Goal: Task Accomplishment & Management: Manage account settings

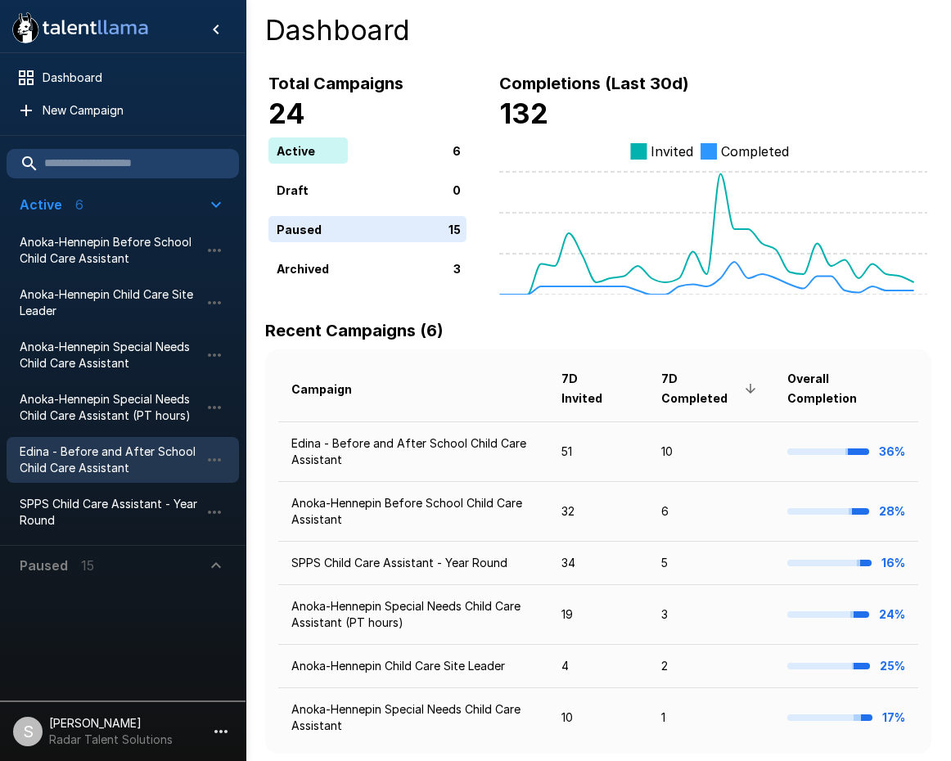
click at [110, 463] on span "Edina - Before and After School Child Care Assistant" at bounding box center [110, 460] width 180 height 33
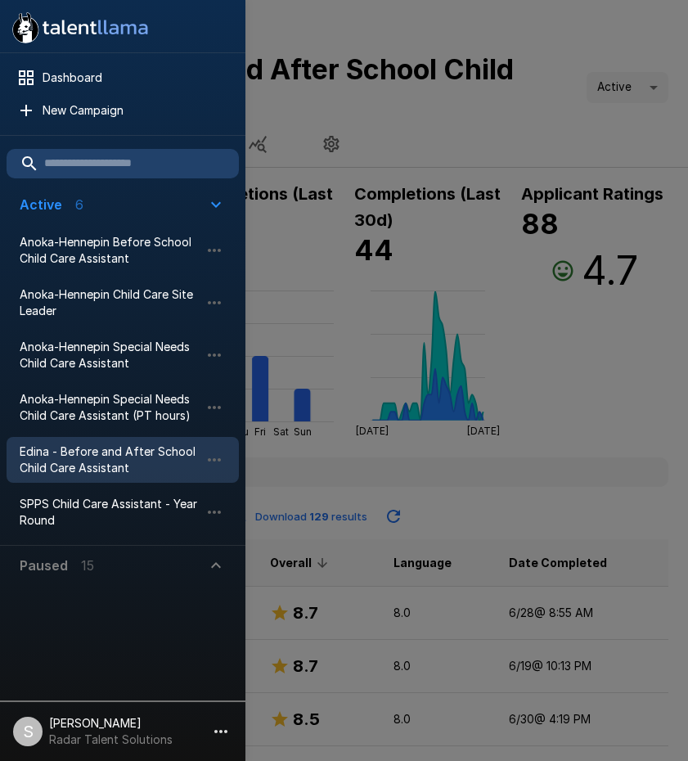
drag, startPoint x: 555, startPoint y: 109, endPoint x: 668, endPoint y: 240, distance: 172.9
click at [555, 116] on div at bounding box center [344, 380] width 688 height 761
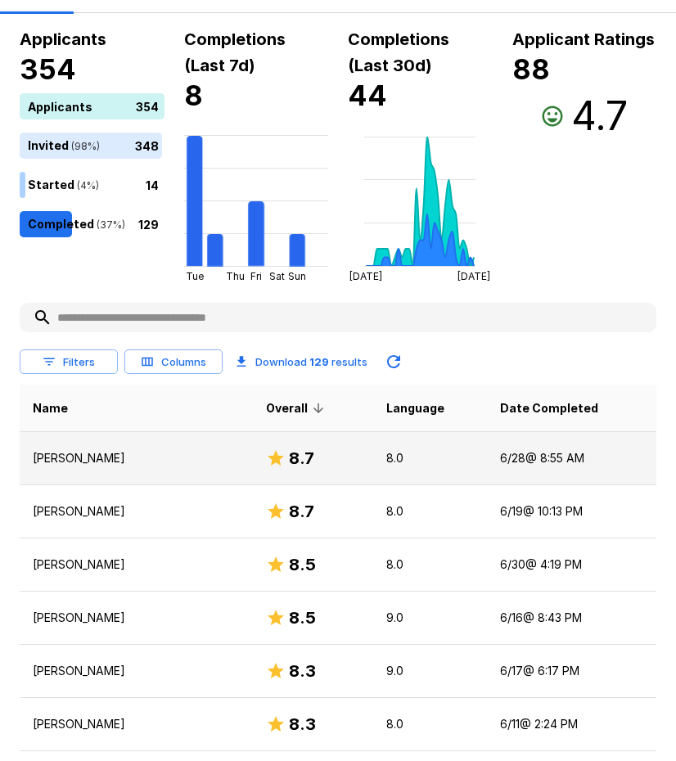
scroll to position [164, 0]
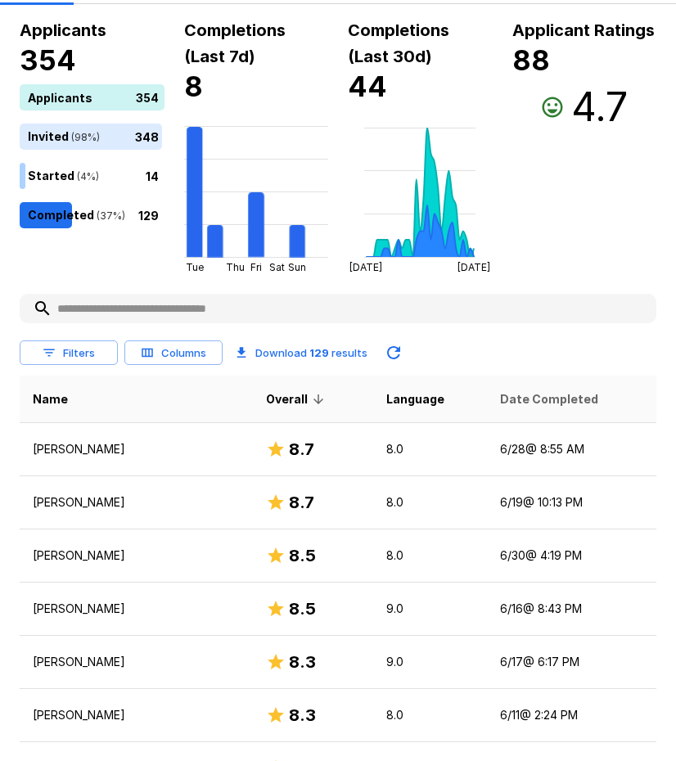
click at [534, 395] on span "Date Completed" at bounding box center [549, 400] width 98 height 20
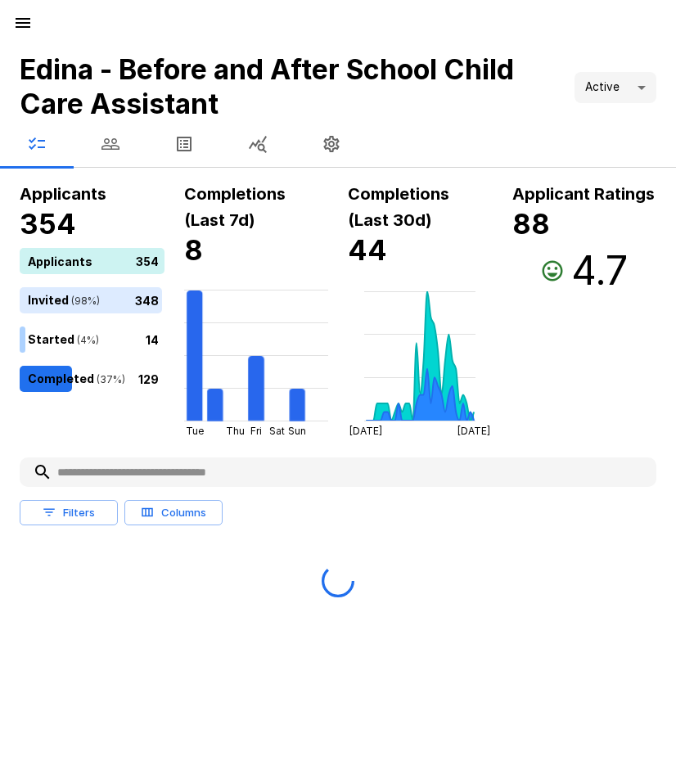
scroll to position [0, 0]
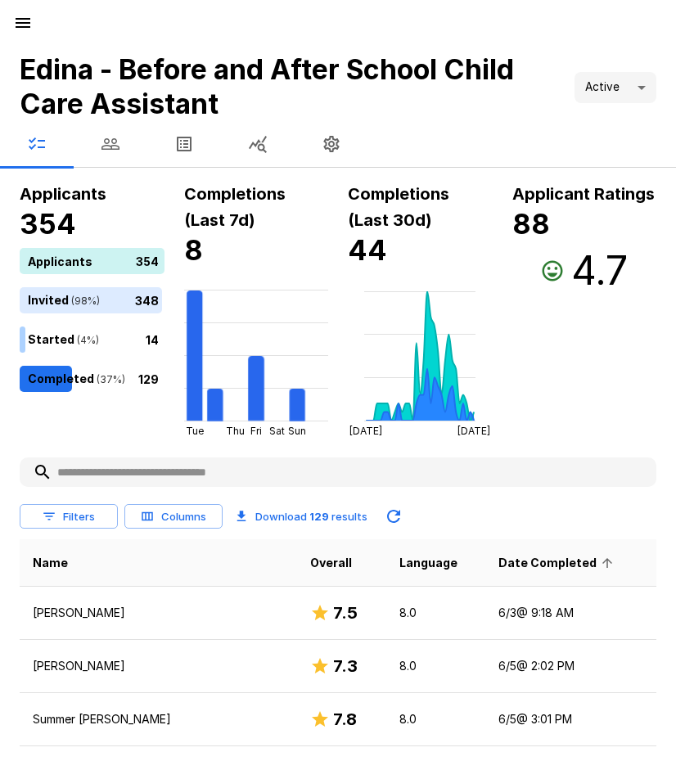
click at [530, 563] on span "Date Completed" at bounding box center [557, 563] width 119 height 20
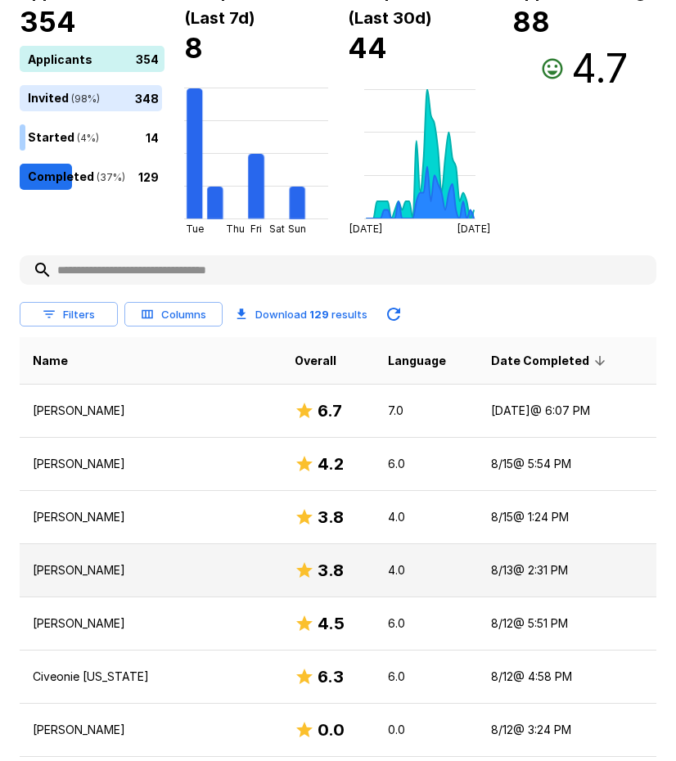
scroll to position [246, 0]
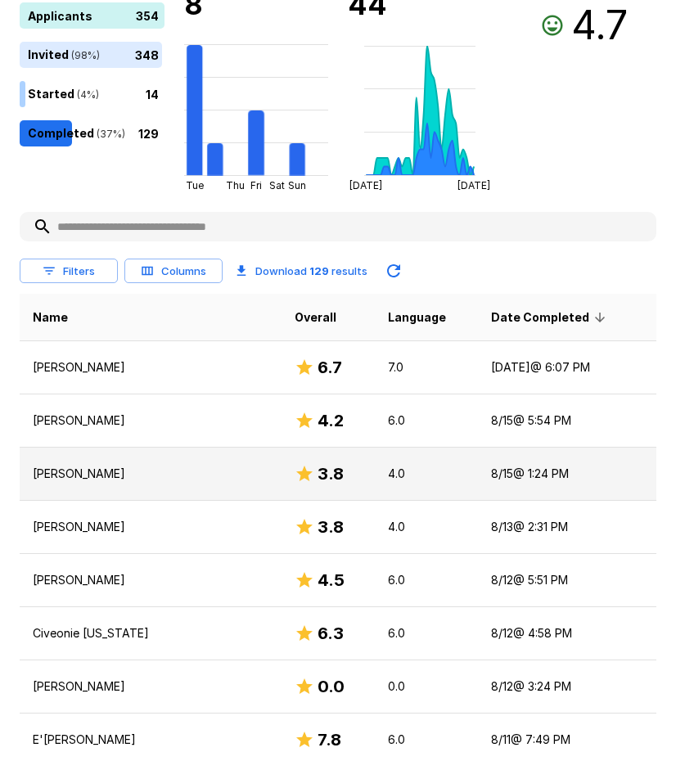
click at [111, 467] on p "Michelle Suomela" at bounding box center [151, 474] width 236 height 16
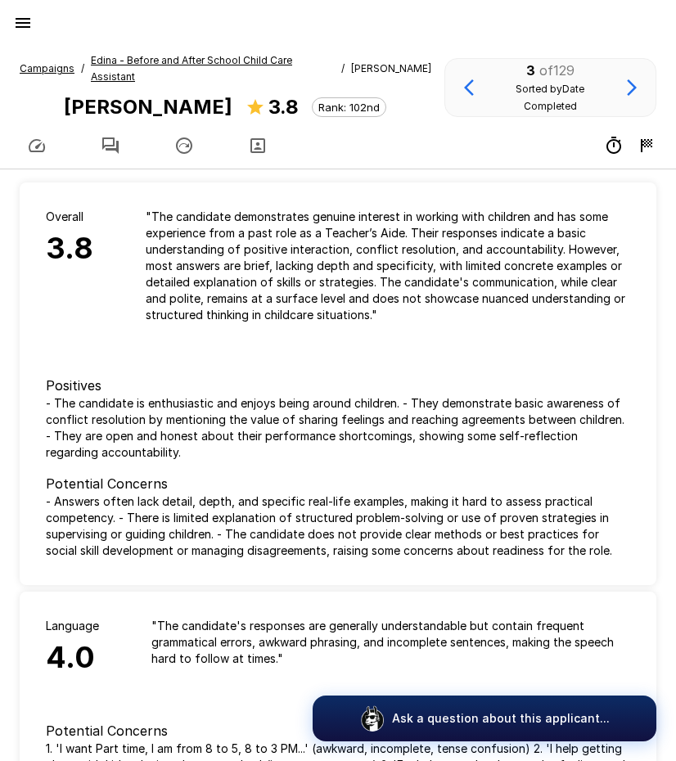
drag, startPoint x: 107, startPoint y: 119, endPoint x: 98, endPoint y: 119, distance: 9.0
click at [107, 136] on icon "button" at bounding box center [111, 146] width 20 height 20
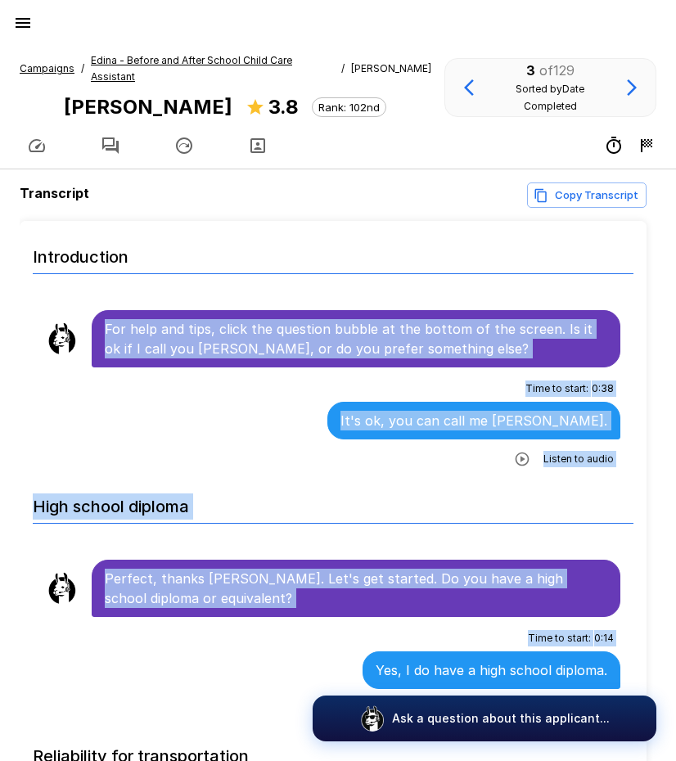
scroll to position [26, 0]
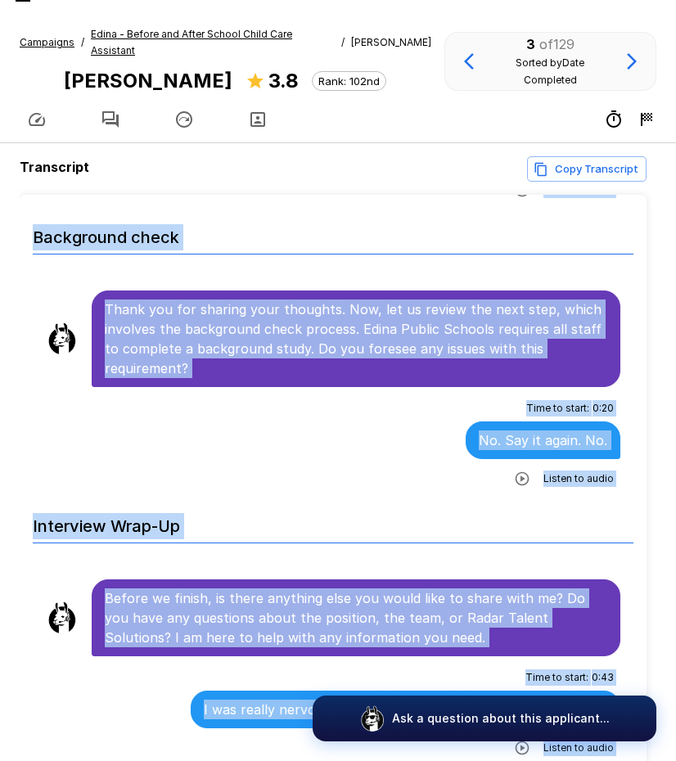
scroll to position [105, 0]
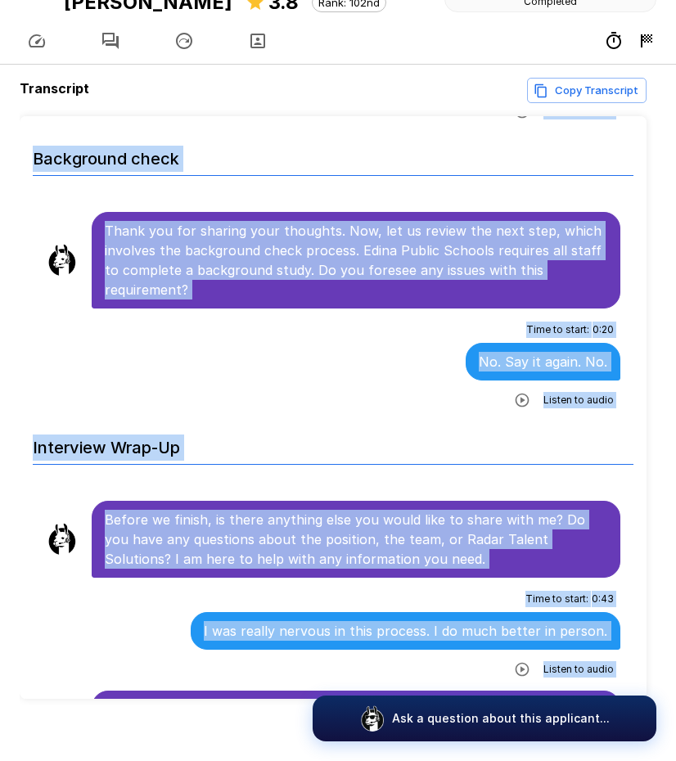
drag, startPoint x: 106, startPoint y: 313, endPoint x: 498, endPoint y: 656, distance: 521.4
click at [328, 421] on h6 "Interview Wrap-Up" at bounding box center [333, 442] width 601 height 43
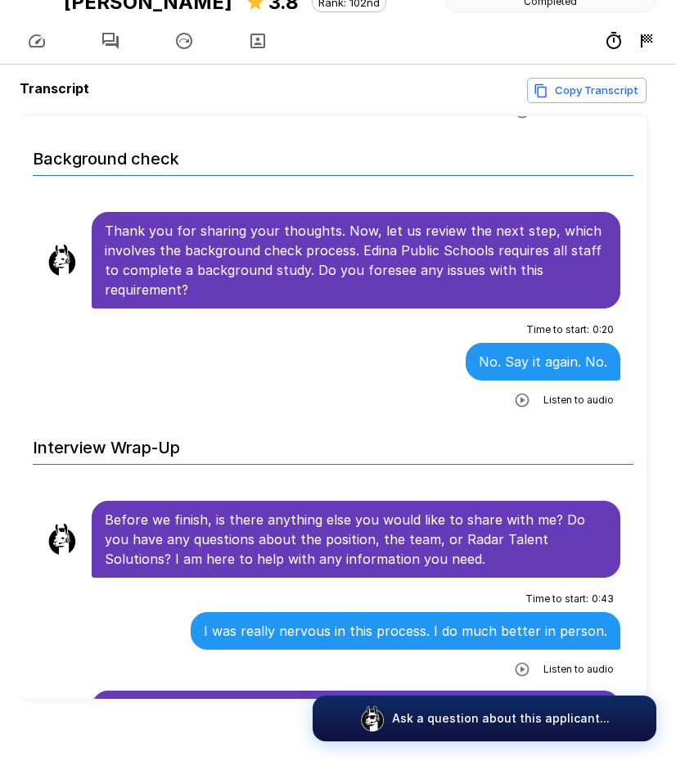
click at [516, 392] on icon "button" at bounding box center [522, 400] width 16 height 16
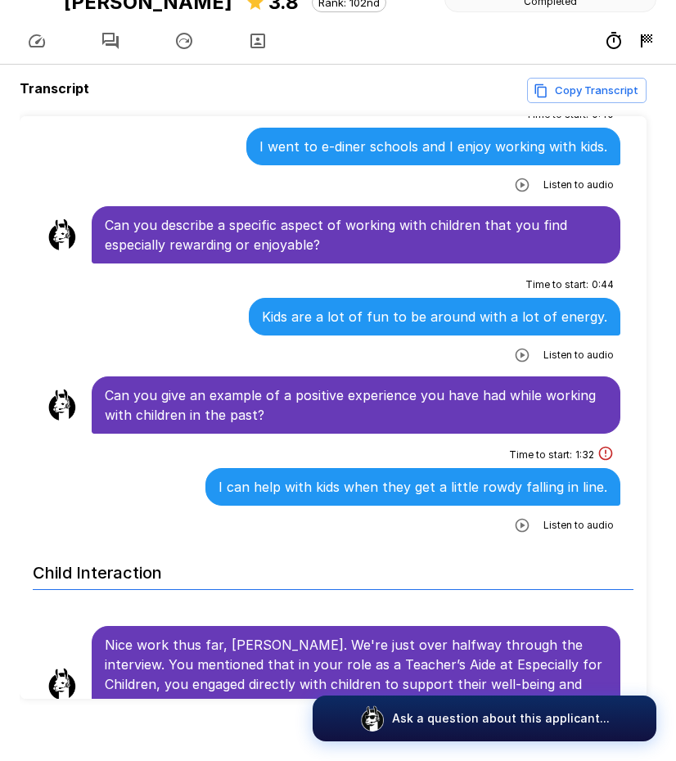
scroll to position [1228, 0]
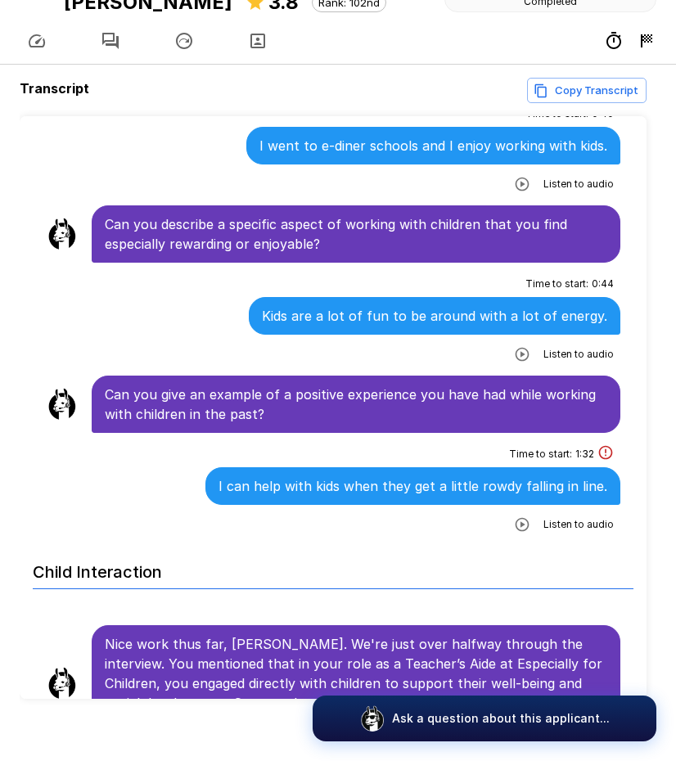
click at [516, 516] on icon "button" at bounding box center [522, 524] width 16 height 16
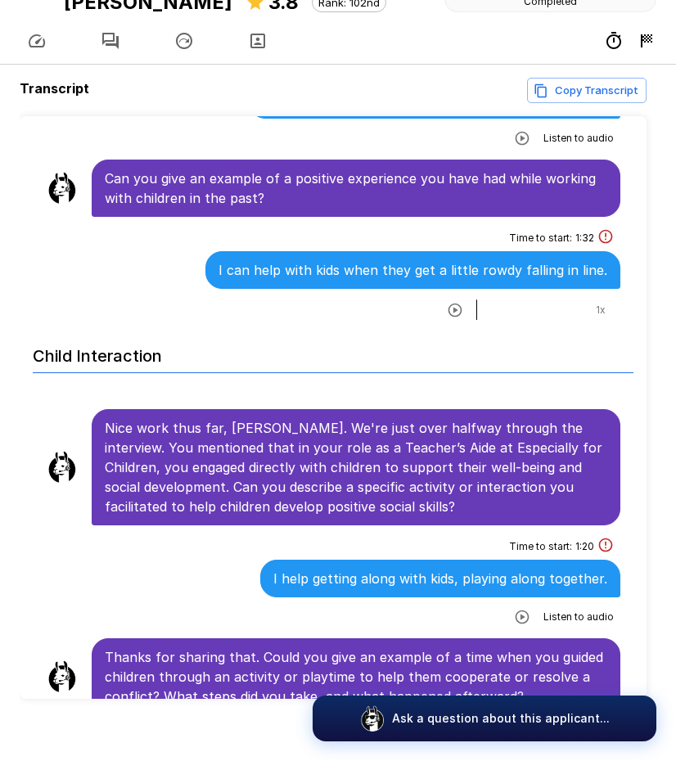
scroll to position [1473, 0]
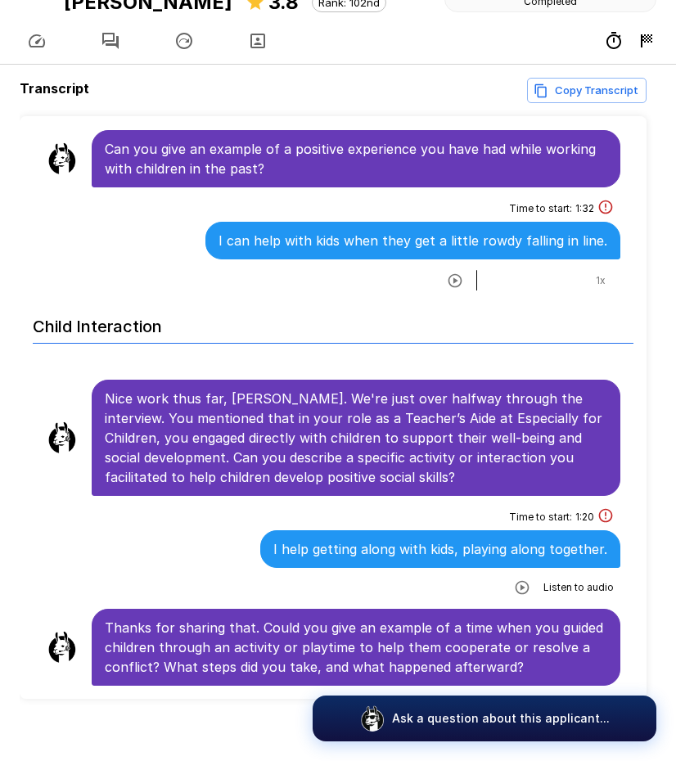
click at [516, 579] on icon "button" at bounding box center [522, 587] width 16 height 16
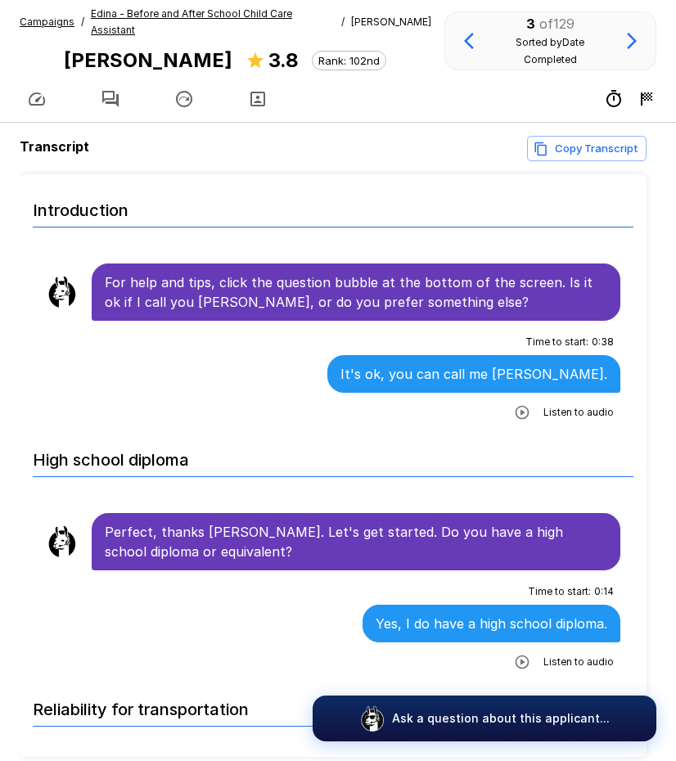
scroll to position [0, 0]
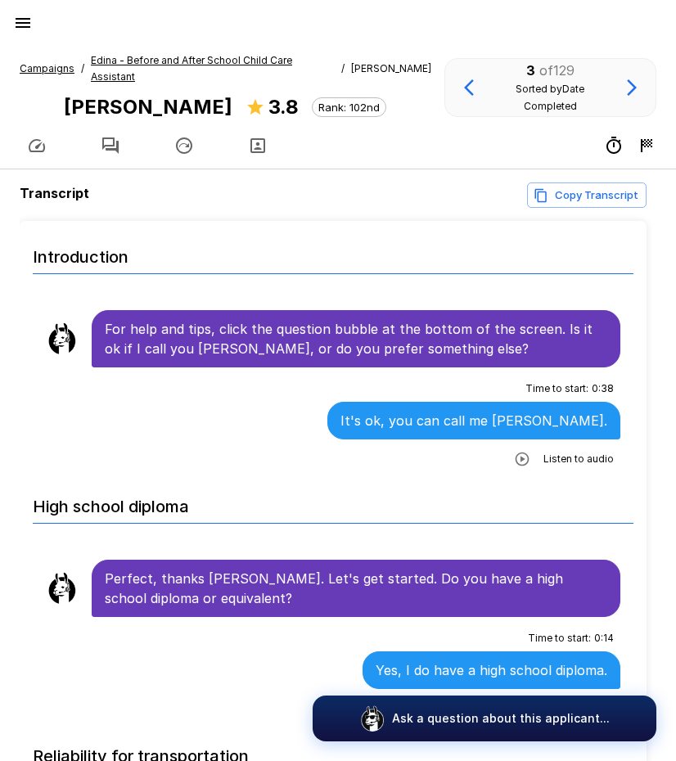
click at [145, 59] on u "Edina - Before and After School Child Care Assistant" at bounding box center [191, 68] width 201 height 29
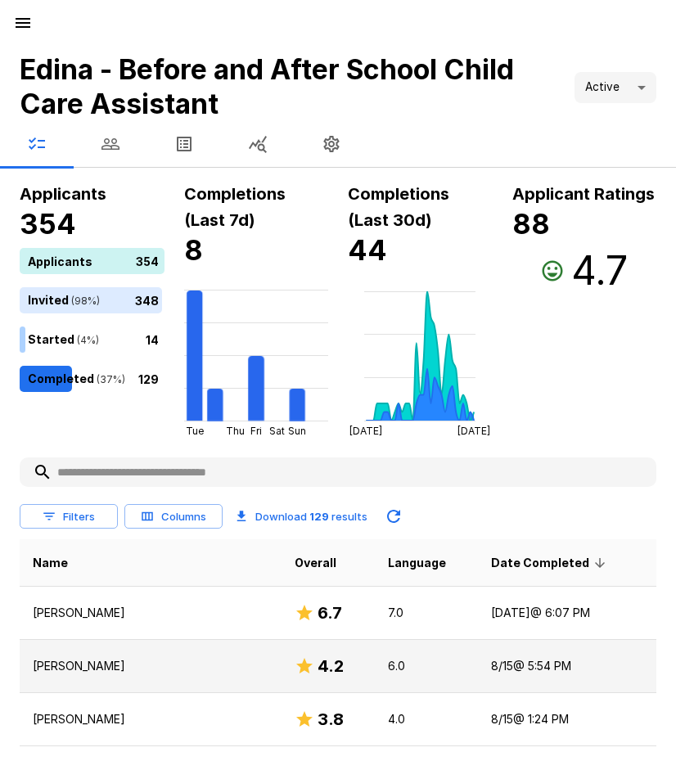
click at [74, 662] on p "Hannah Nasi" at bounding box center [151, 666] width 236 height 16
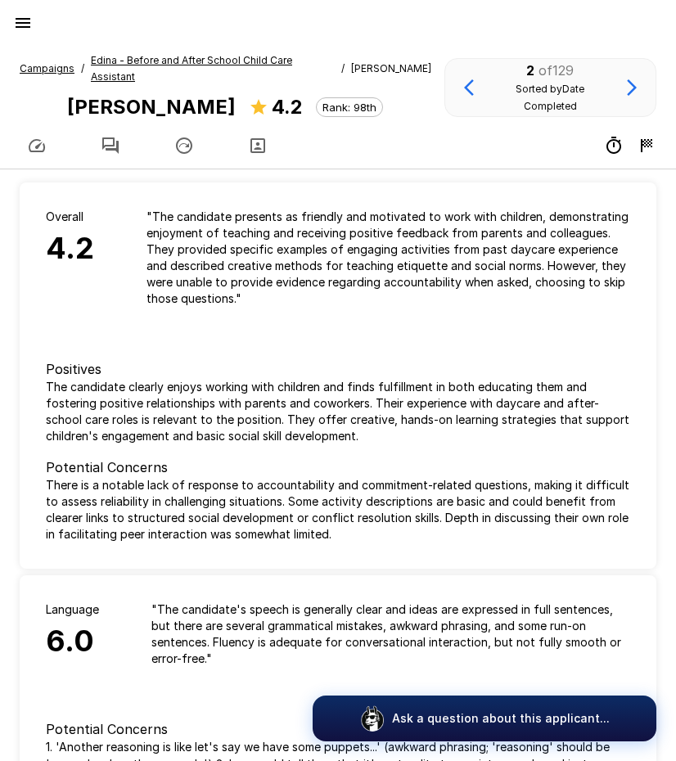
click at [106, 136] on icon "button" at bounding box center [111, 146] width 20 height 20
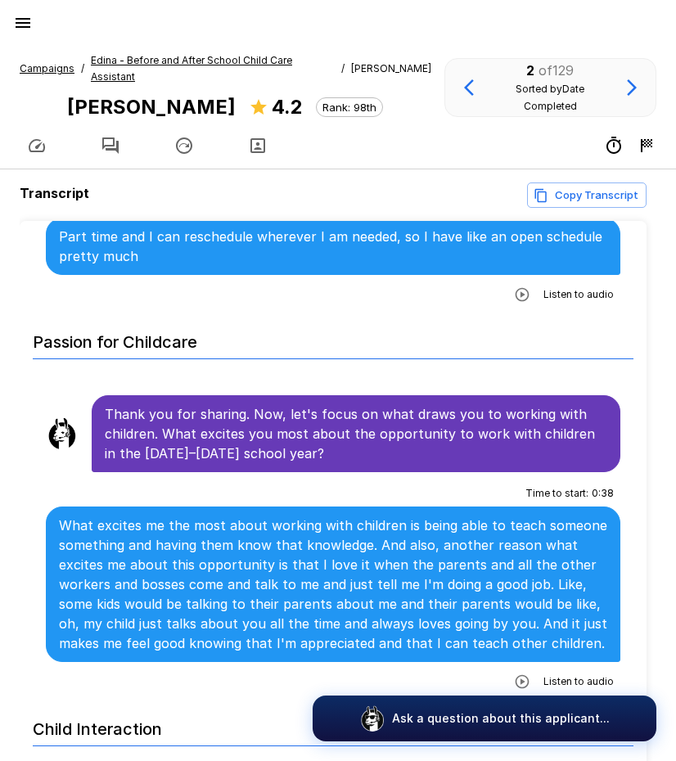
scroll to position [982, 0]
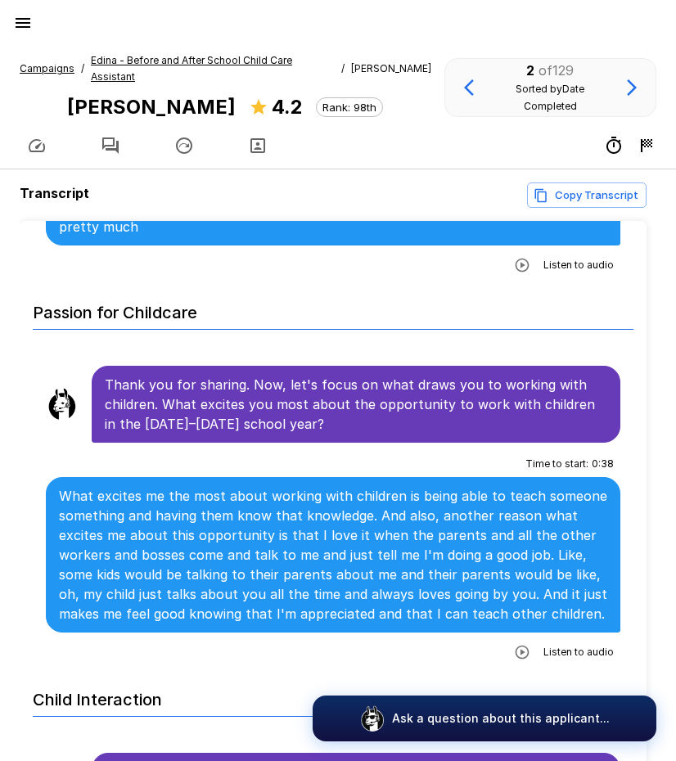
click at [514, 644] on icon "button" at bounding box center [522, 652] width 16 height 16
click at [449, 647] on icon "button" at bounding box center [456, 654] width 14 height 14
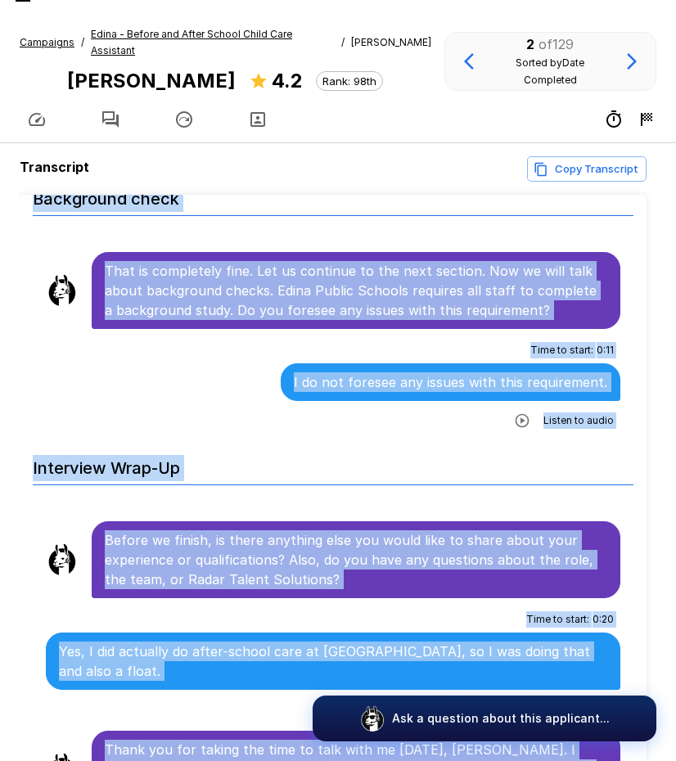
scroll to position [2749, 0]
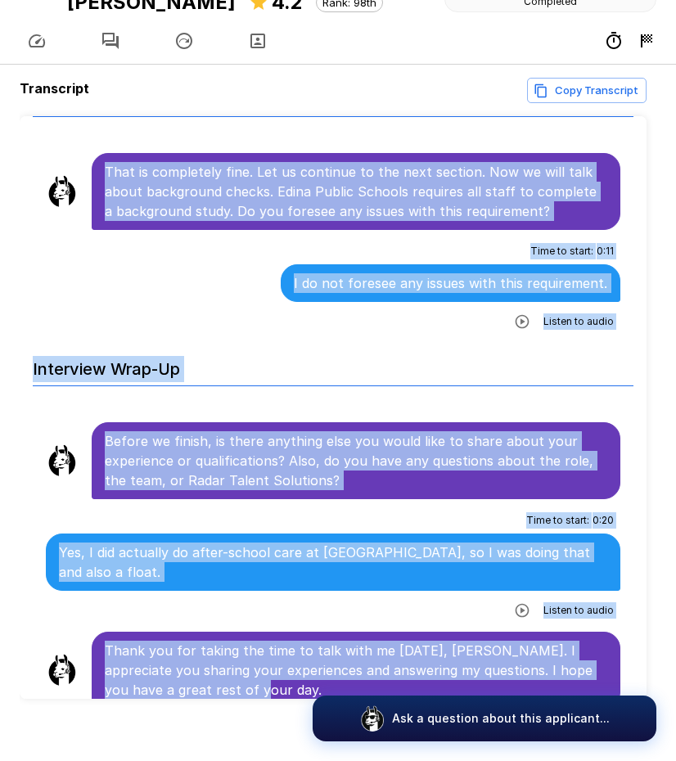
drag, startPoint x: 106, startPoint y: 312, endPoint x: 471, endPoint y: 666, distance: 509.3
click at [394, 343] on h6 "Interview Wrap-Up" at bounding box center [333, 364] width 601 height 43
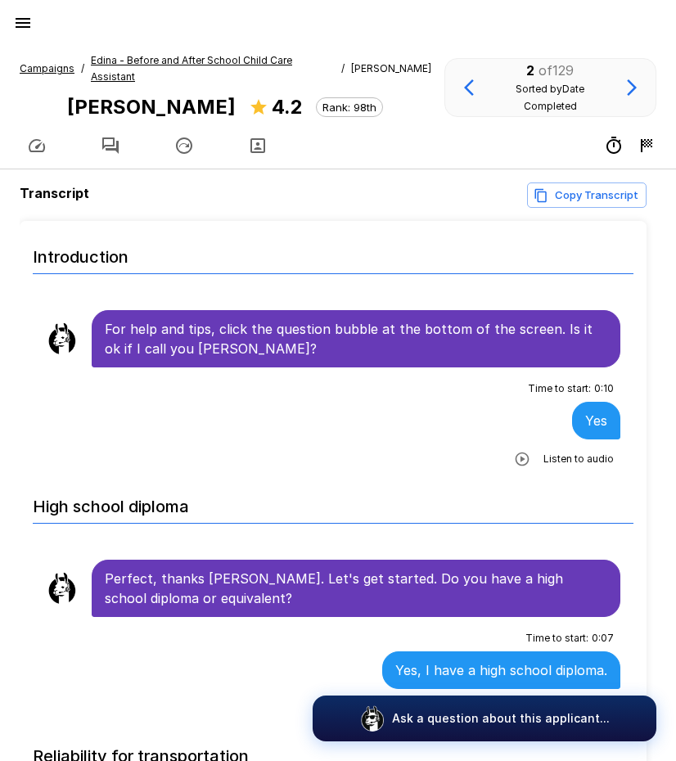
click at [169, 56] on u "Edina - Before and After School Child Care Assistant" at bounding box center [191, 68] width 201 height 29
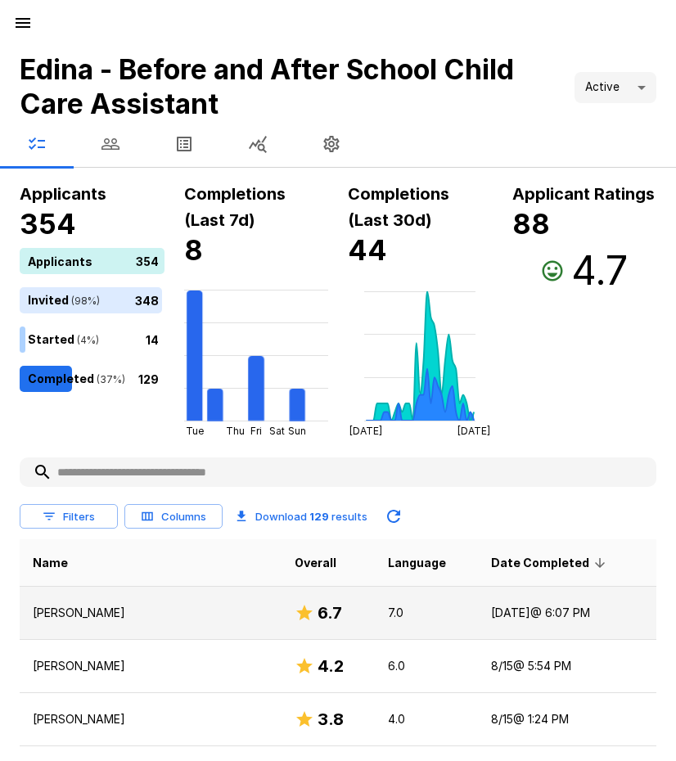
click at [75, 606] on p "Emerson Wedum" at bounding box center [151, 613] width 236 height 16
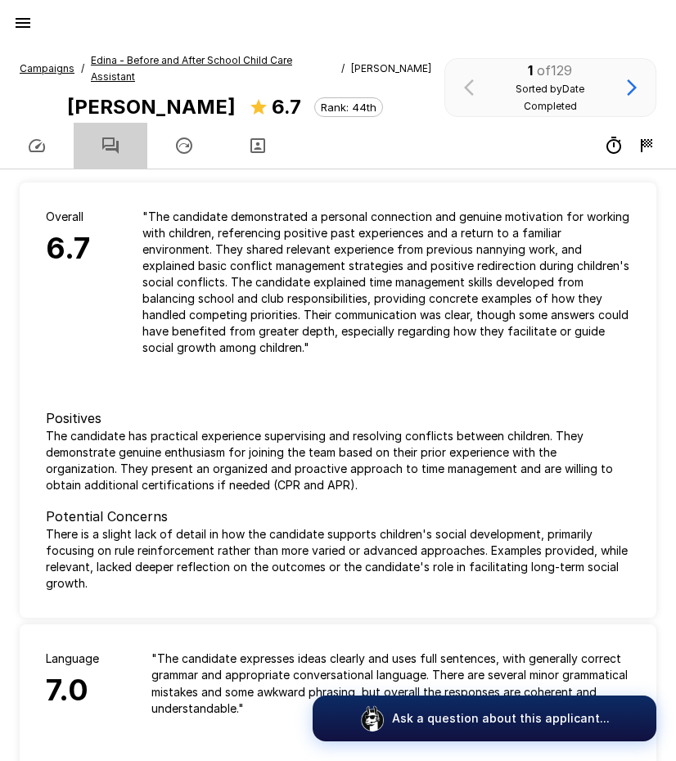
click at [116, 137] on icon "button" at bounding box center [110, 145] width 16 height 16
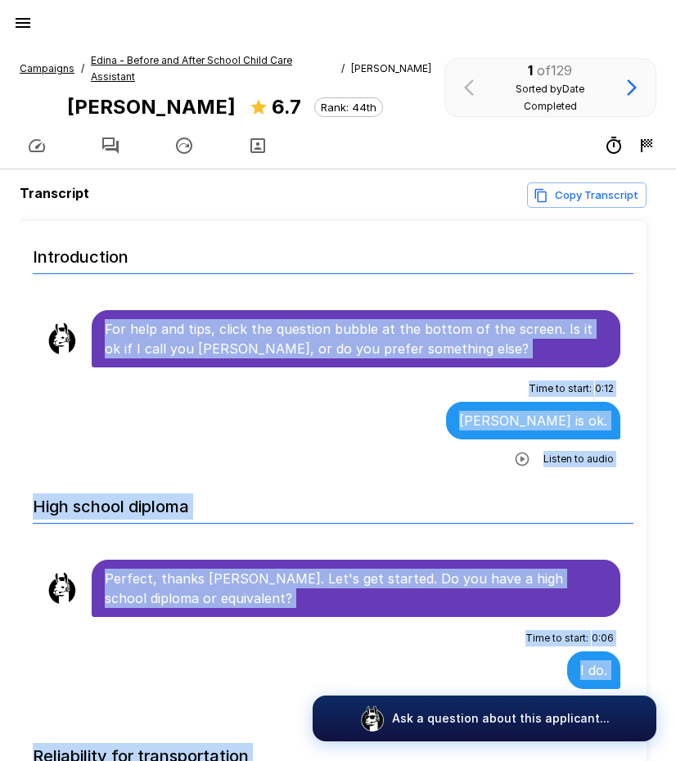
scroll to position [26, 0]
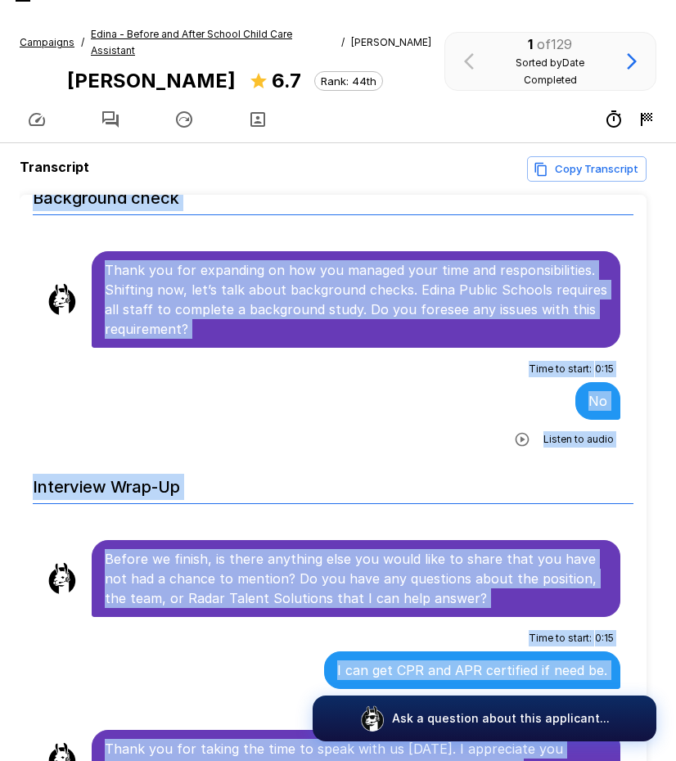
scroll to position [105, 0]
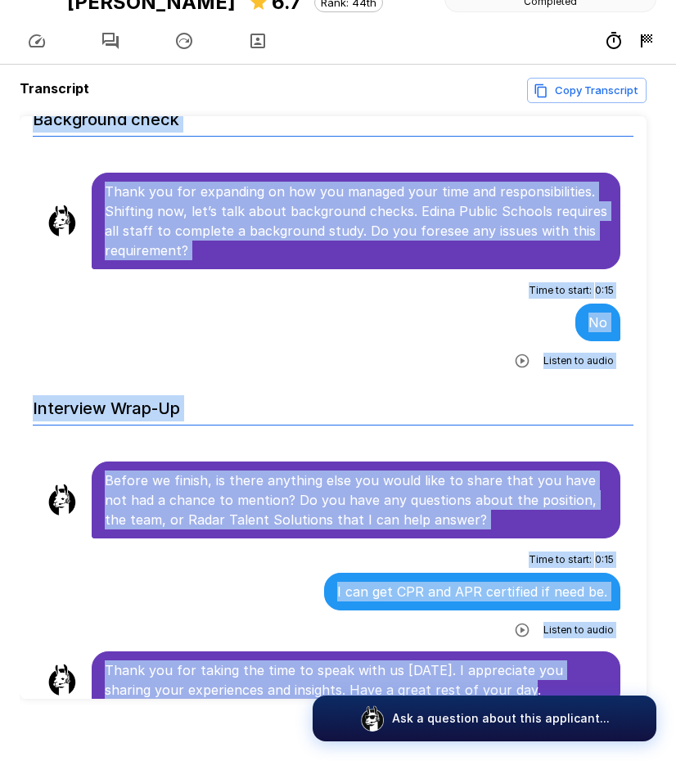
drag, startPoint x: 106, startPoint y: 312, endPoint x: 515, endPoint y: 653, distance: 532.9
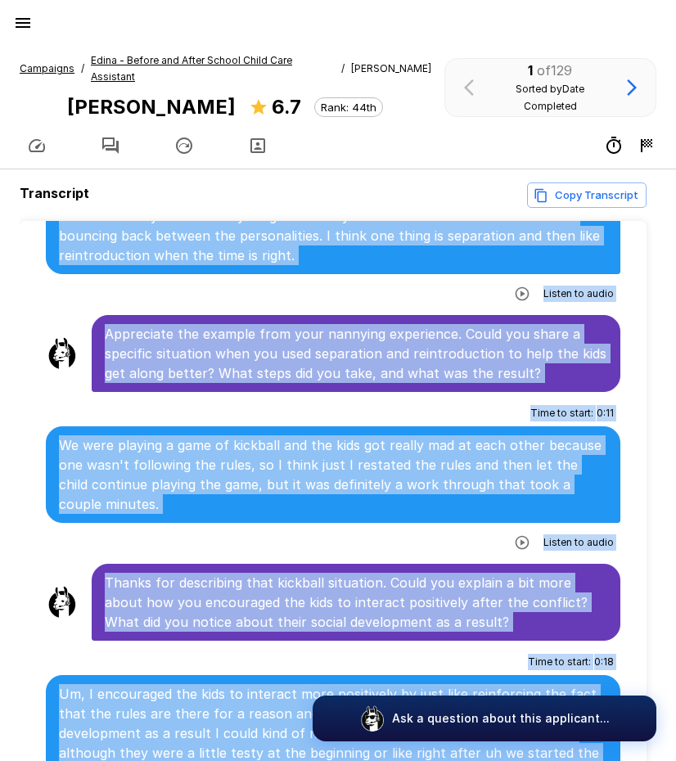
click at [23, 30] on icon "button" at bounding box center [23, 23] width 20 height 20
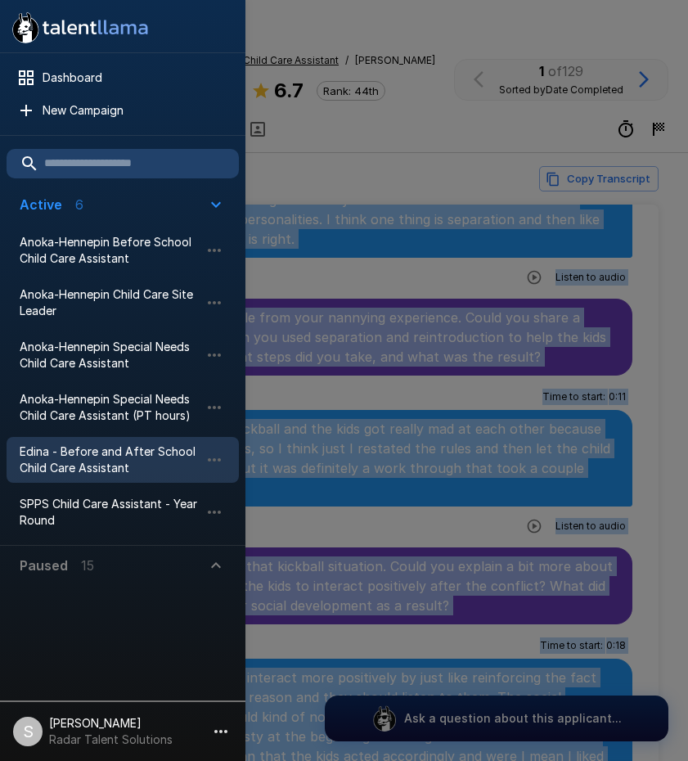
scroll to position [1610, 0]
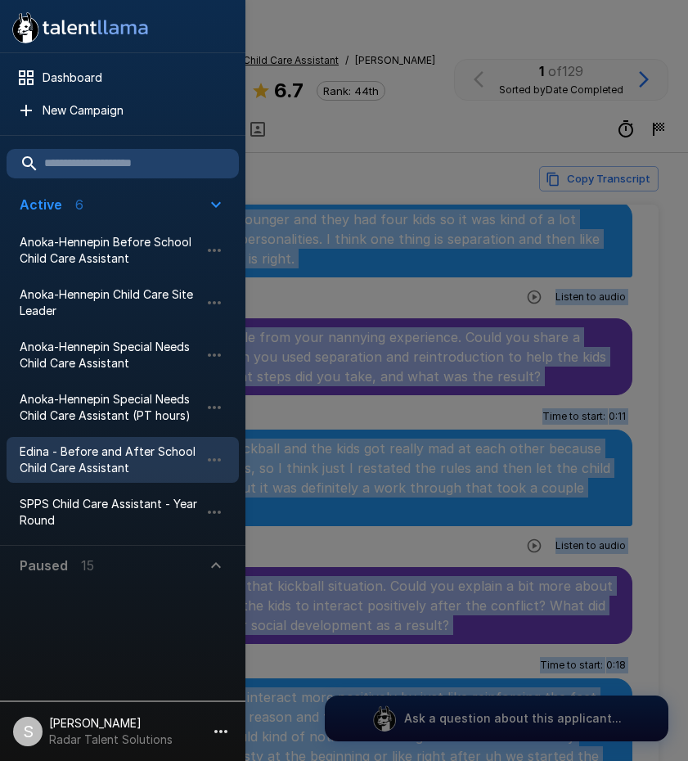
click at [227, 572] on button "Paused 15" at bounding box center [123, 565] width 232 height 39
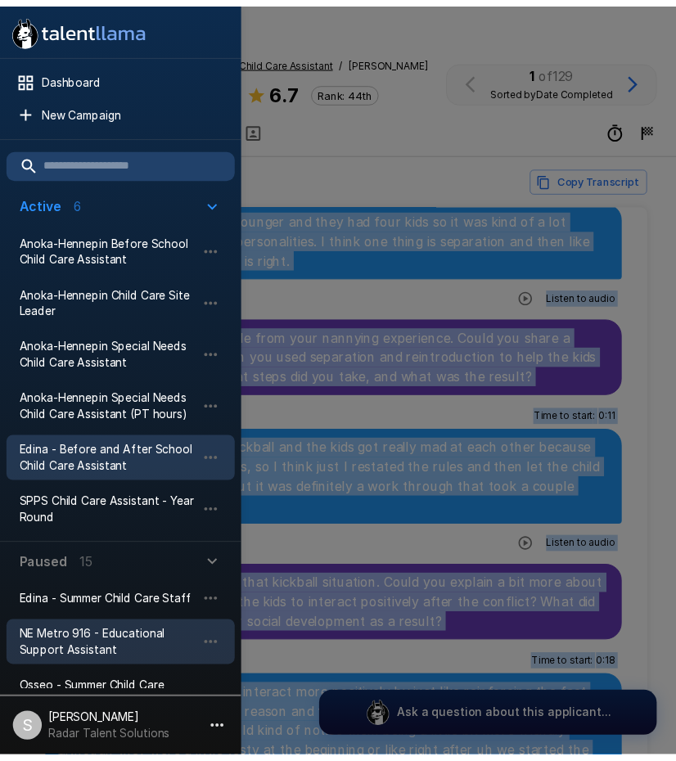
scroll to position [0, 0]
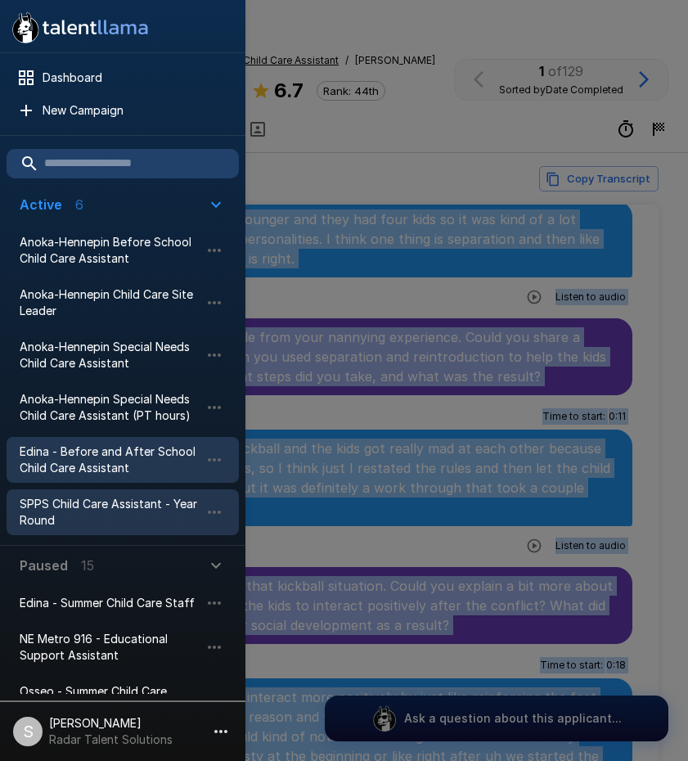
click at [75, 523] on span "SPPS Child Care Assistant - Year Round" at bounding box center [110, 512] width 180 height 33
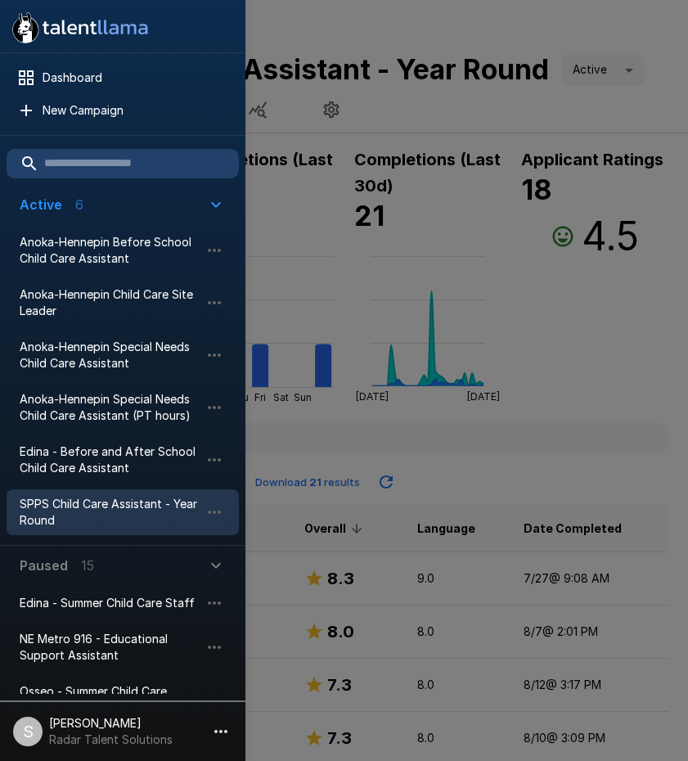
click at [635, 114] on div at bounding box center [344, 380] width 688 height 761
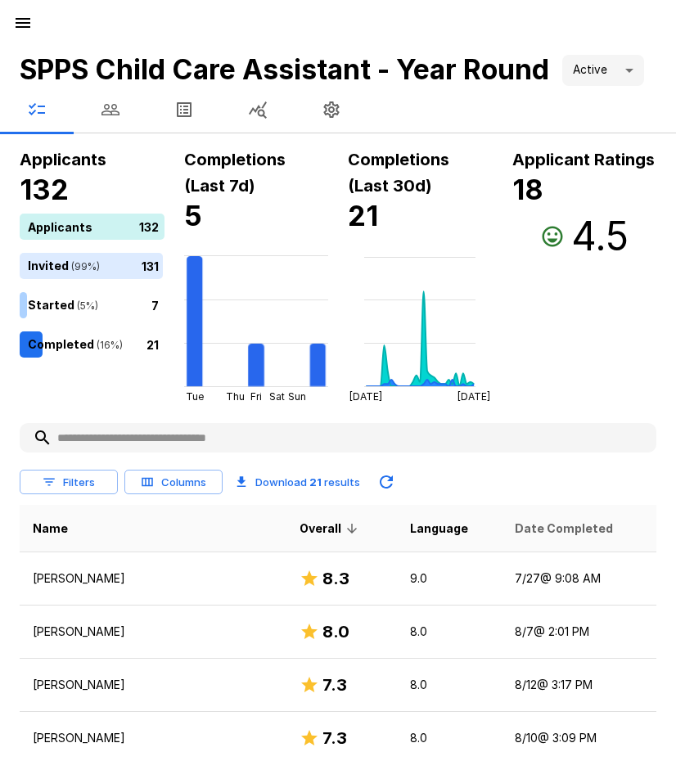
click at [515, 519] on span "Date Completed" at bounding box center [564, 529] width 98 height 20
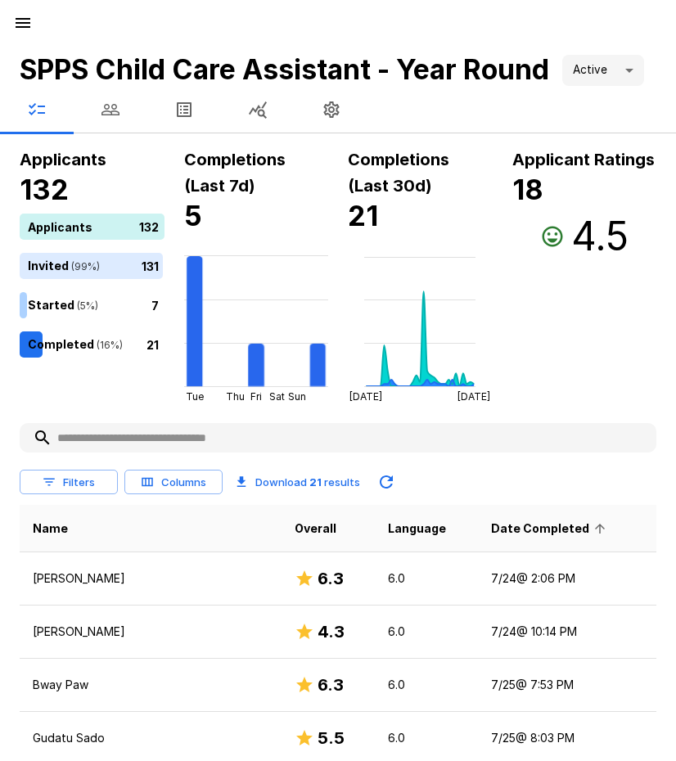
click at [492, 525] on span "Date Completed" at bounding box center [550, 529] width 119 height 20
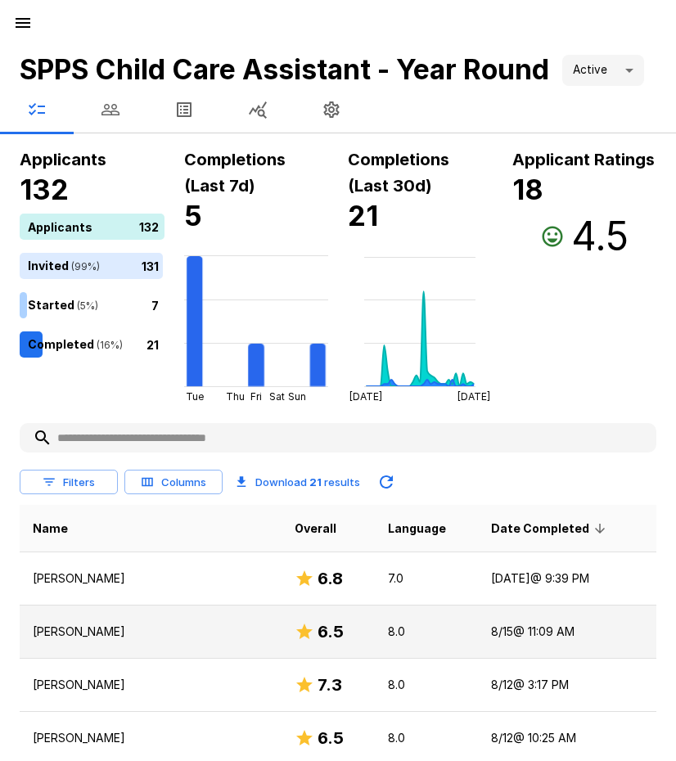
click at [84, 629] on p "Lauryn Cole" at bounding box center [151, 632] width 236 height 16
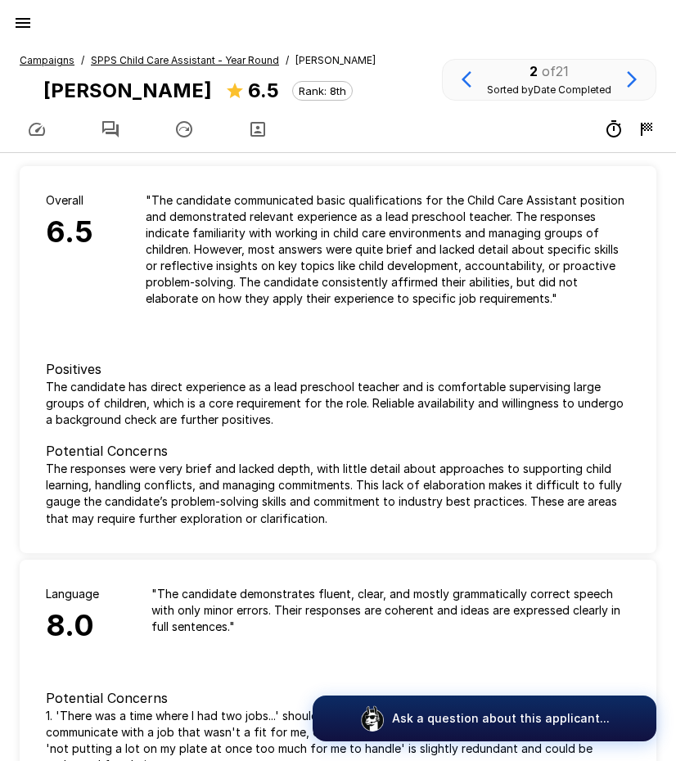
click at [115, 133] on icon "button" at bounding box center [110, 129] width 16 height 16
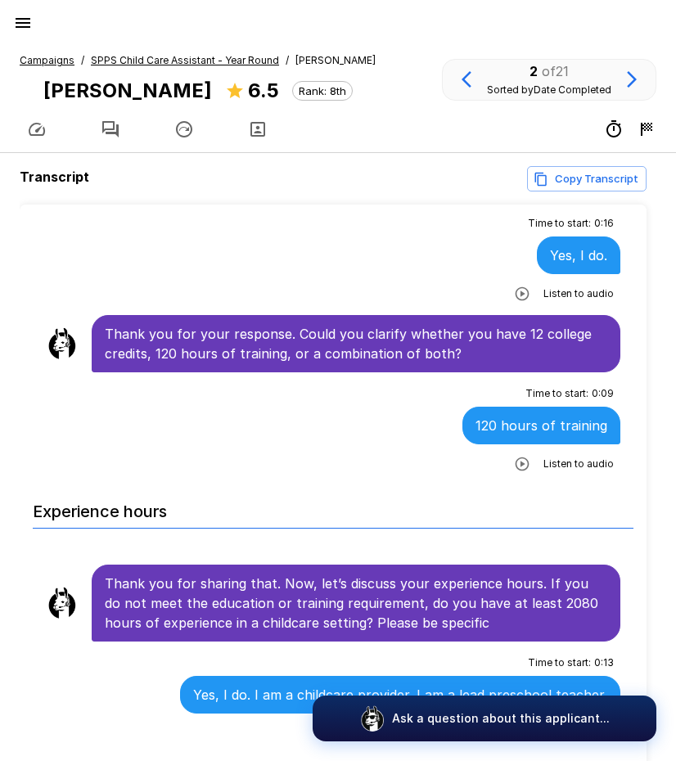
scroll to position [818, 0]
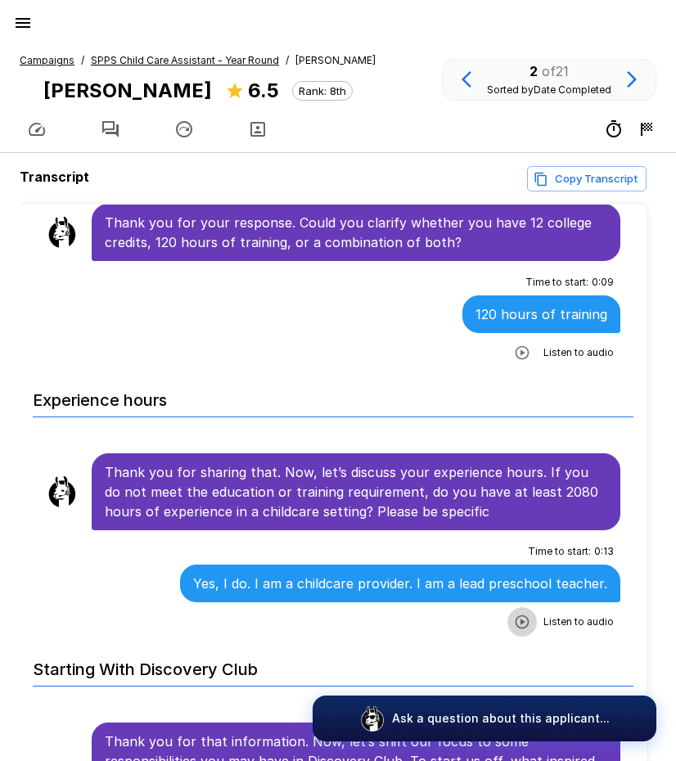
click at [514, 614] on icon "button" at bounding box center [522, 622] width 16 height 16
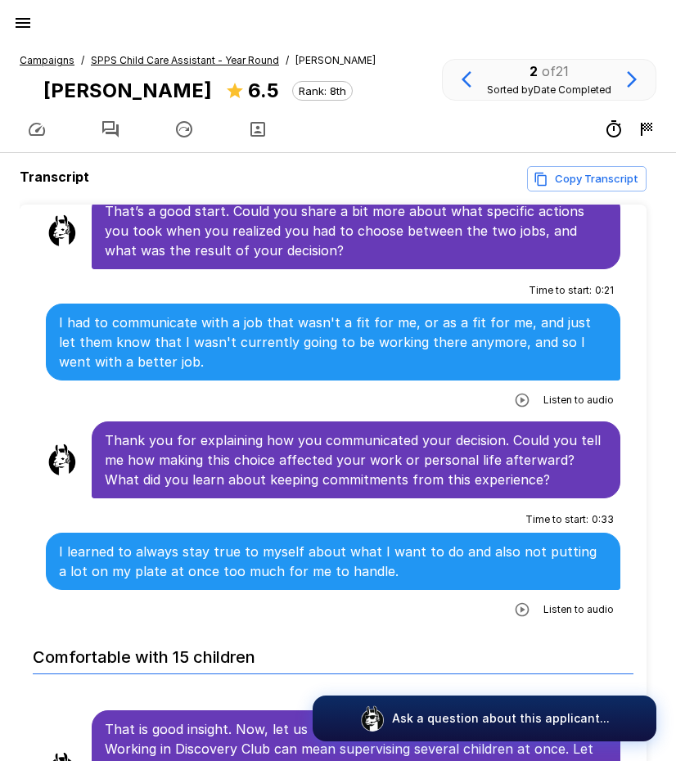
scroll to position [2619, 0]
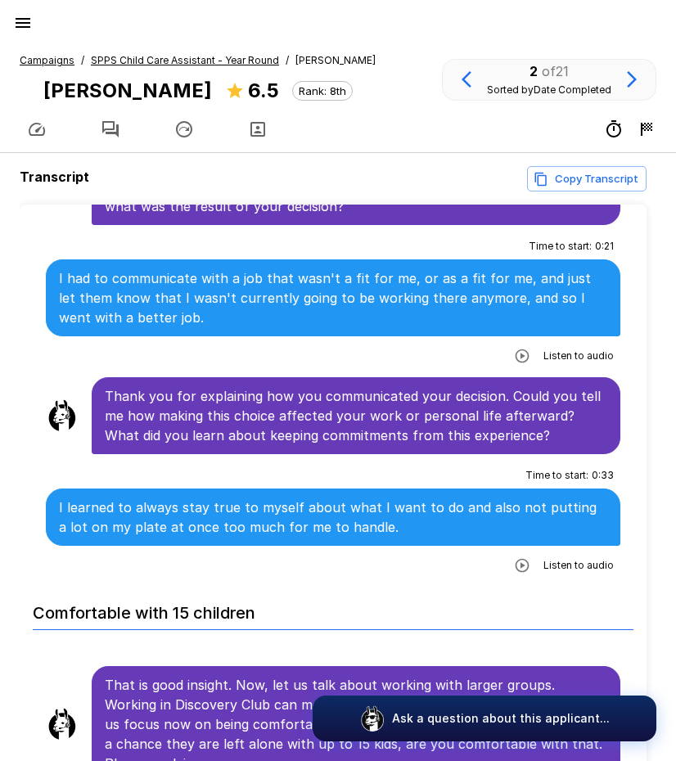
click at [516, 557] on icon "button" at bounding box center [522, 565] width 16 height 16
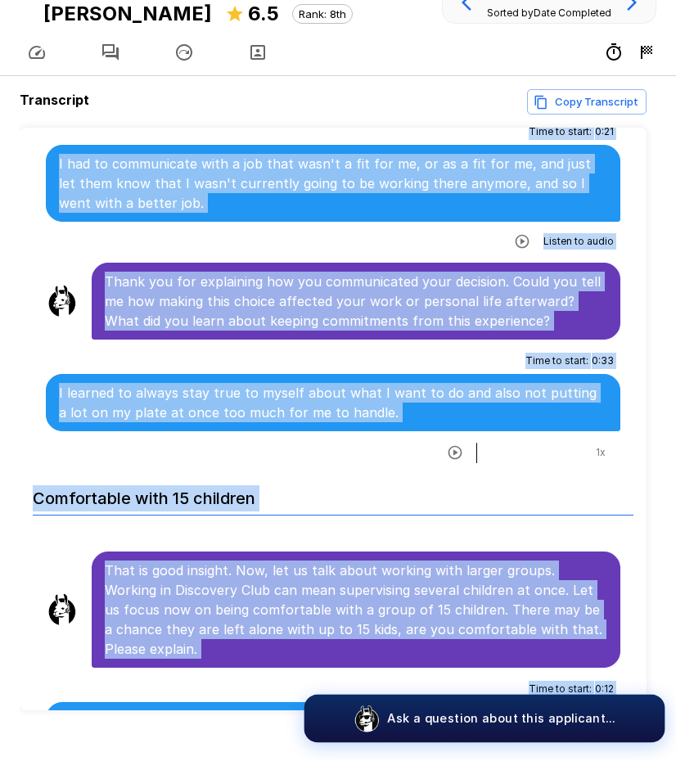
scroll to position [105, 0]
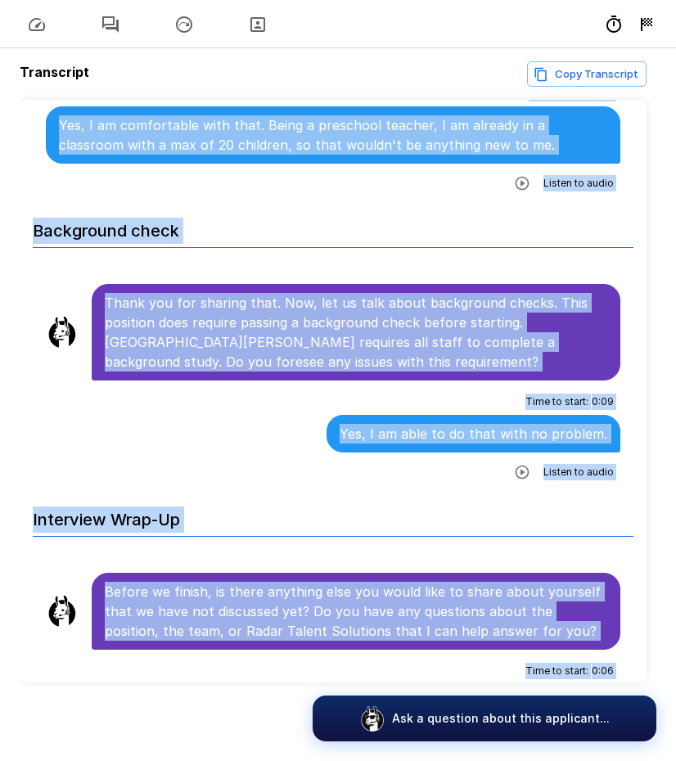
scroll to position [3352, 0]
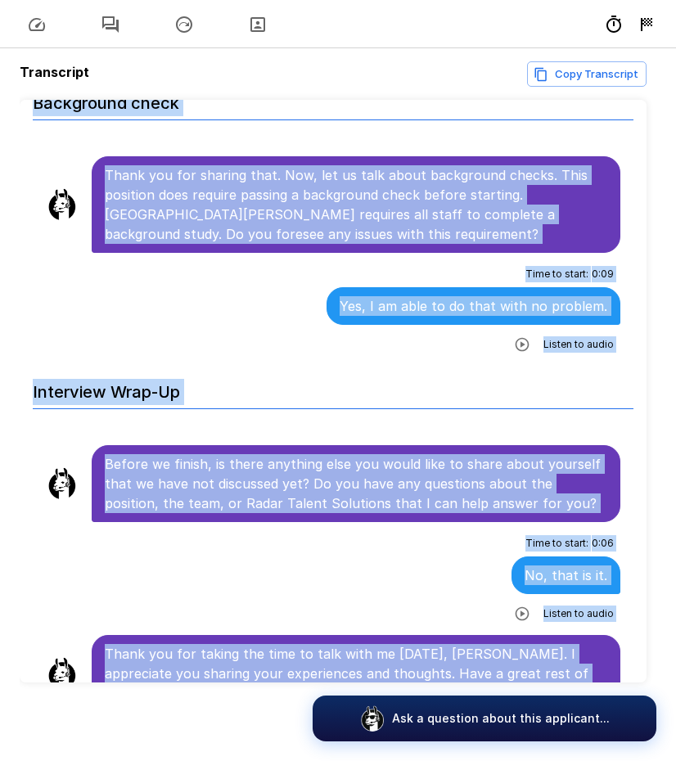
drag, startPoint x: 107, startPoint y: 310, endPoint x: 569, endPoint y: 659, distance: 578.5
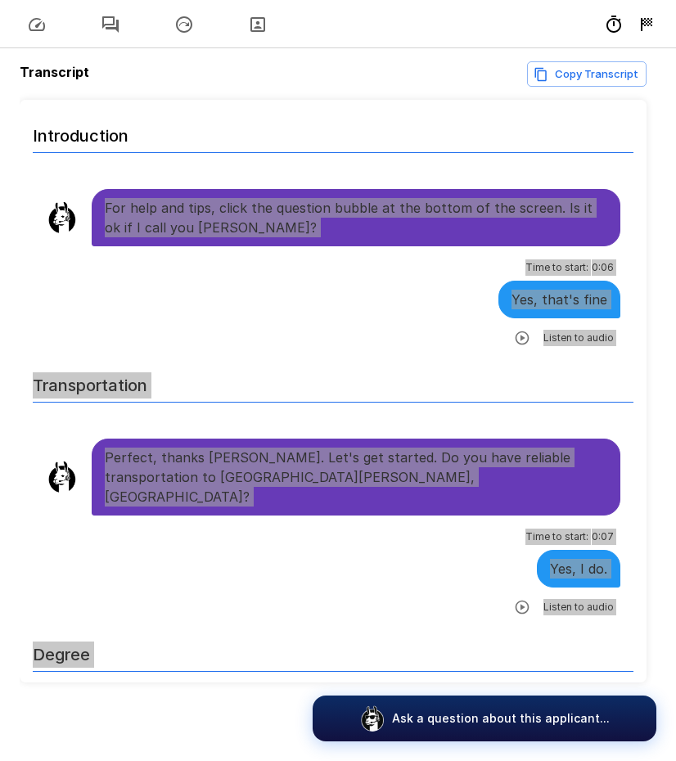
scroll to position [0, 0]
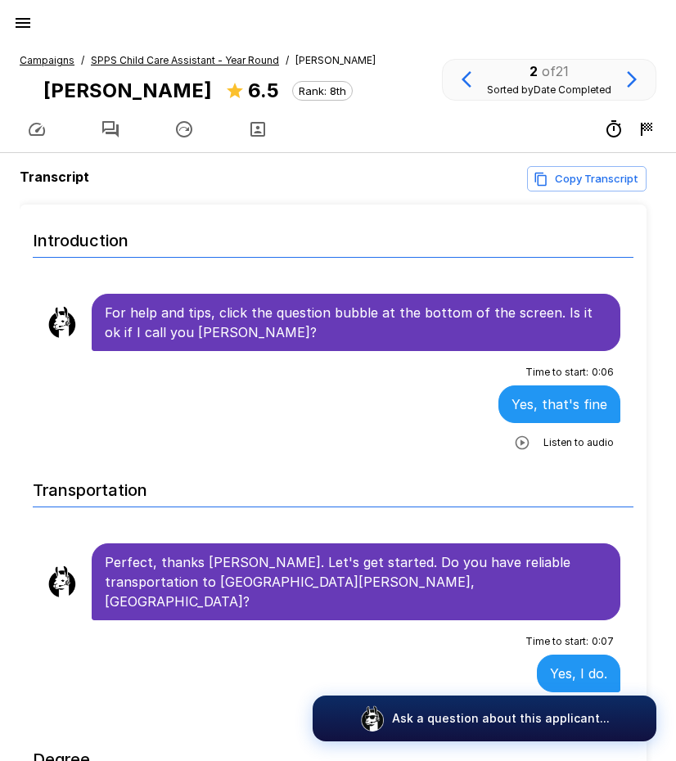
click at [182, 60] on u "SPPS Child Care Assistant - Year Round" at bounding box center [185, 60] width 188 height 12
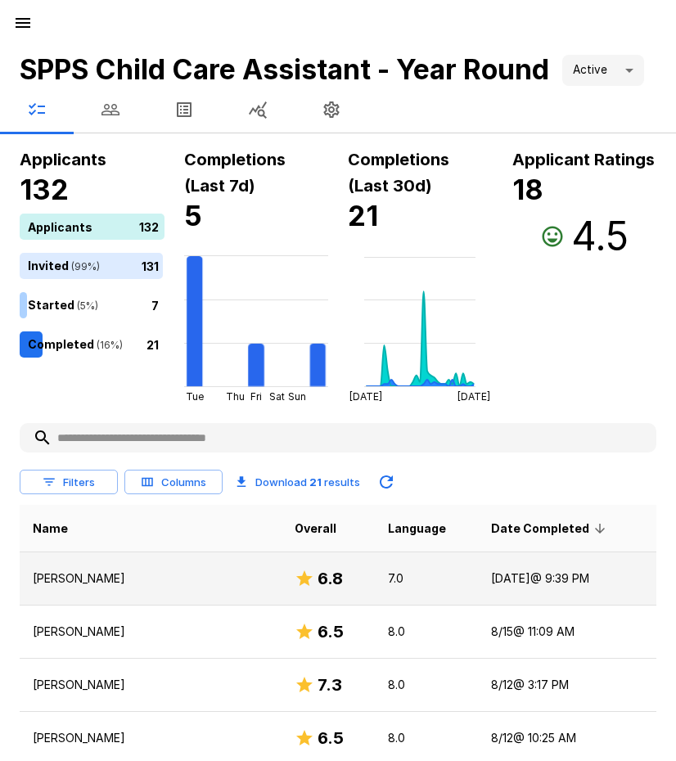
click at [70, 575] on p "Hafit Hussein" at bounding box center [151, 578] width 236 height 16
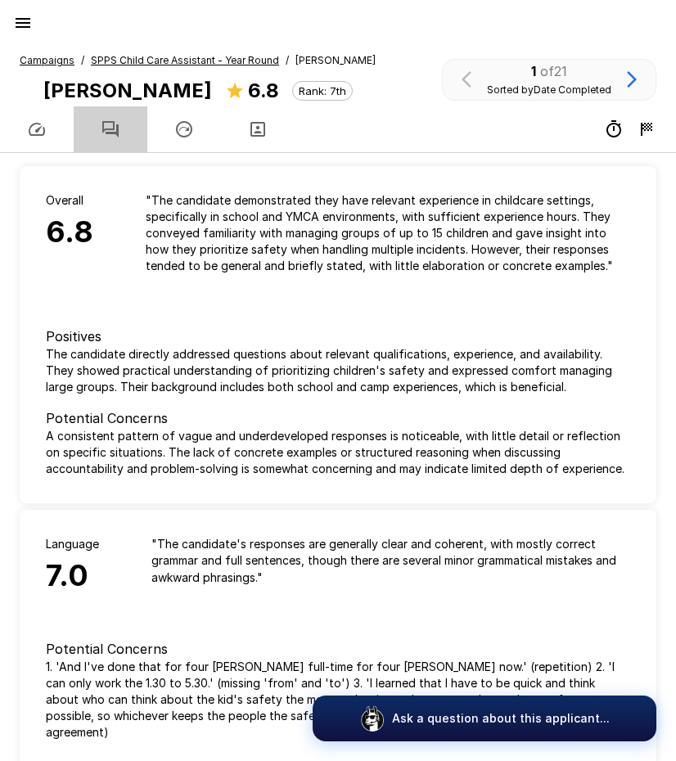
click at [106, 129] on icon "button" at bounding box center [110, 129] width 16 height 16
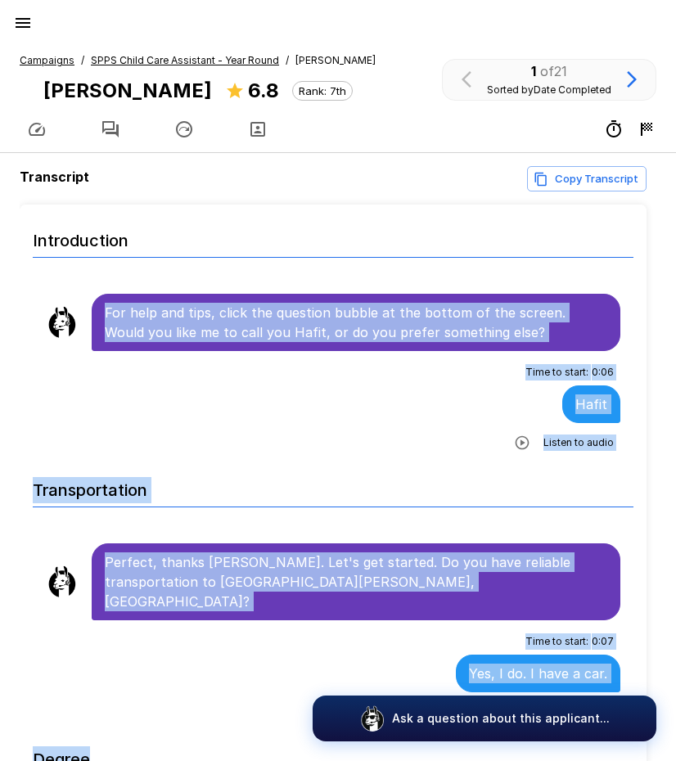
scroll to position [26, 0]
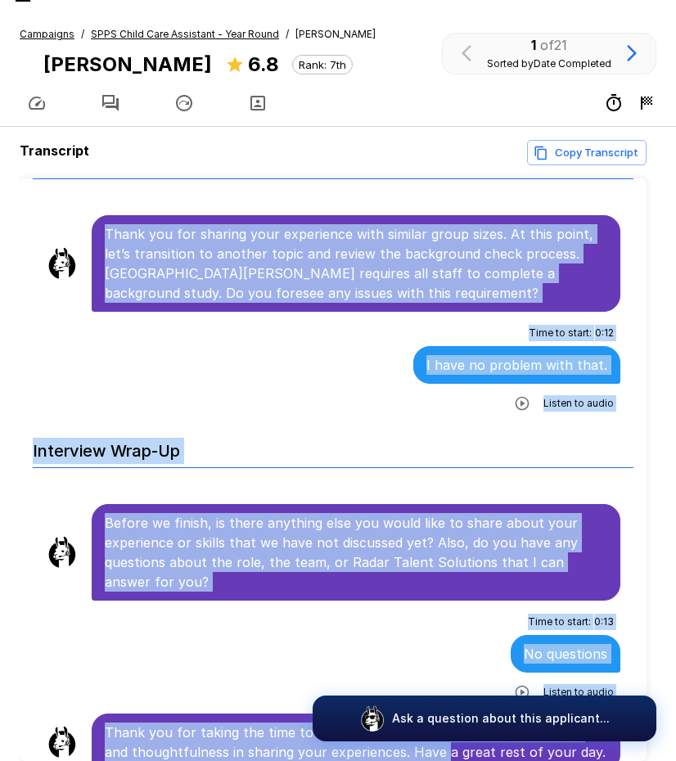
scroll to position [105, 0]
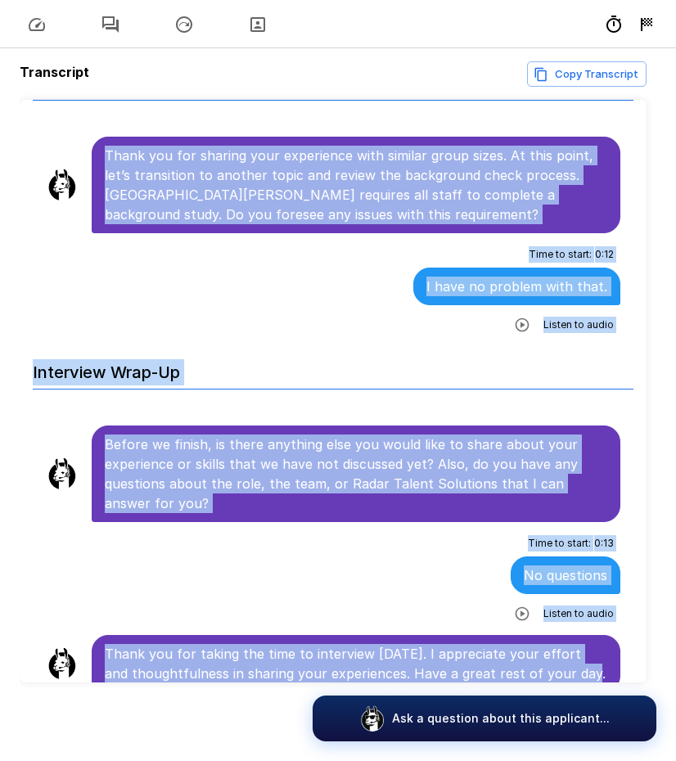
drag, startPoint x: 106, startPoint y: 310, endPoint x: 591, endPoint y: 651, distance: 592.9
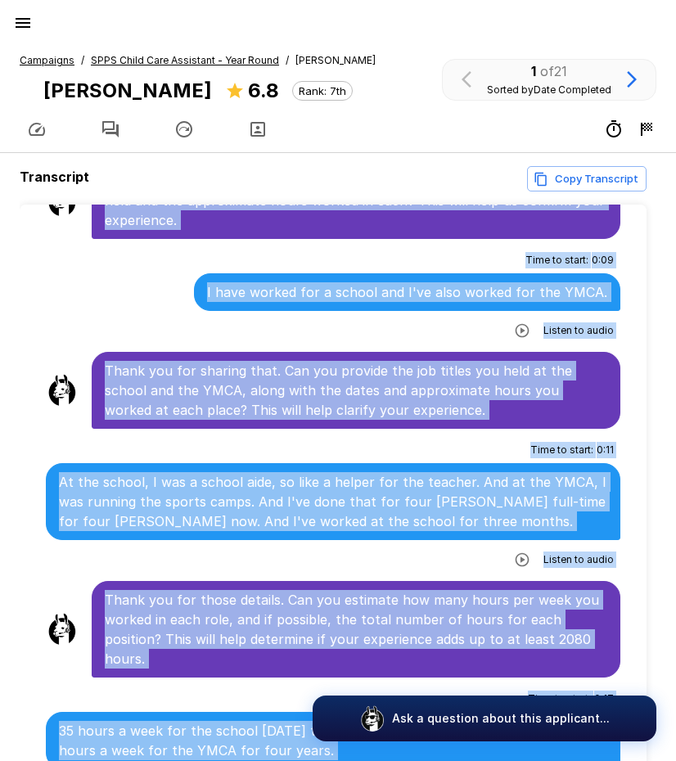
click at [28, 25] on icon "button" at bounding box center [23, 23] width 20 height 20
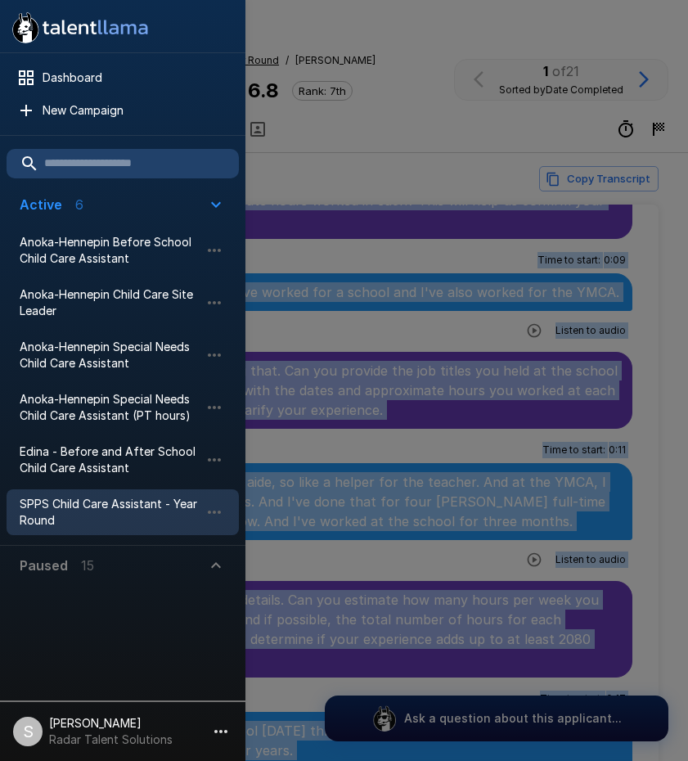
click at [206, 561] on icon "button" at bounding box center [216, 566] width 20 height 20
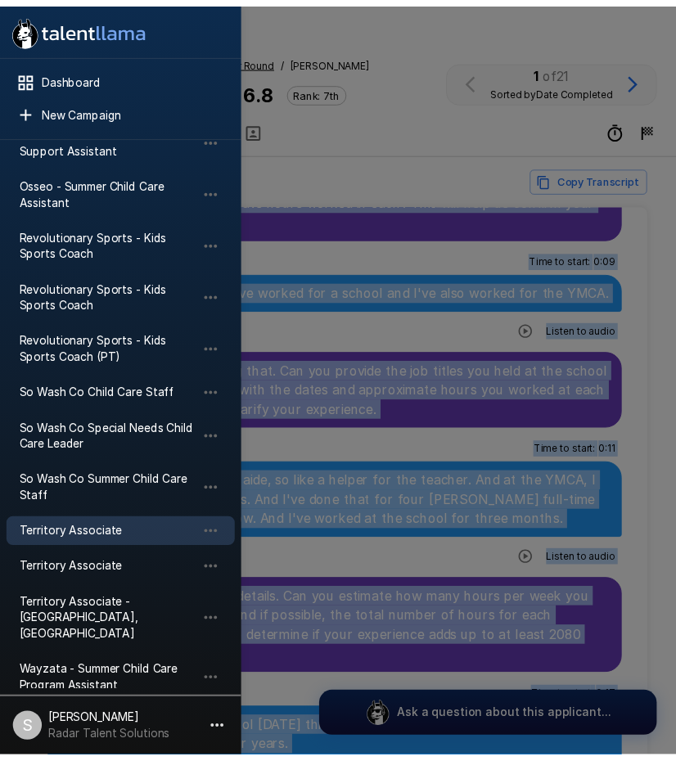
scroll to position [585, 0]
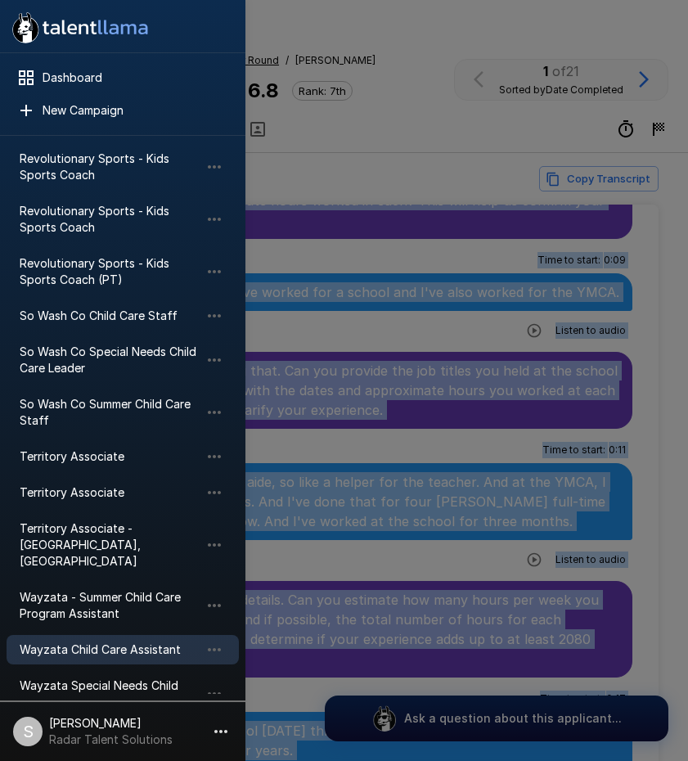
click at [156, 642] on span "Wayzata Child Care Assistant" at bounding box center [110, 650] width 180 height 16
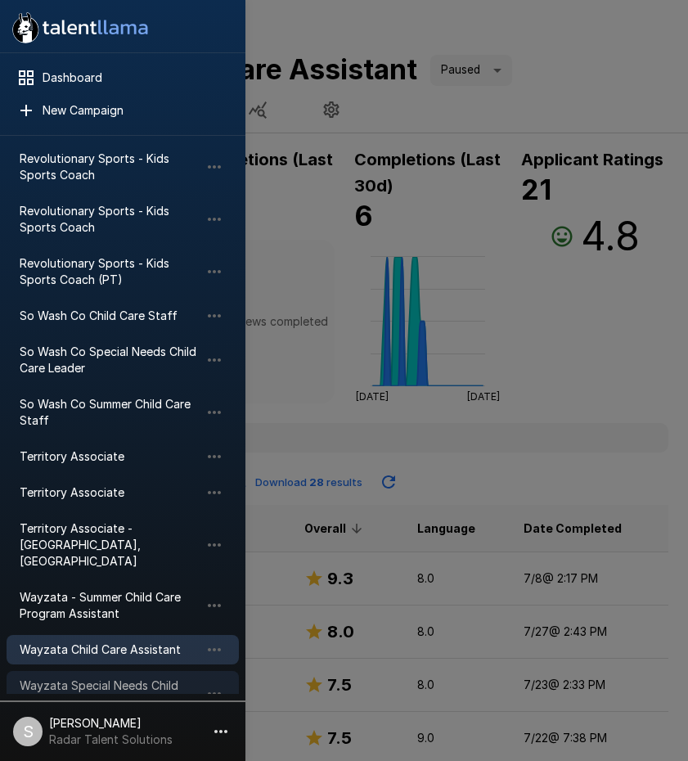
click at [139, 678] on span "Wayzata Special Needs Child Care Assistant" at bounding box center [110, 694] width 180 height 33
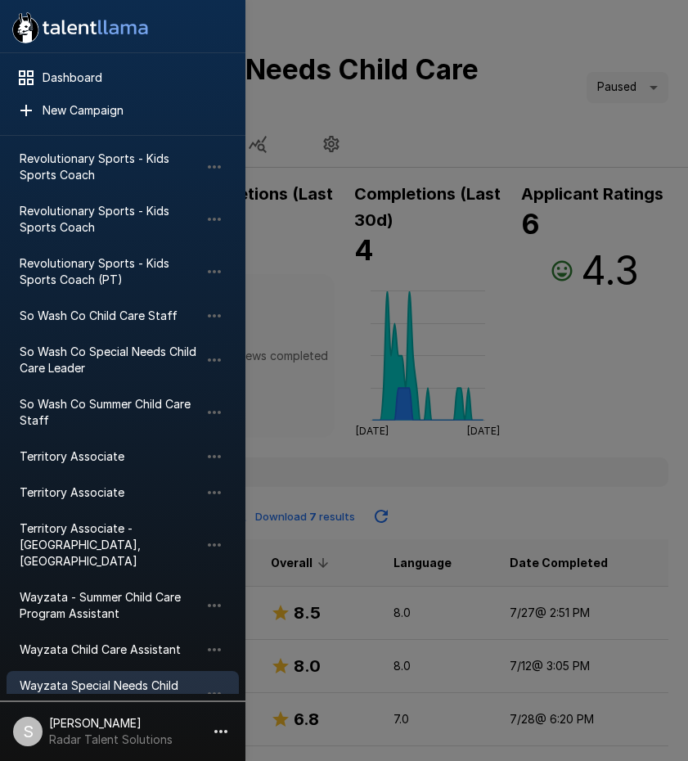
click at [552, 119] on div at bounding box center [344, 380] width 688 height 761
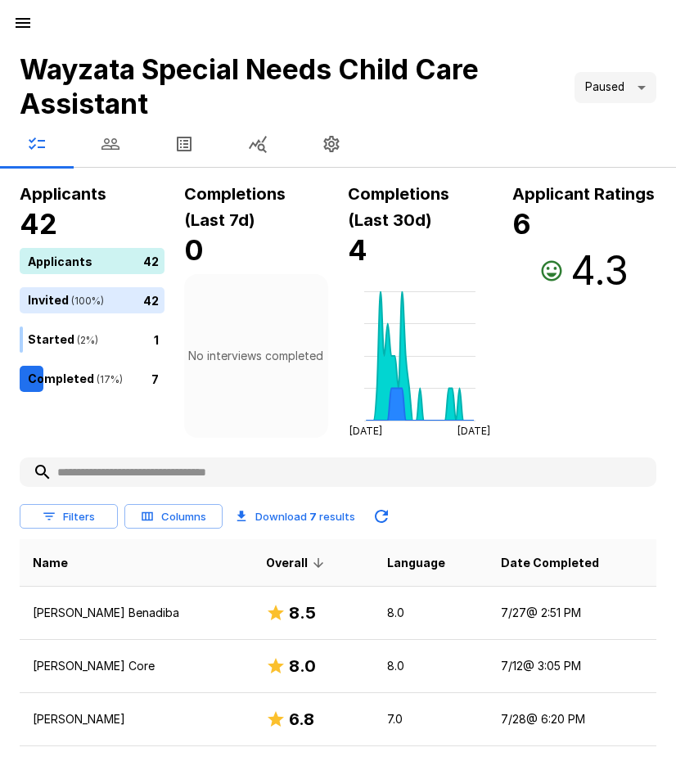
click at [17, 15] on icon "button" at bounding box center [23, 23] width 20 height 20
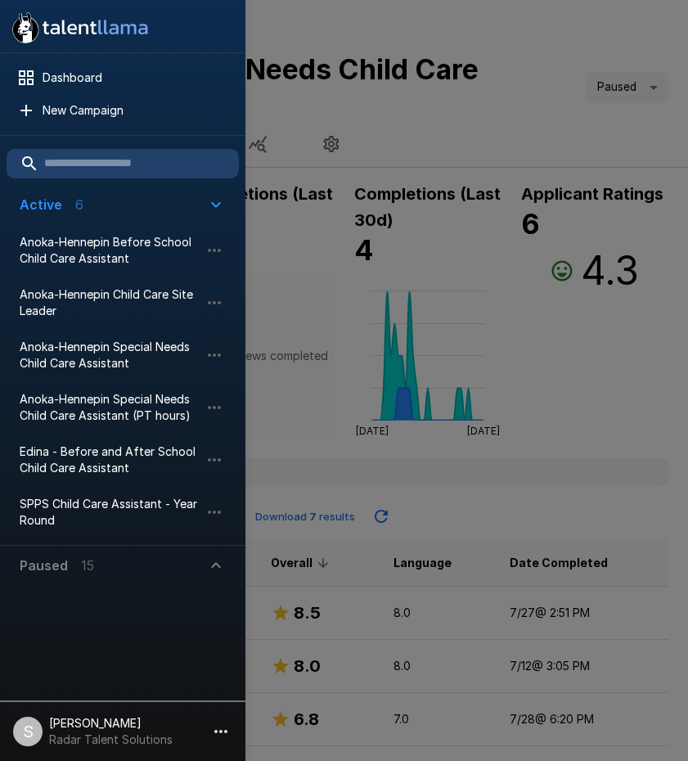
click at [478, 122] on div at bounding box center [344, 380] width 688 height 761
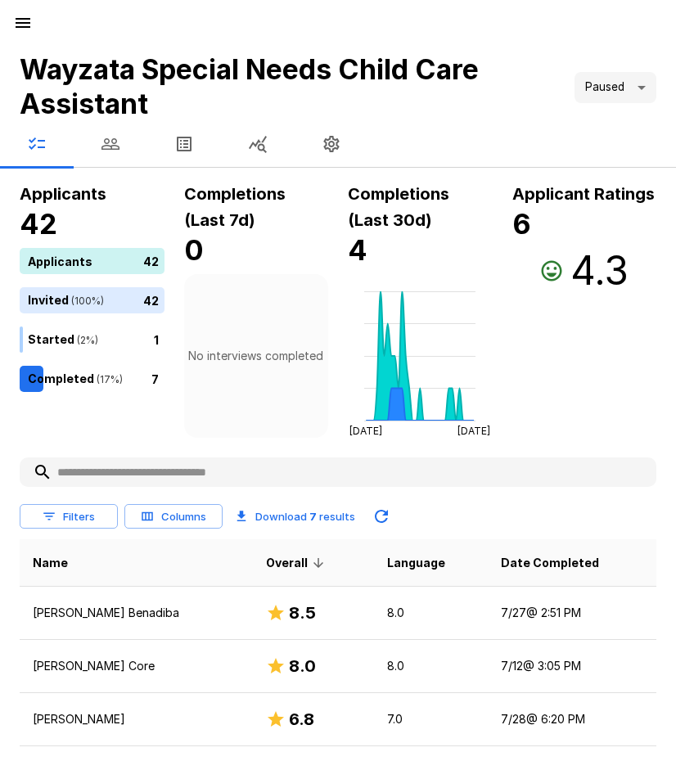
click at [26, 21] on icon "button" at bounding box center [23, 23] width 20 height 20
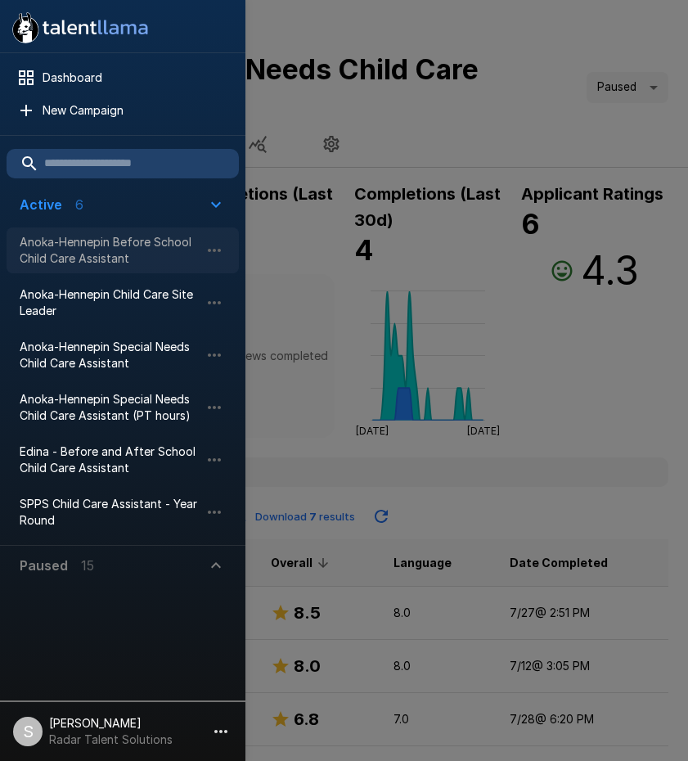
drag, startPoint x: 85, startPoint y: 250, endPoint x: 93, endPoint y: 247, distance: 8.8
click at [86, 250] on span "Anoka-Hennepin Before School Child Care Assistant" at bounding box center [110, 250] width 180 height 33
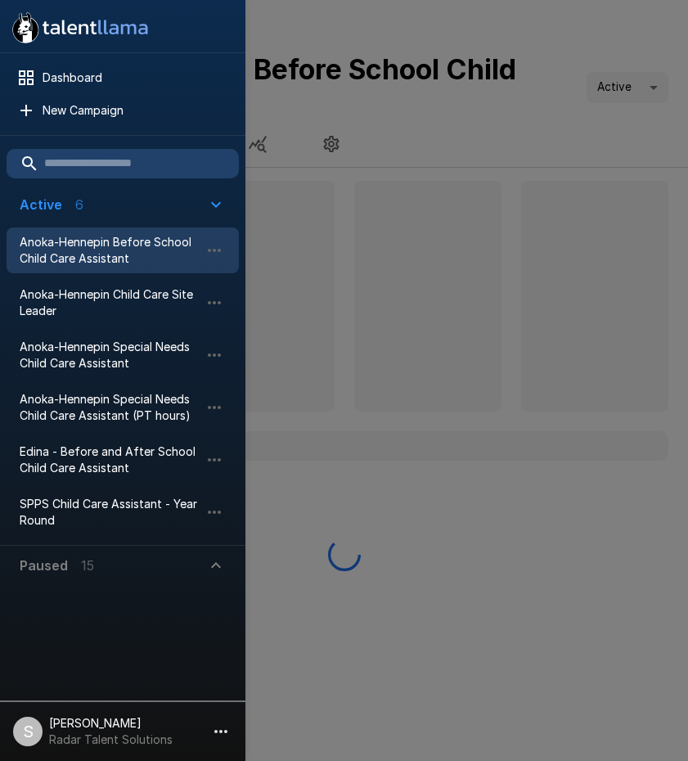
click at [421, 136] on div at bounding box center [344, 380] width 688 height 761
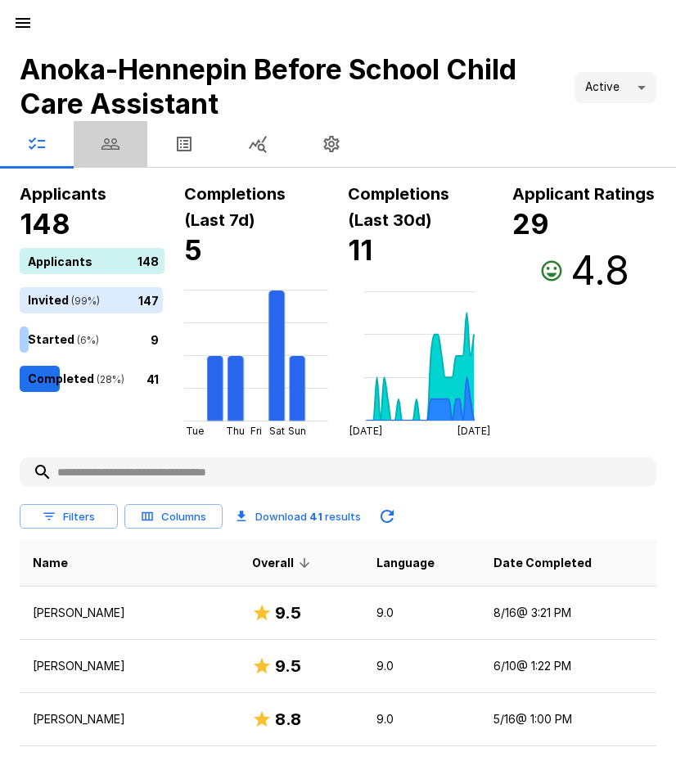
click at [106, 146] on icon "button" at bounding box center [110, 143] width 18 height 11
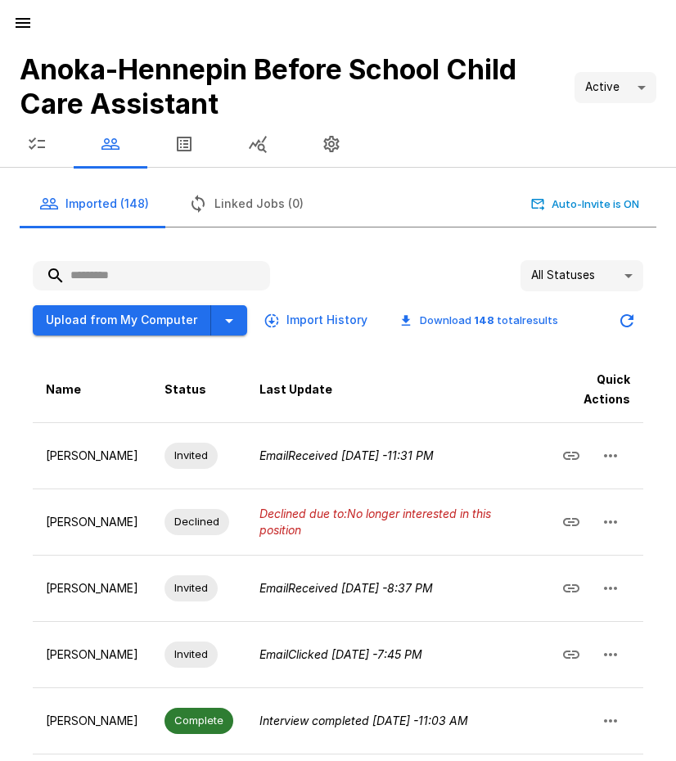
click at [173, 271] on input "text" at bounding box center [151, 275] width 237 height 29
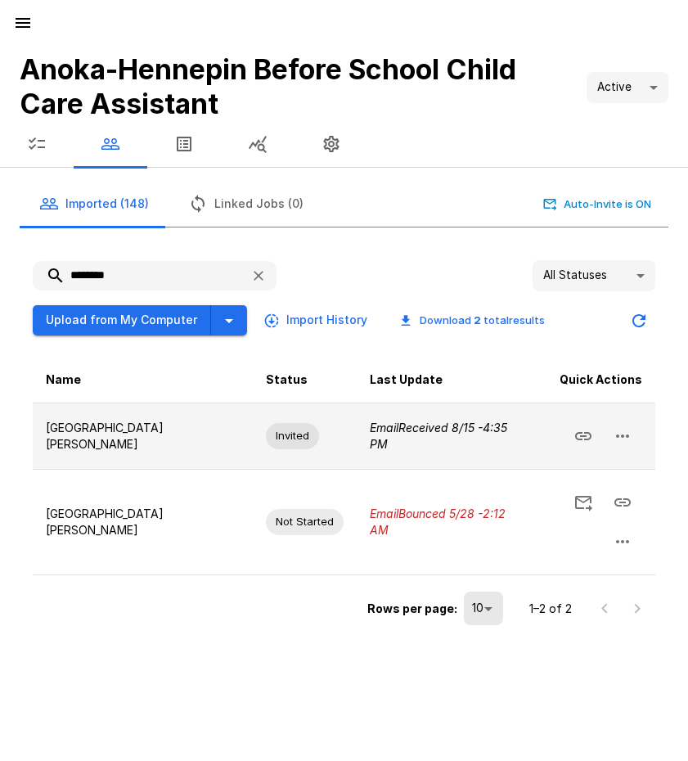
type input "********"
click at [624, 440] on icon "button" at bounding box center [623, 436] width 20 height 20
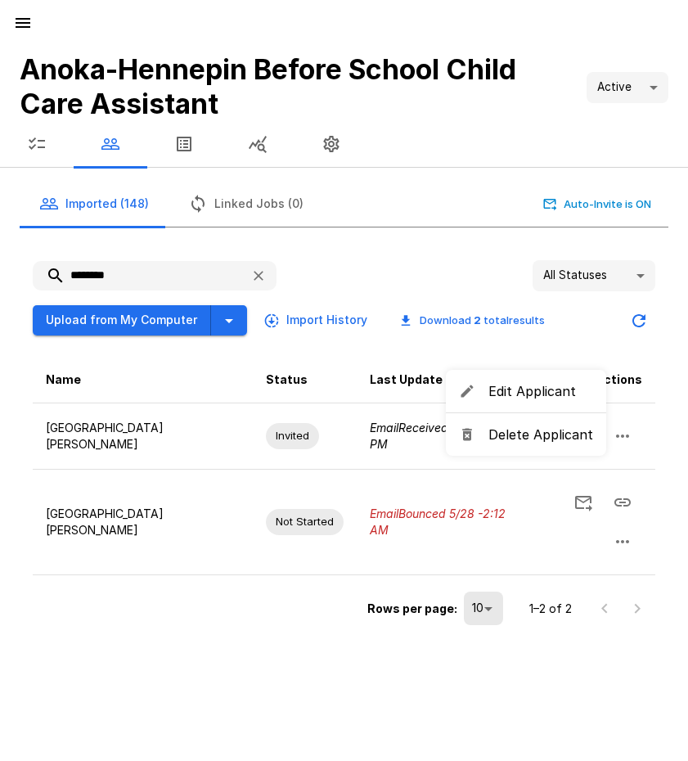
click at [507, 436] on span "Delete Applicant" at bounding box center [541, 435] width 105 height 20
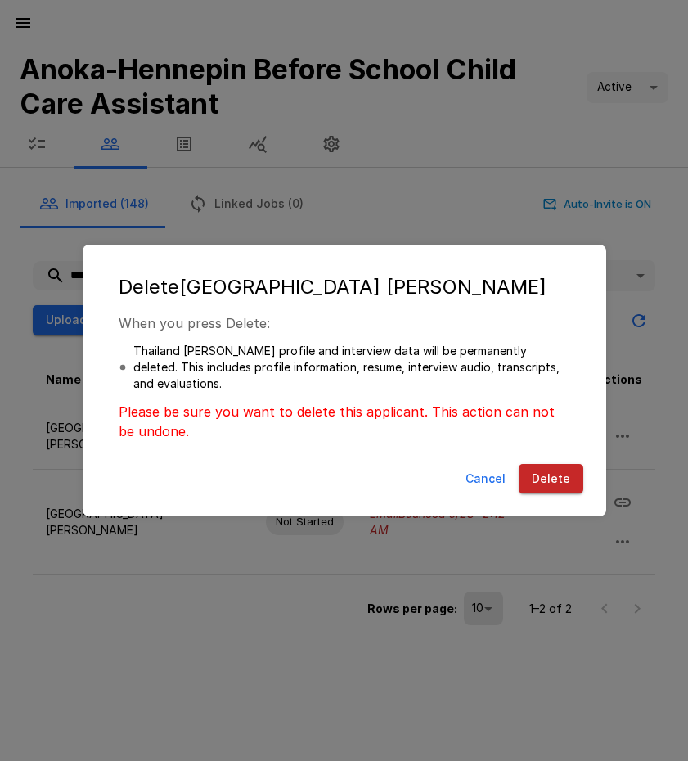
click at [570, 478] on button "Delete" at bounding box center [551, 479] width 65 height 30
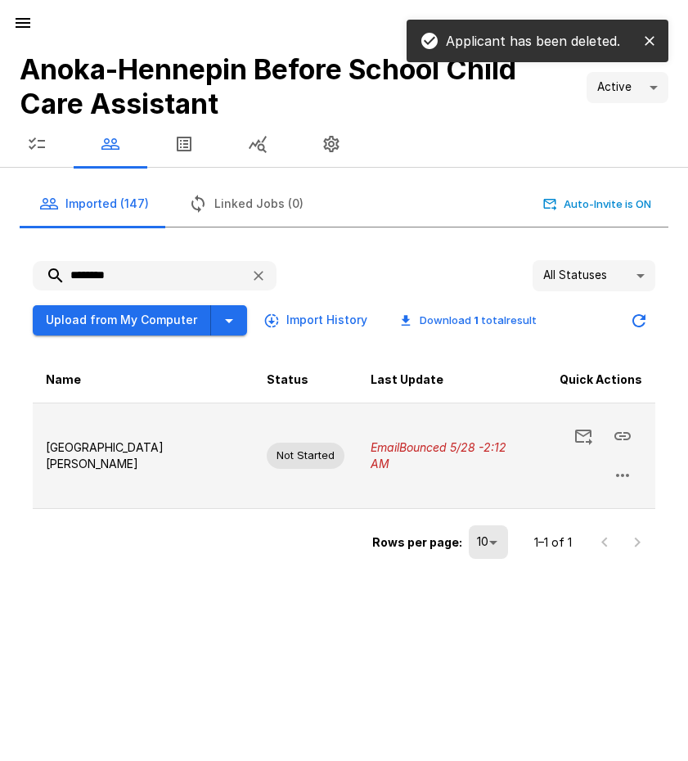
click at [624, 474] on icon "button" at bounding box center [622, 475] width 13 height 3
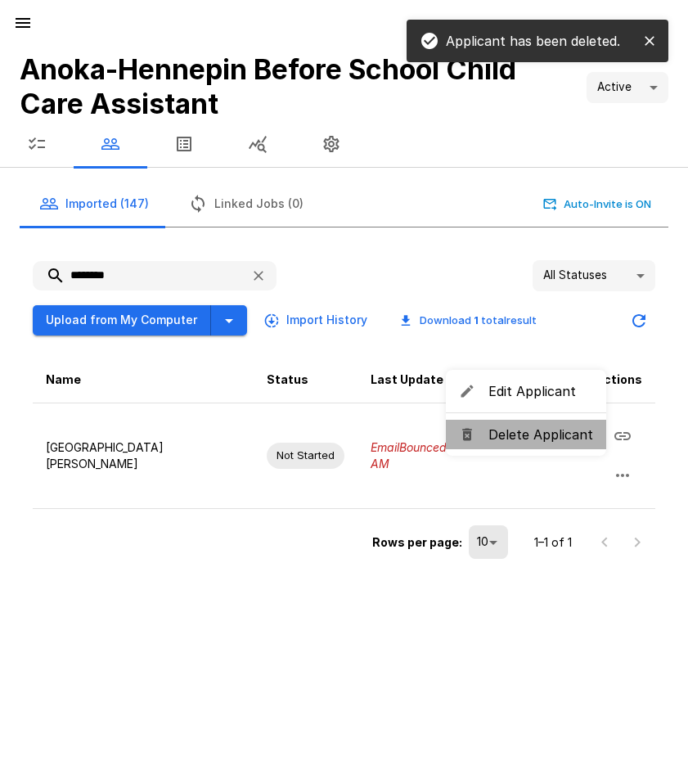
click at [530, 435] on span "Delete Applicant" at bounding box center [541, 435] width 105 height 20
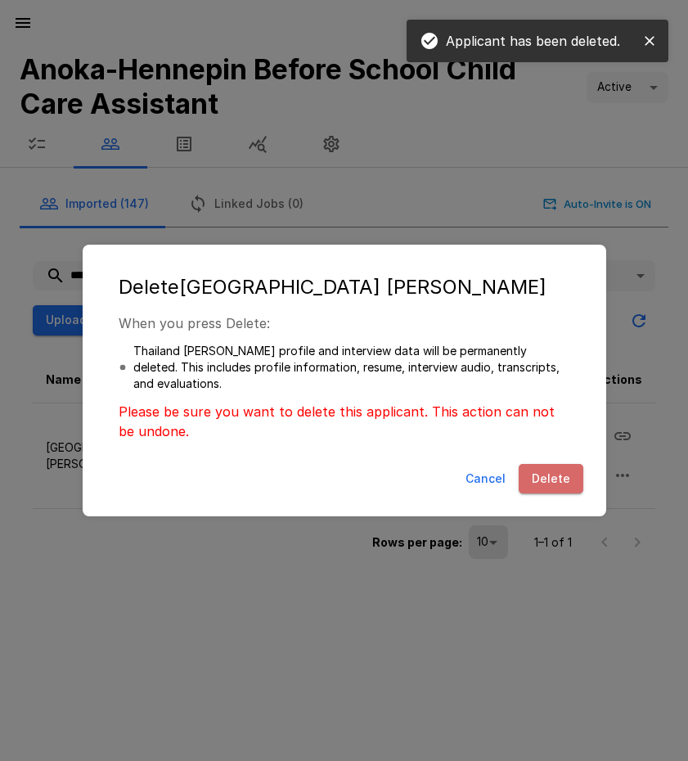
click at [553, 478] on button "Delete" at bounding box center [551, 479] width 65 height 30
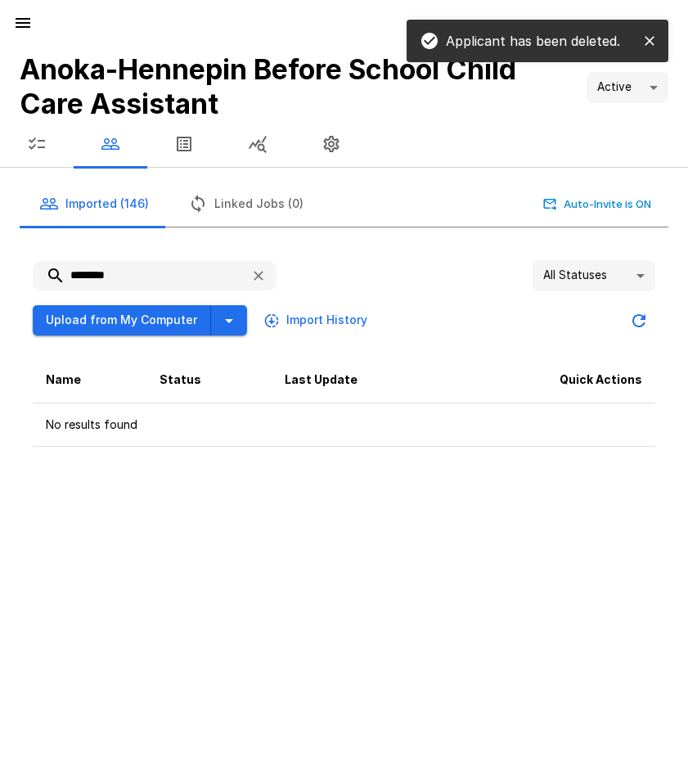
click at [24, 18] on icon "button" at bounding box center [23, 23] width 15 height 10
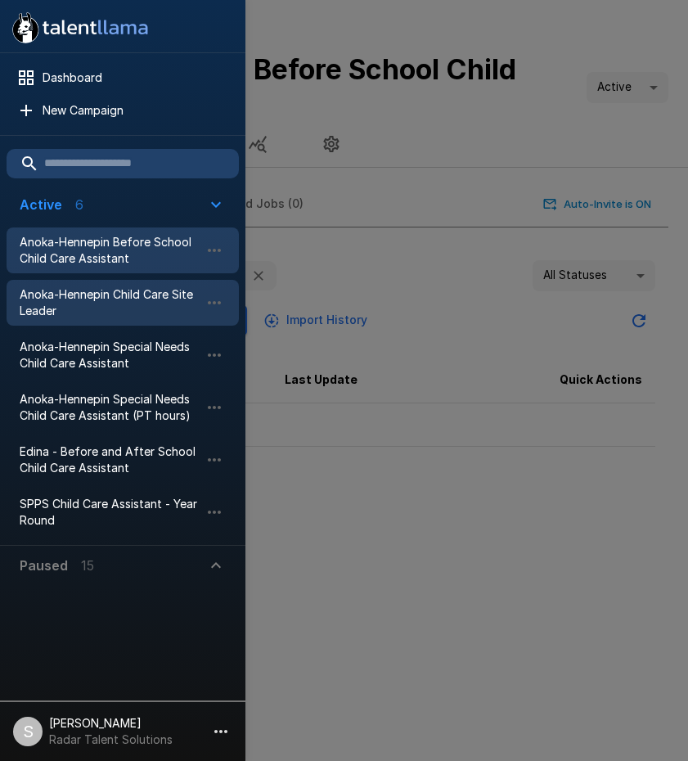
click at [89, 292] on span "Anoka-Hennepin Child Care Site Leader" at bounding box center [110, 302] width 180 height 33
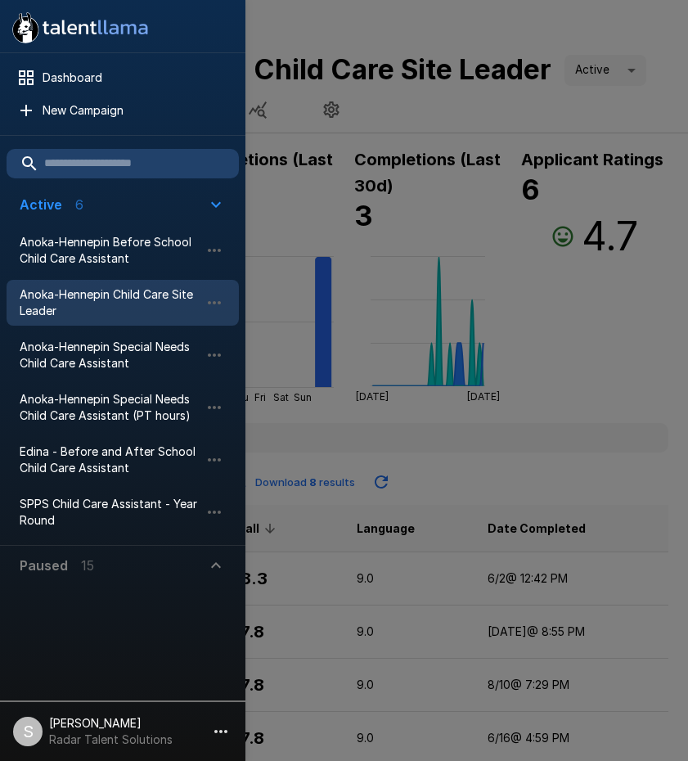
click at [444, 245] on div at bounding box center [344, 380] width 688 height 761
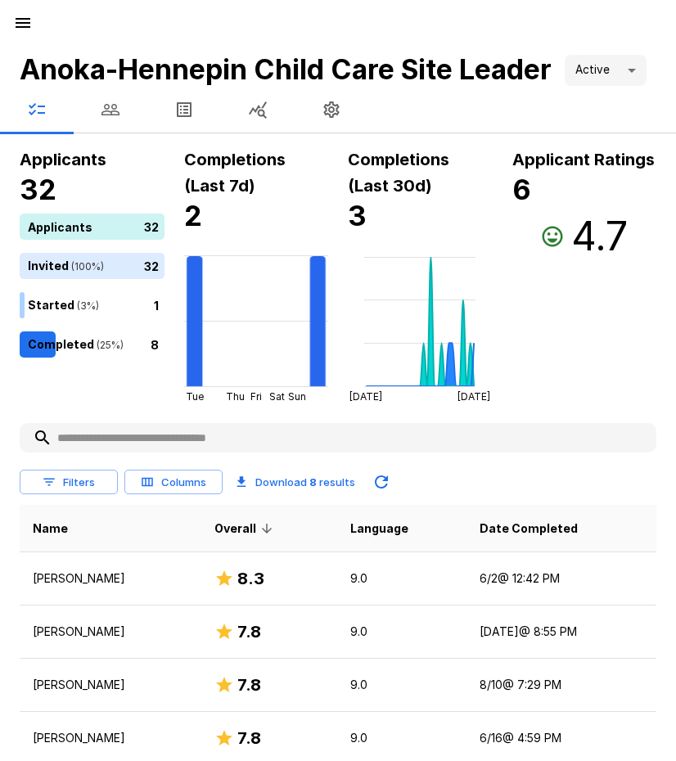
click at [105, 110] on icon "button" at bounding box center [111, 110] width 20 height 20
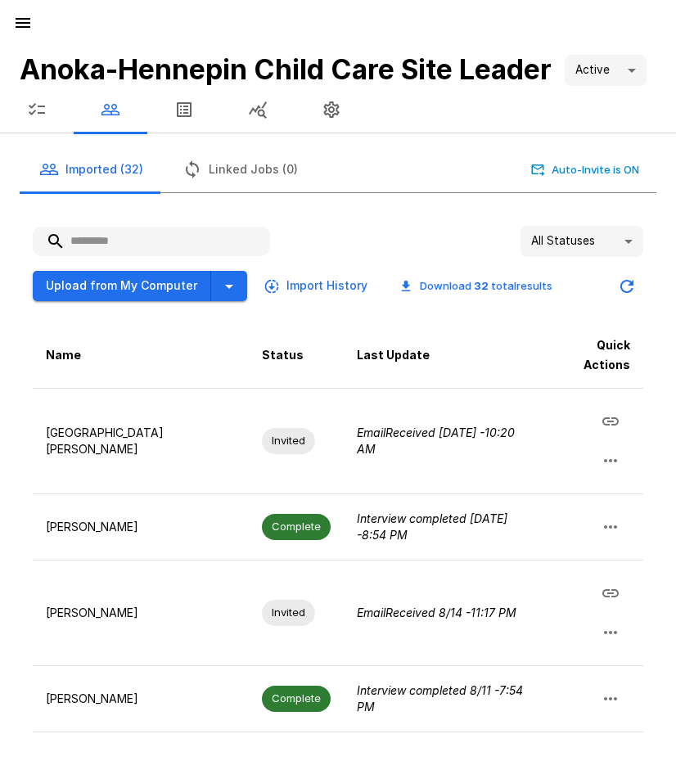
click at [119, 239] on input "text" at bounding box center [151, 241] width 237 height 29
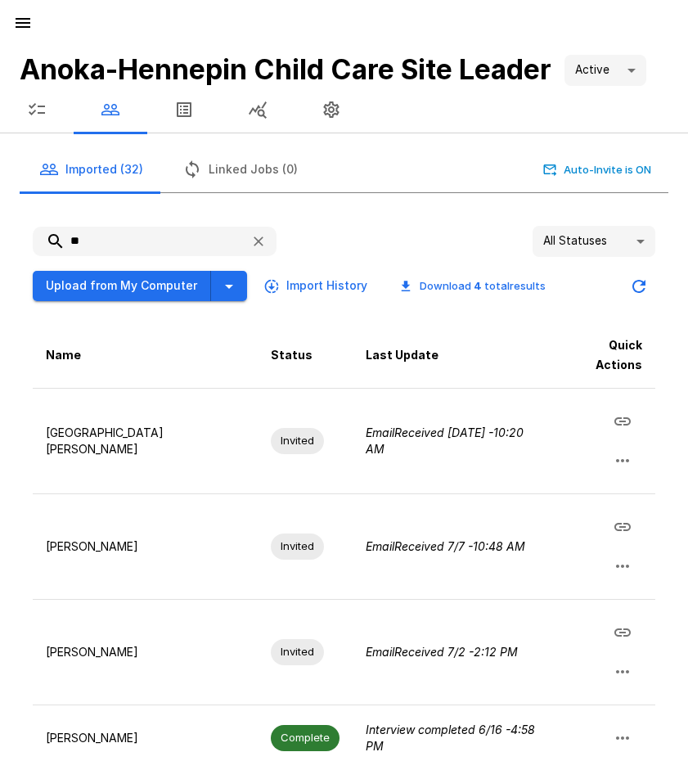
type input "*"
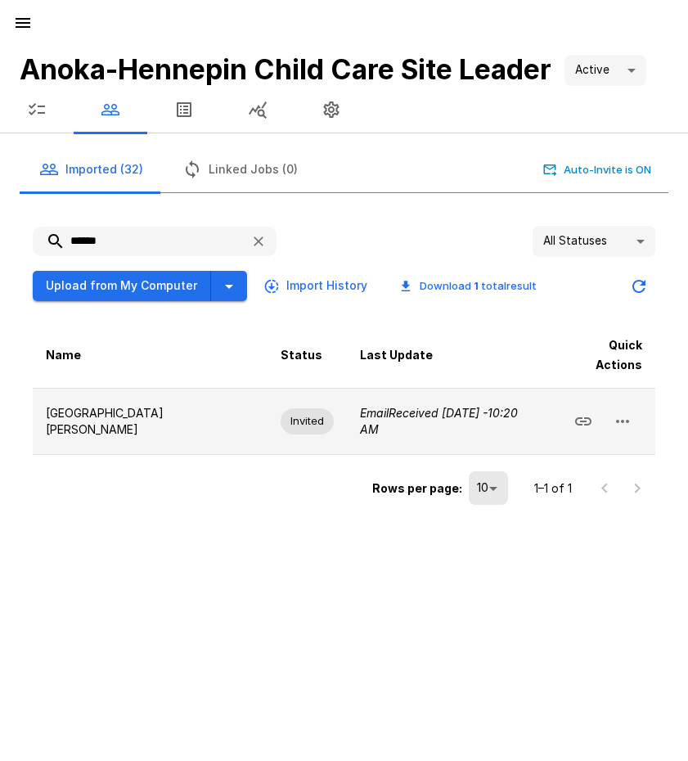
type input "******"
click at [632, 412] on icon "button" at bounding box center [623, 422] width 20 height 20
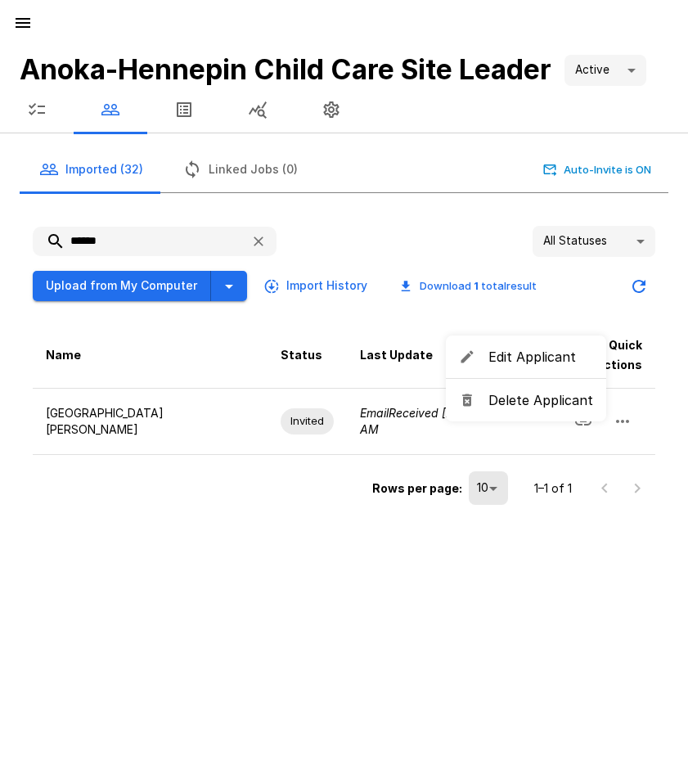
click at [526, 408] on span "Delete Applicant" at bounding box center [541, 400] width 105 height 20
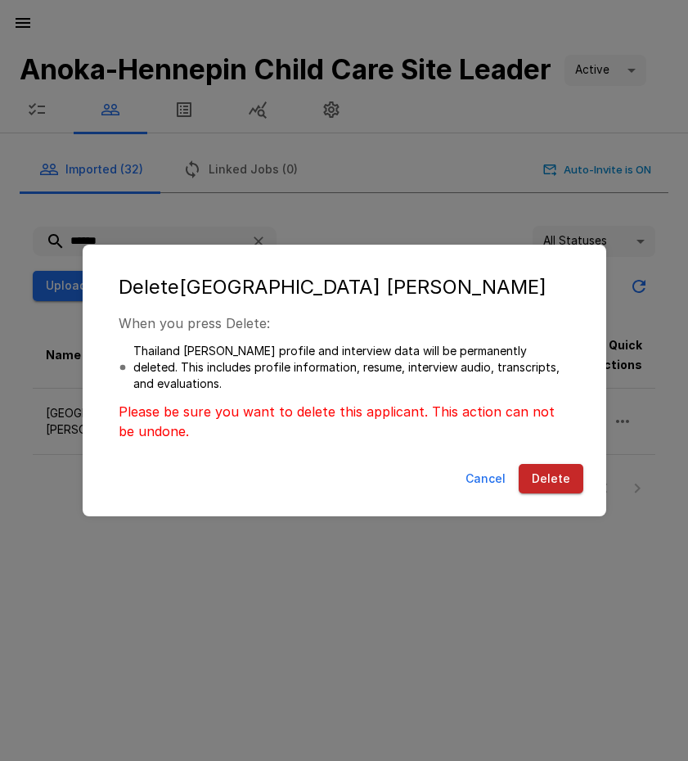
click at [552, 484] on button "Delete" at bounding box center [551, 479] width 65 height 30
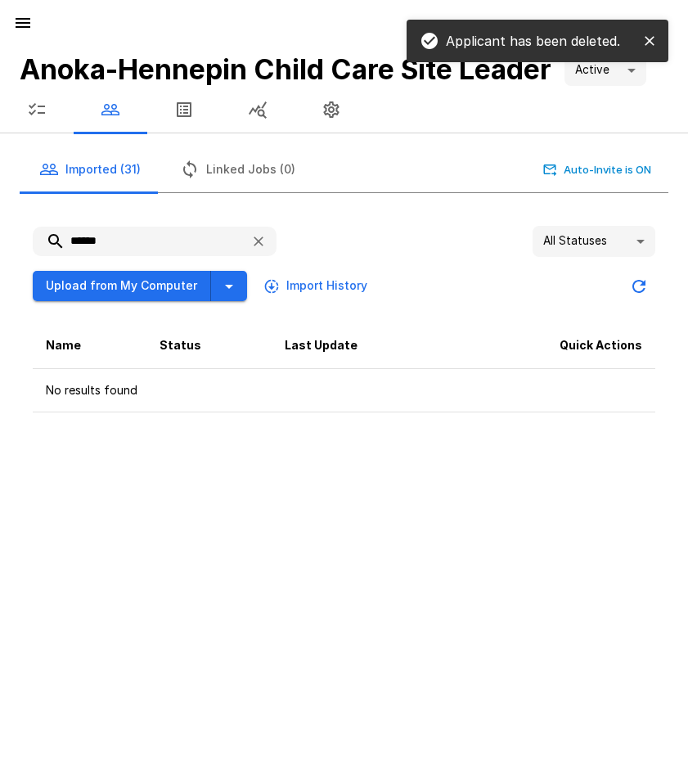
click at [26, 23] on icon "button" at bounding box center [23, 23] width 15 height 10
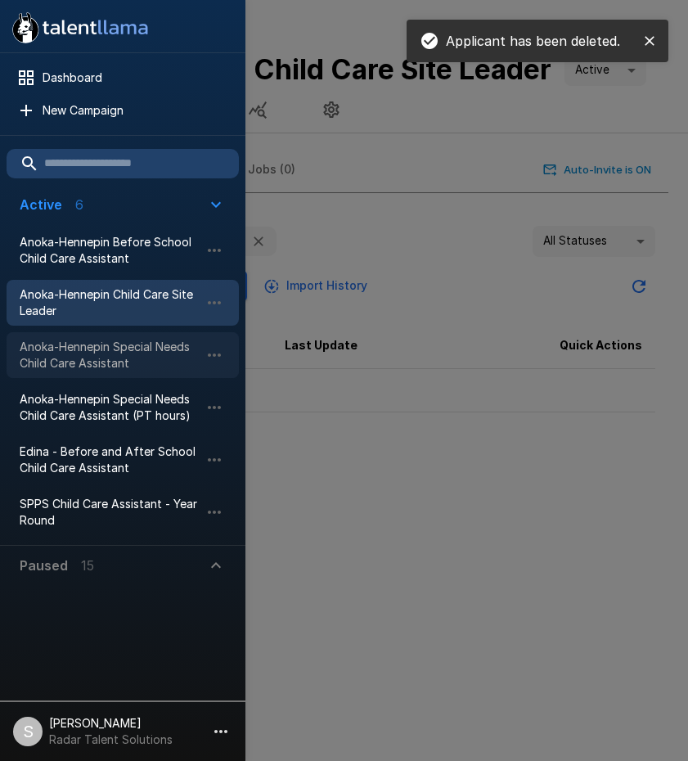
click at [93, 349] on span "Anoka-Hennepin Special Needs Child Care Assistant" at bounding box center [110, 355] width 180 height 33
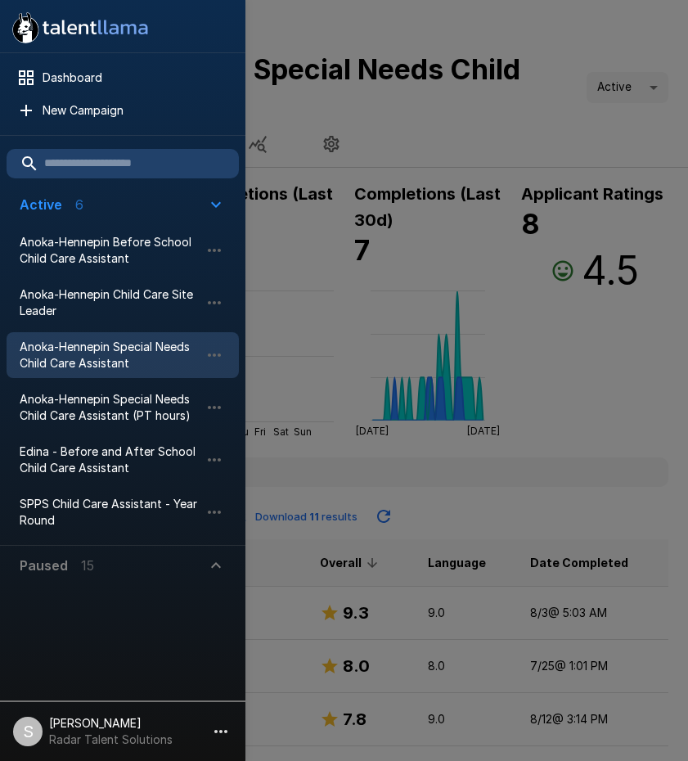
click at [458, 119] on div at bounding box center [344, 380] width 688 height 761
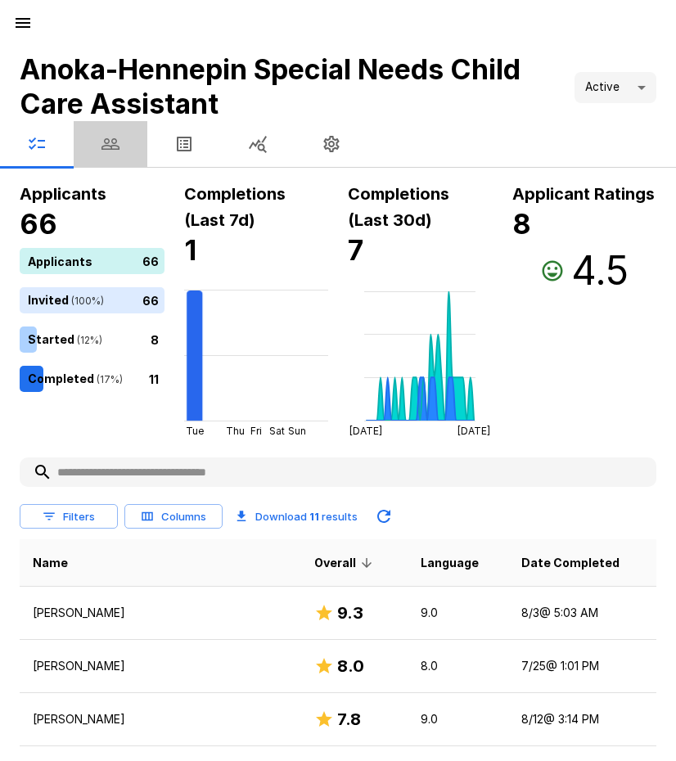
click at [97, 143] on button "button" at bounding box center [111, 144] width 74 height 46
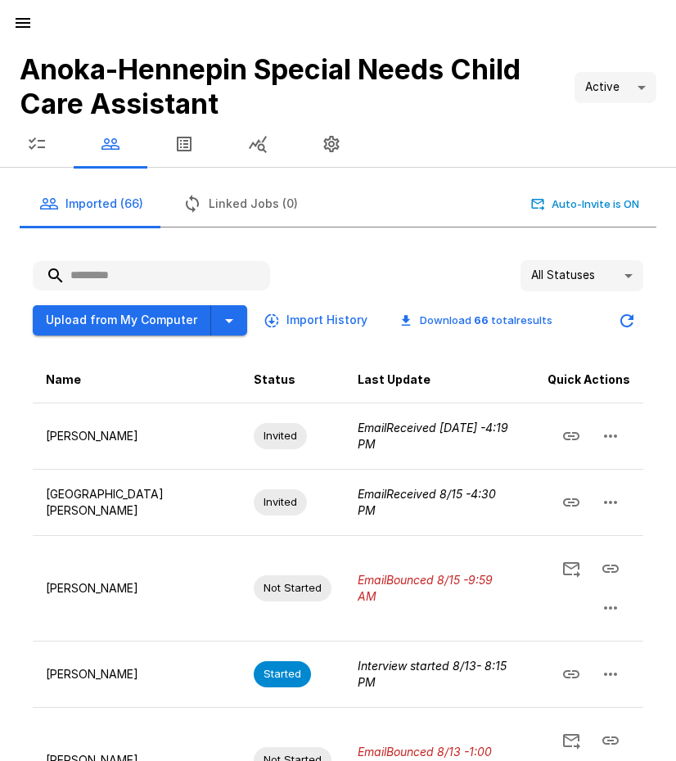
click at [122, 267] on input "text" at bounding box center [151, 275] width 237 height 29
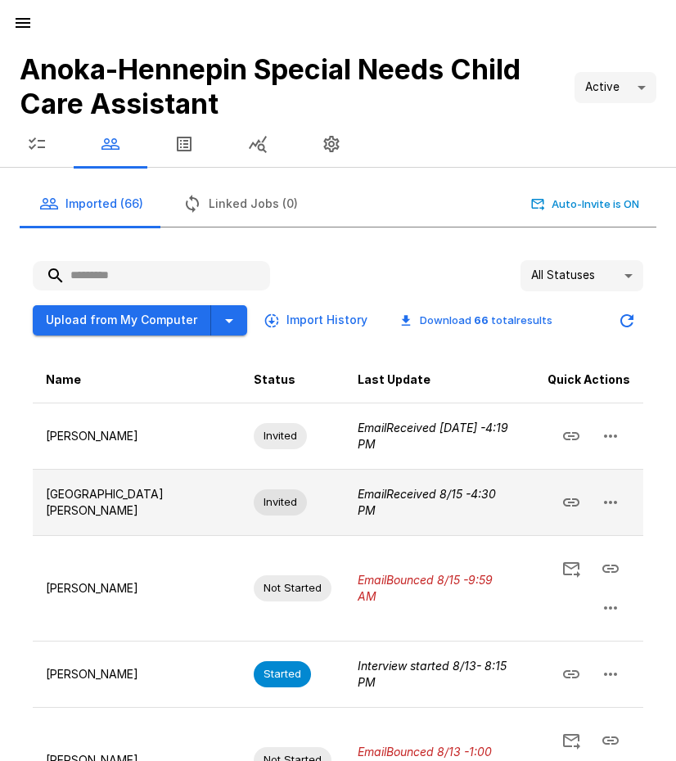
click at [617, 502] on icon "button" at bounding box center [611, 503] width 20 height 20
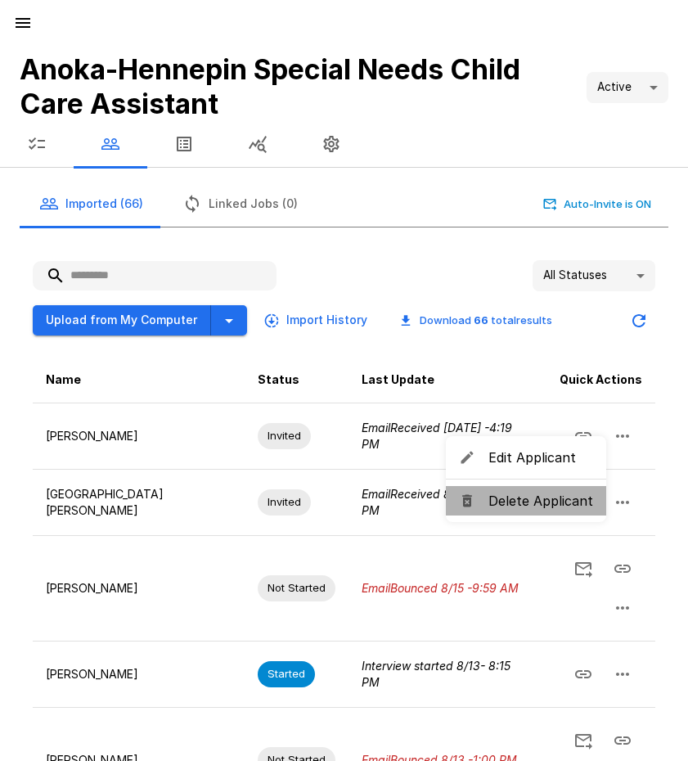
click at [558, 511] on li "Delete Applicant" at bounding box center [526, 500] width 160 height 29
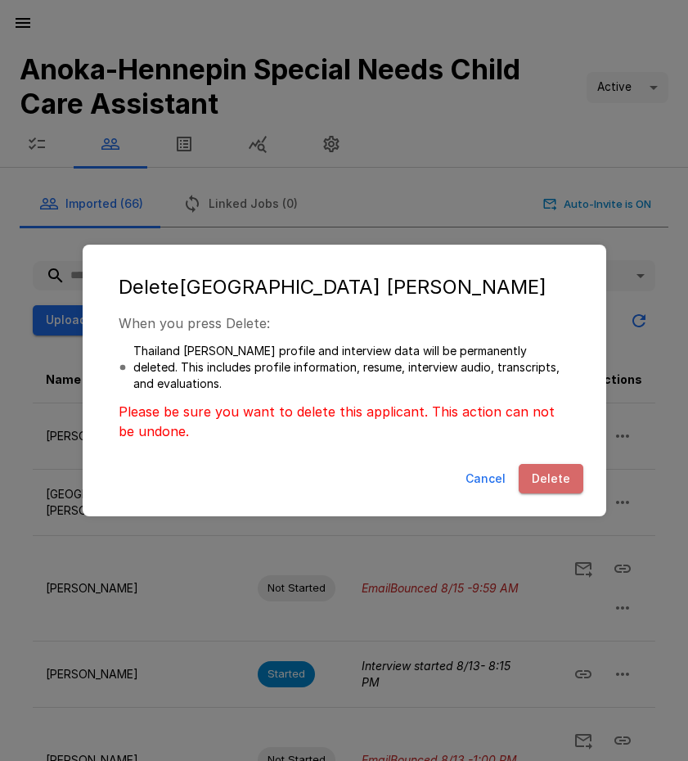
click at [557, 488] on button "Delete" at bounding box center [551, 479] width 65 height 30
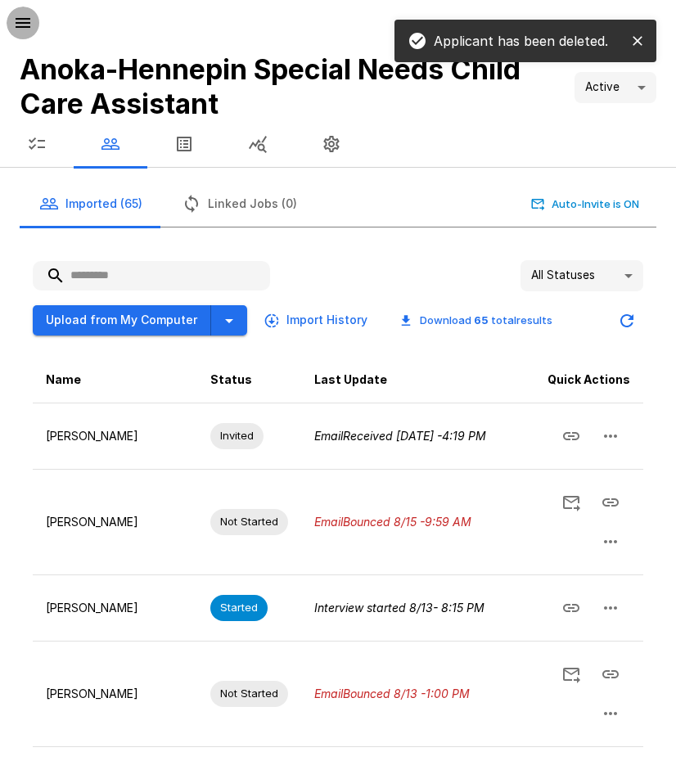
click at [28, 24] on icon "button" at bounding box center [23, 23] width 15 height 10
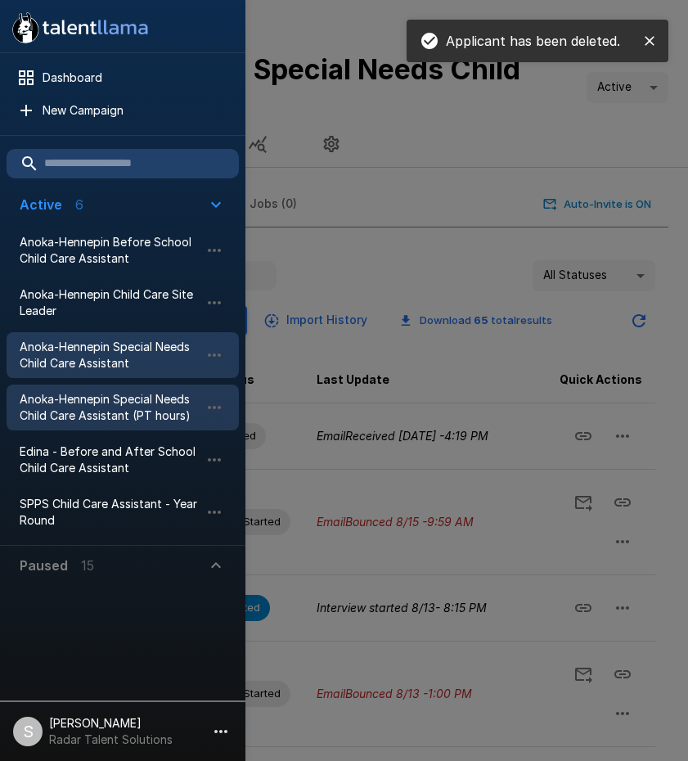
click at [101, 408] on span "Anoka-Hennepin Special Needs Child Care Assistant (PT hours)" at bounding box center [110, 407] width 180 height 33
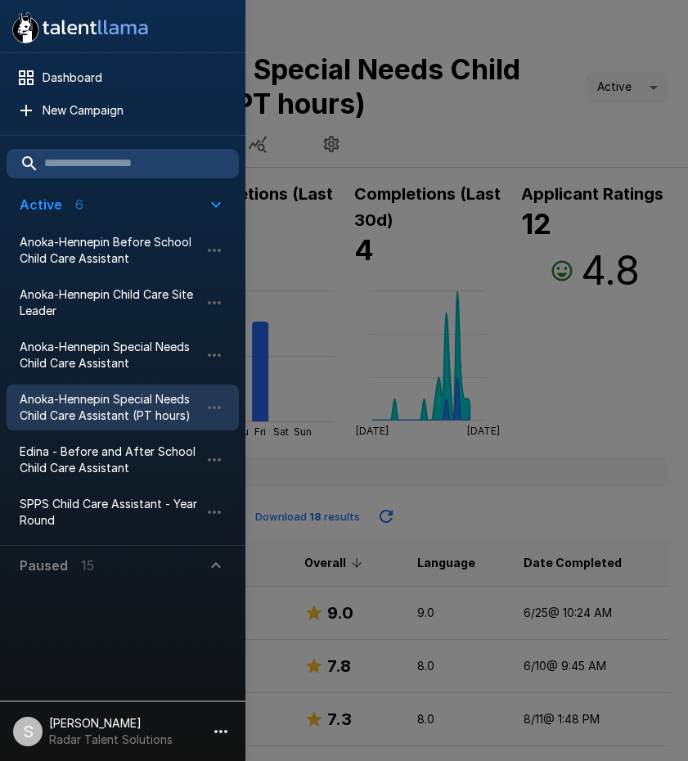
click at [489, 95] on div at bounding box center [344, 380] width 688 height 761
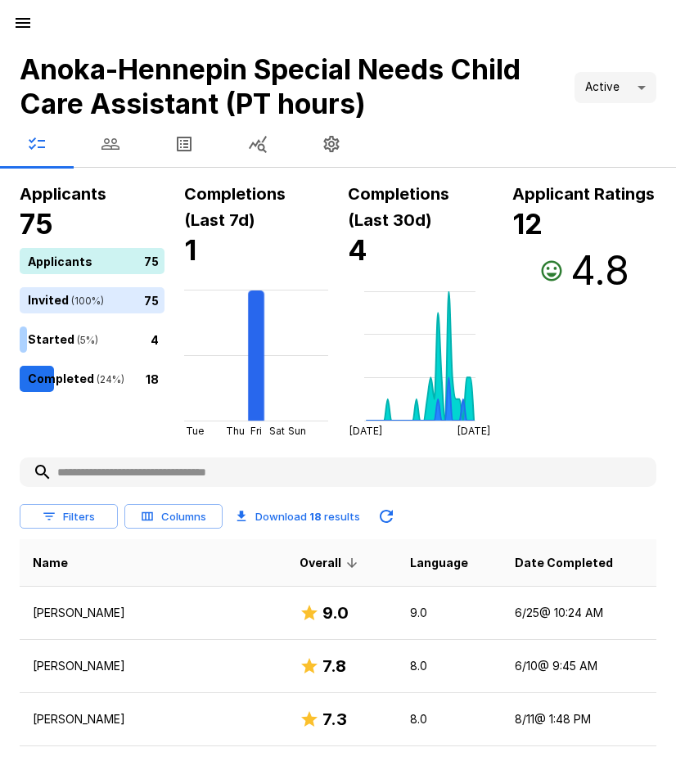
click at [113, 138] on icon "button" at bounding box center [111, 144] width 20 height 20
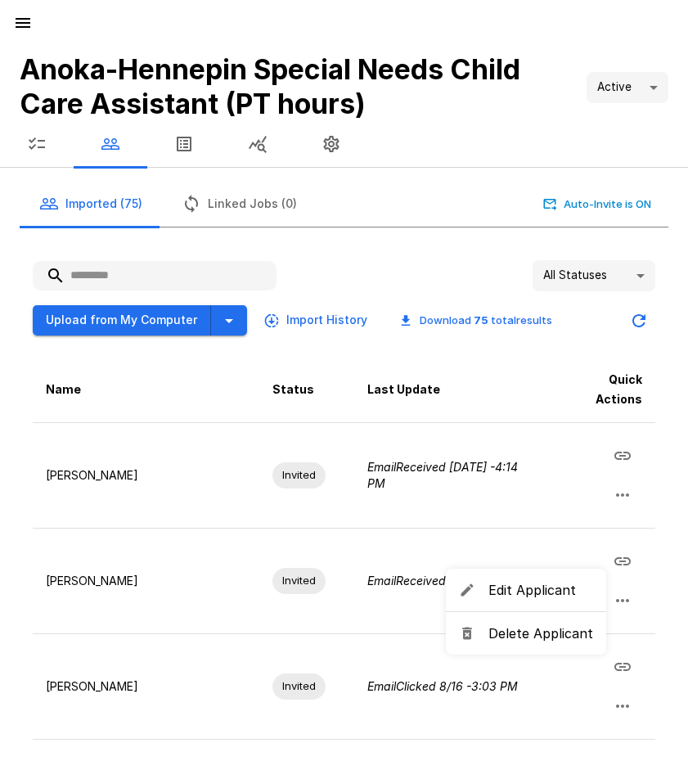
click at [520, 620] on li "Delete Applicant" at bounding box center [526, 633] width 160 height 29
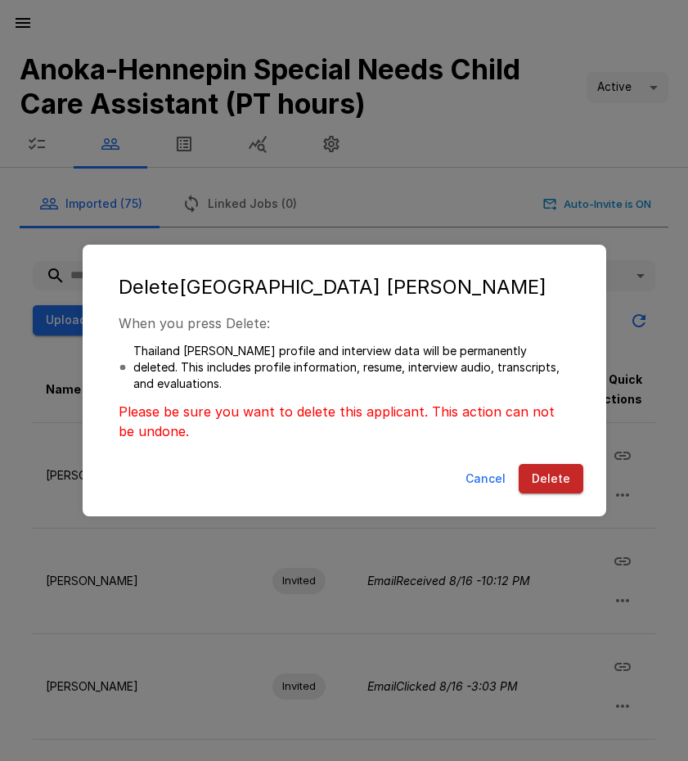
click at [553, 480] on button "Delete" at bounding box center [551, 479] width 65 height 30
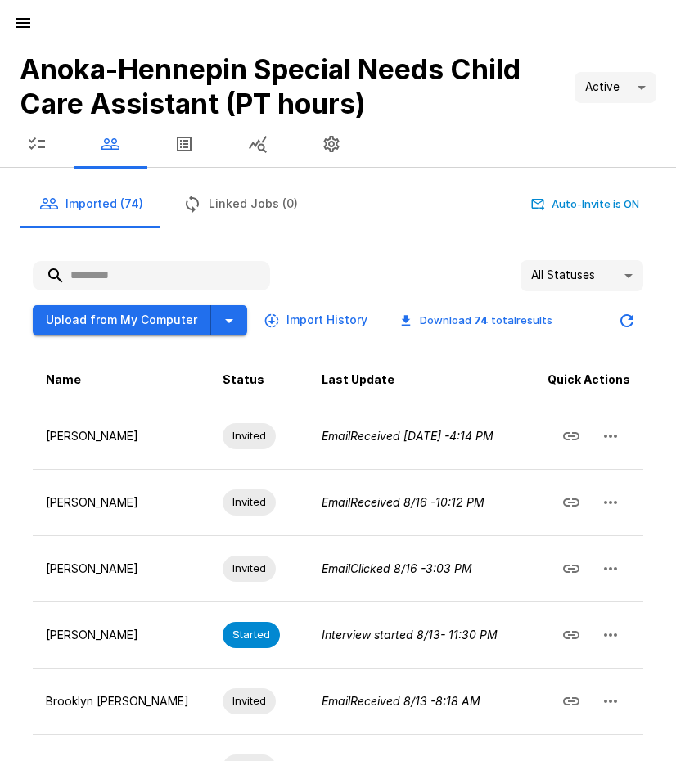
click at [23, 27] on icon "button" at bounding box center [23, 23] width 15 height 10
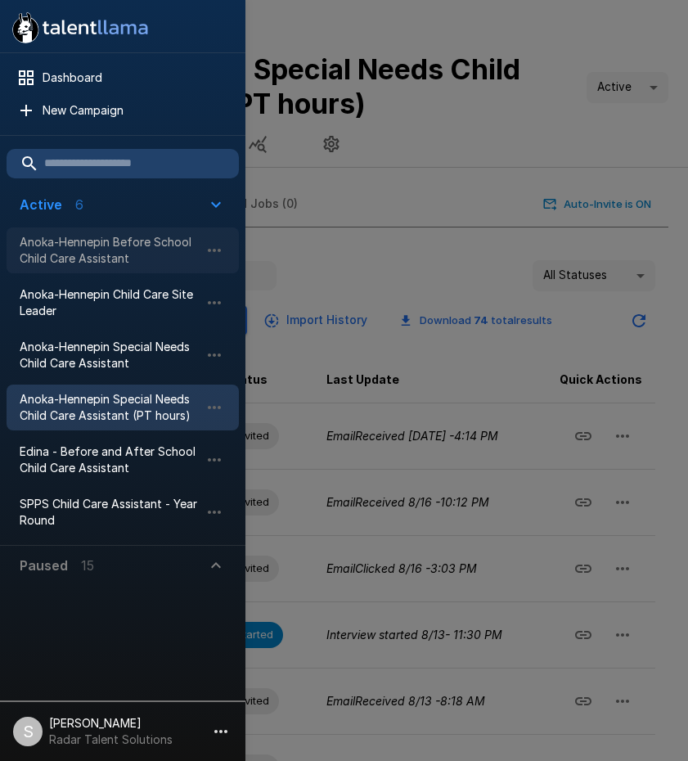
click at [108, 248] on span "Anoka-Hennepin Before School Child Care Assistant" at bounding box center [110, 250] width 180 height 33
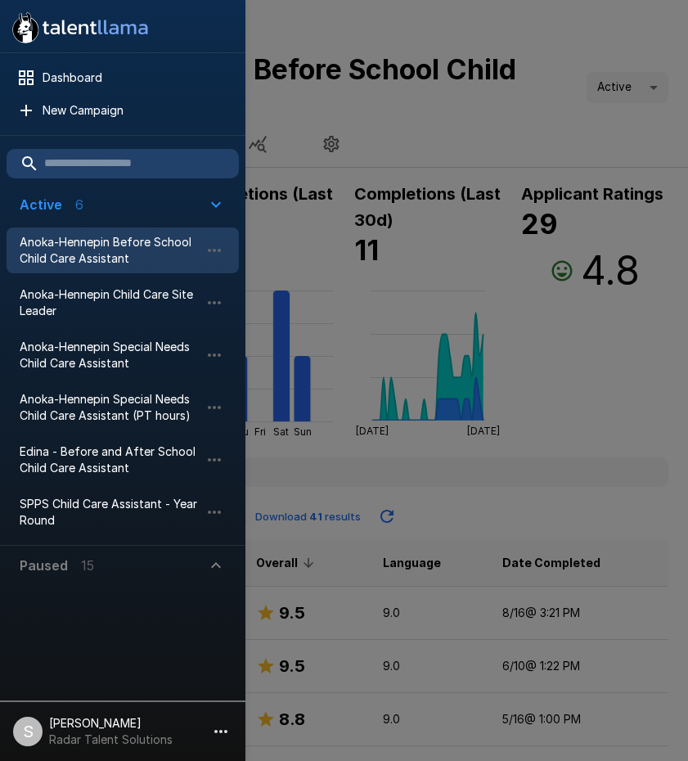
click at [615, 389] on div at bounding box center [344, 380] width 688 height 761
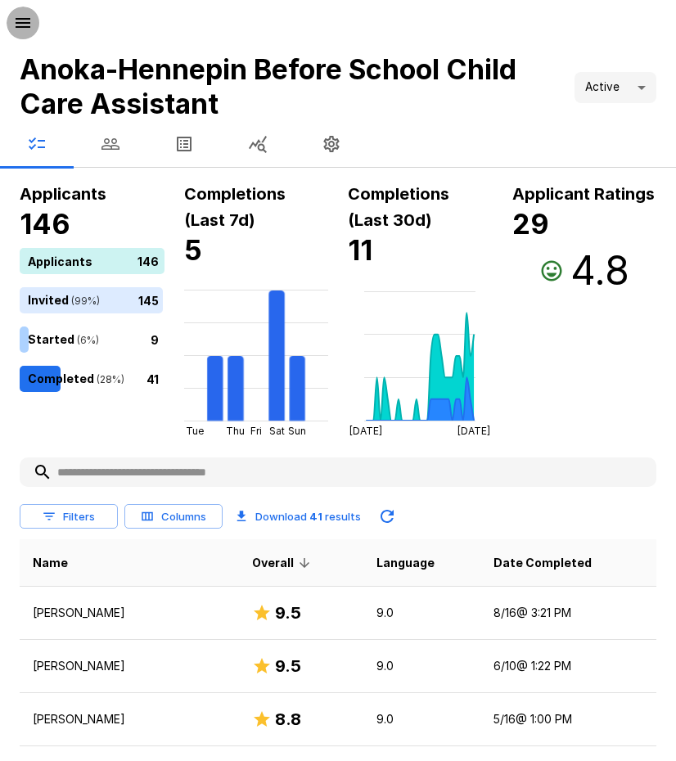
click at [20, 22] on icon "button" at bounding box center [23, 23] width 15 height 10
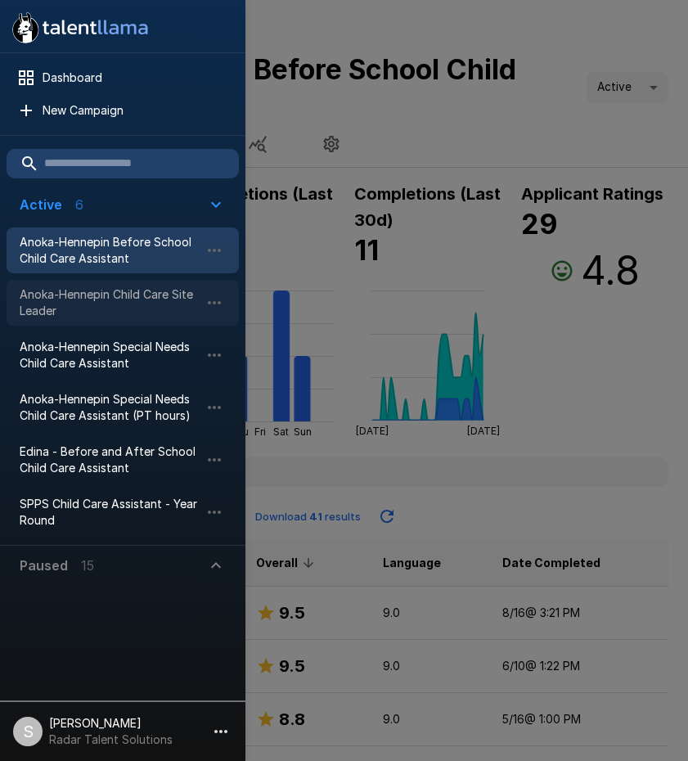
click at [87, 293] on span "Anoka-Hennepin Child Care Site Leader" at bounding box center [110, 302] width 180 height 33
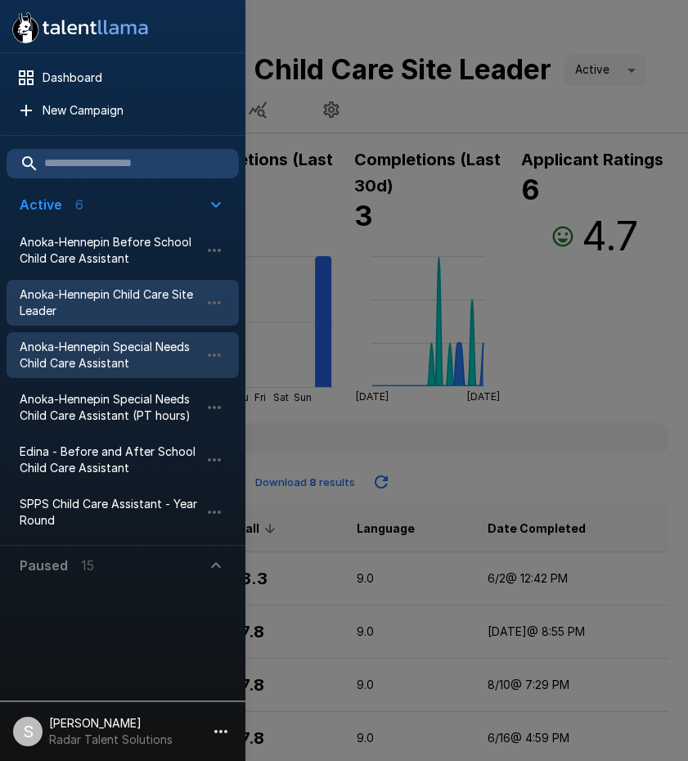
click at [111, 362] on span "Anoka-Hennepin Special Needs Child Care Assistant" at bounding box center [110, 355] width 180 height 33
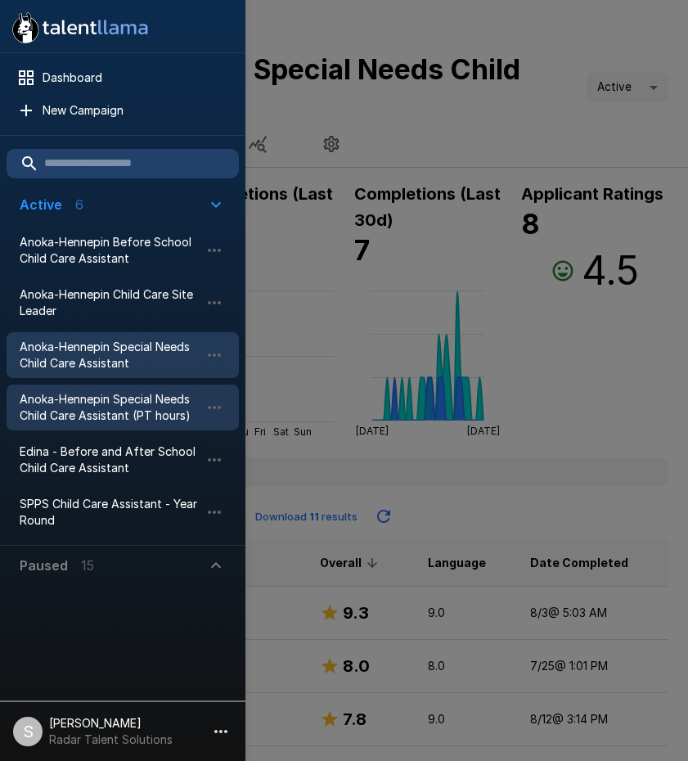
click at [103, 409] on span "Anoka-Hennepin Special Needs Child Care Assistant (PT hours)" at bounding box center [110, 407] width 180 height 33
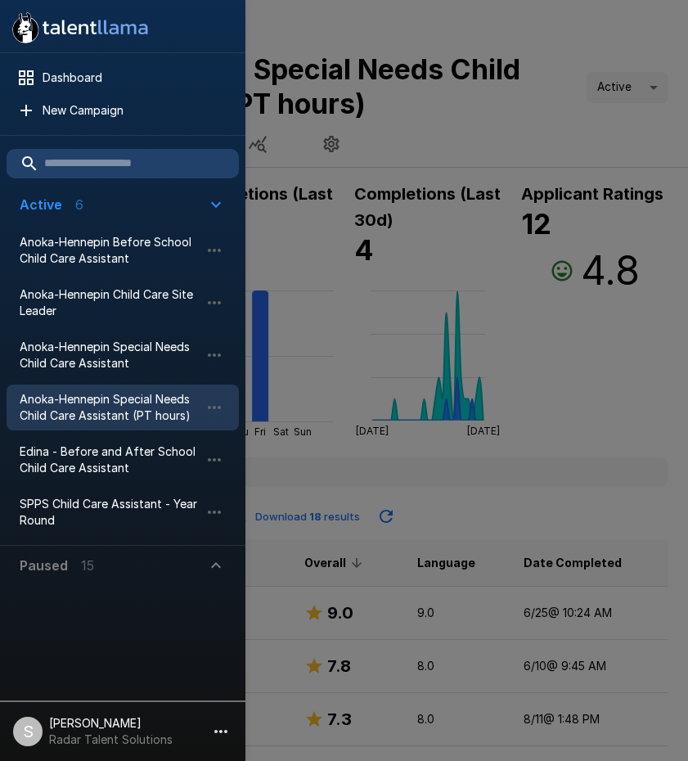
click at [543, 608] on div at bounding box center [344, 380] width 688 height 761
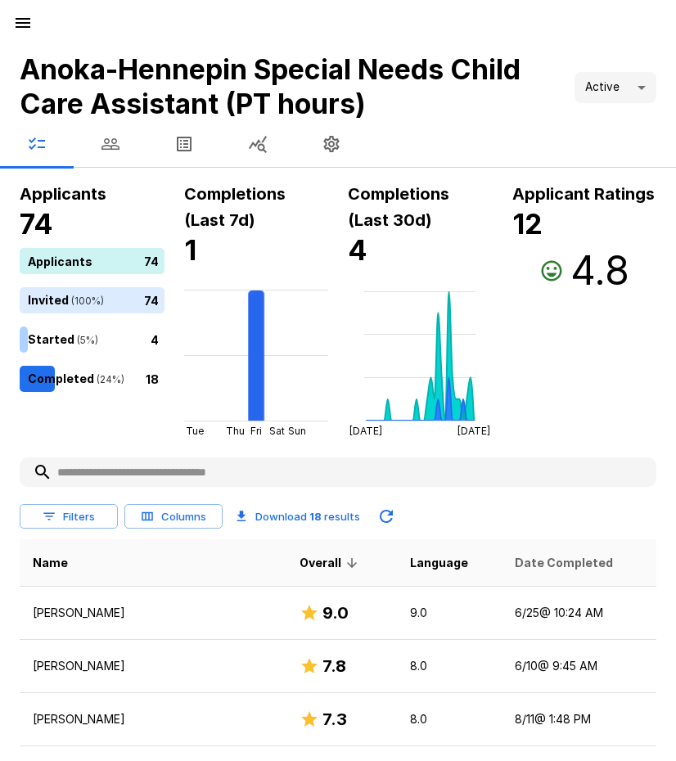
click at [537, 563] on span "Date Completed" at bounding box center [564, 563] width 98 height 20
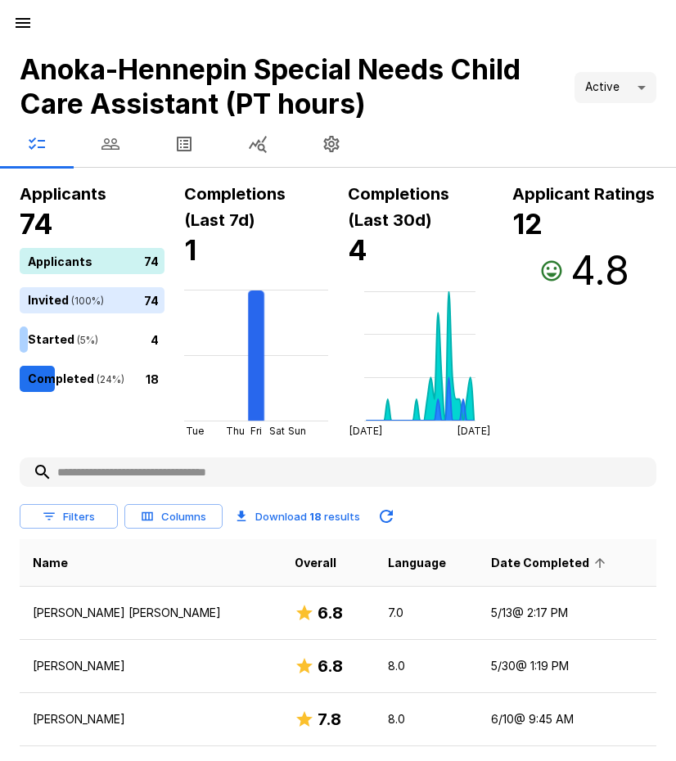
click at [537, 563] on span "Date Completed" at bounding box center [550, 563] width 119 height 20
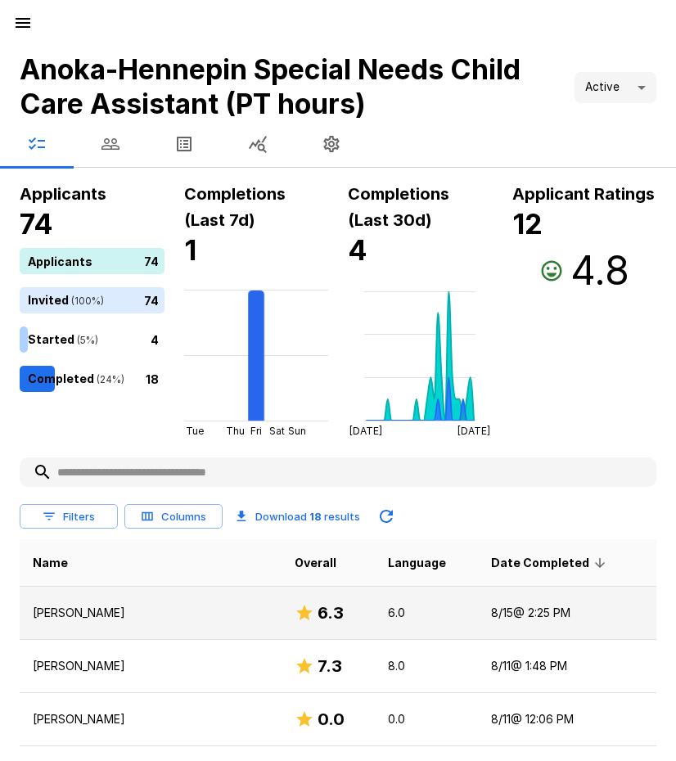
click at [84, 611] on p "Sandy Nobbe" at bounding box center [151, 613] width 236 height 16
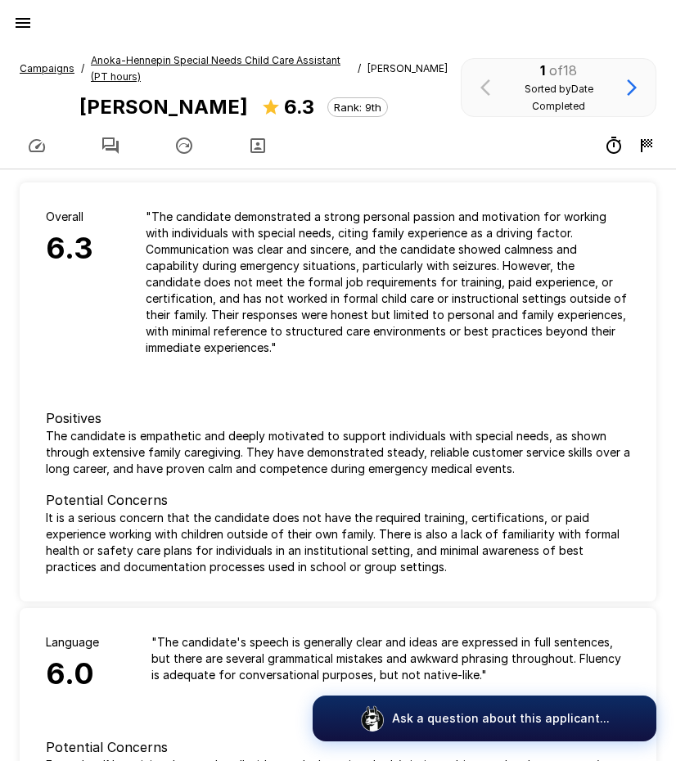
click at [112, 145] on icon "button" at bounding box center [111, 146] width 20 height 20
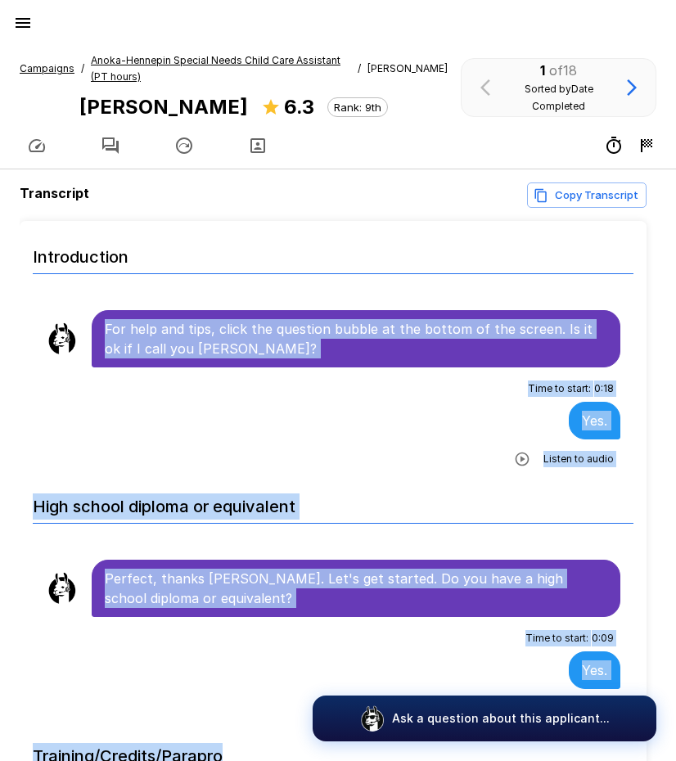
scroll to position [43, 0]
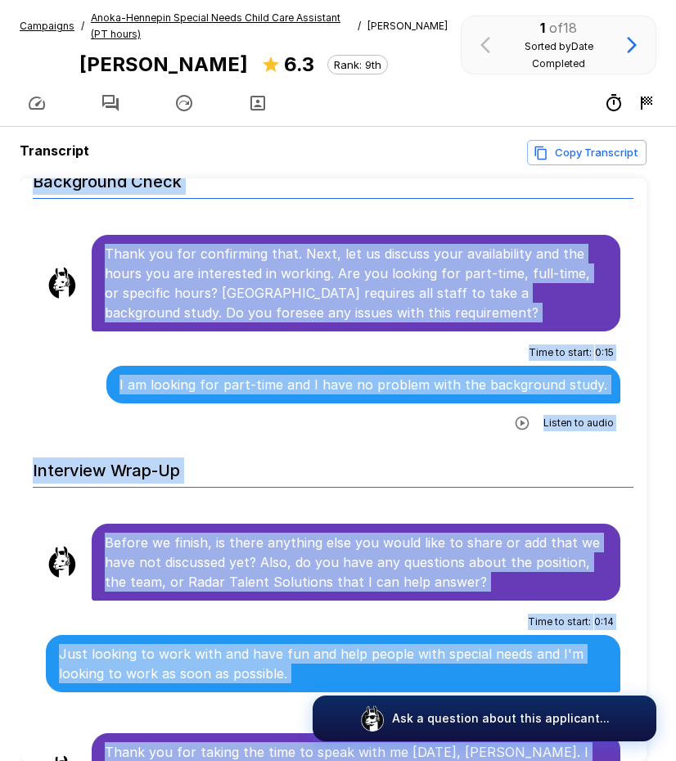
scroll to position [121, 0]
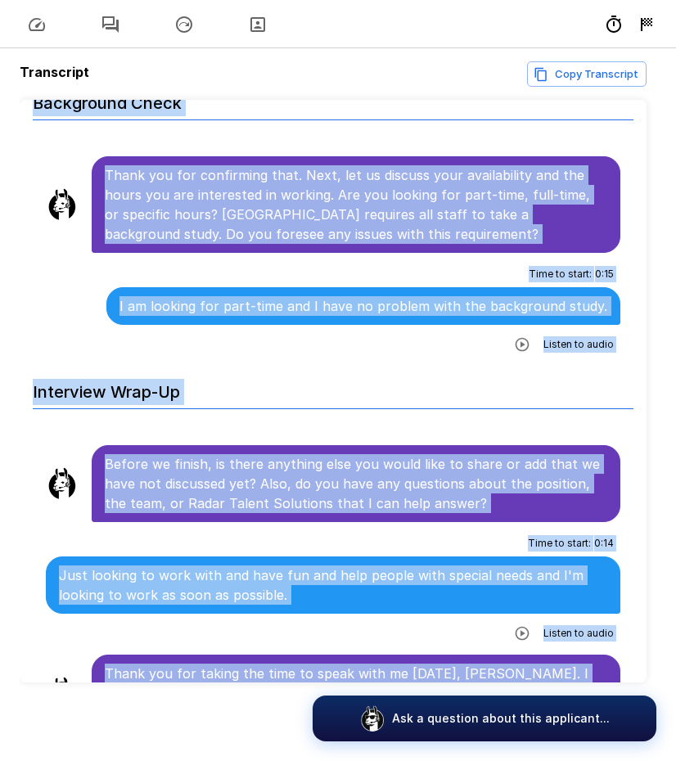
drag, startPoint x: 106, startPoint y: 325, endPoint x: 513, endPoint y: 647, distance: 519.7
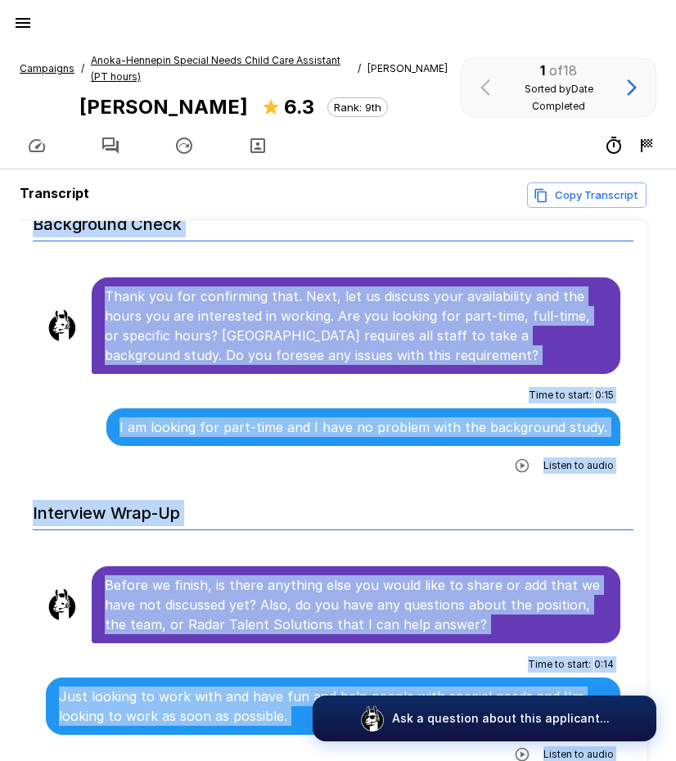
click at [24, 24] on icon "button" at bounding box center [23, 23] width 15 height 10
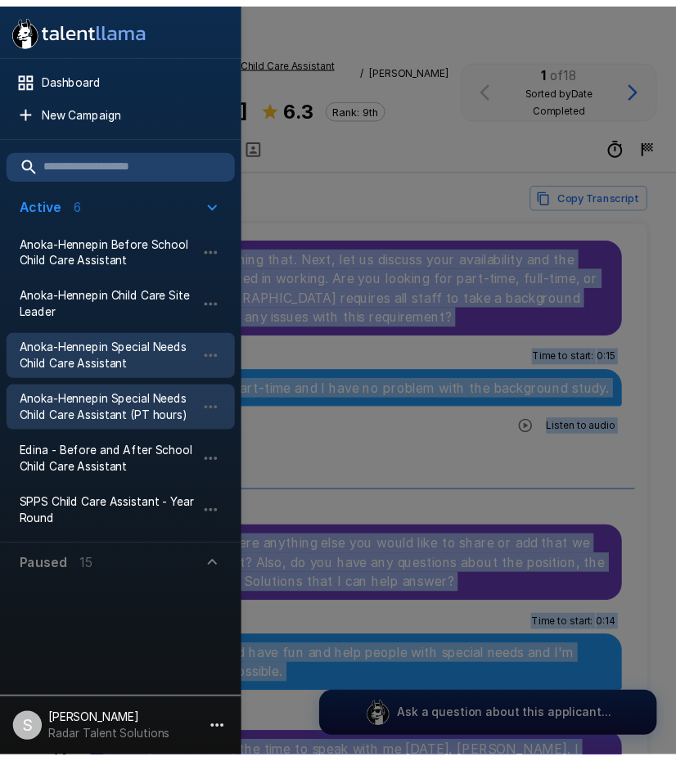
scroll to position [4879, 0]
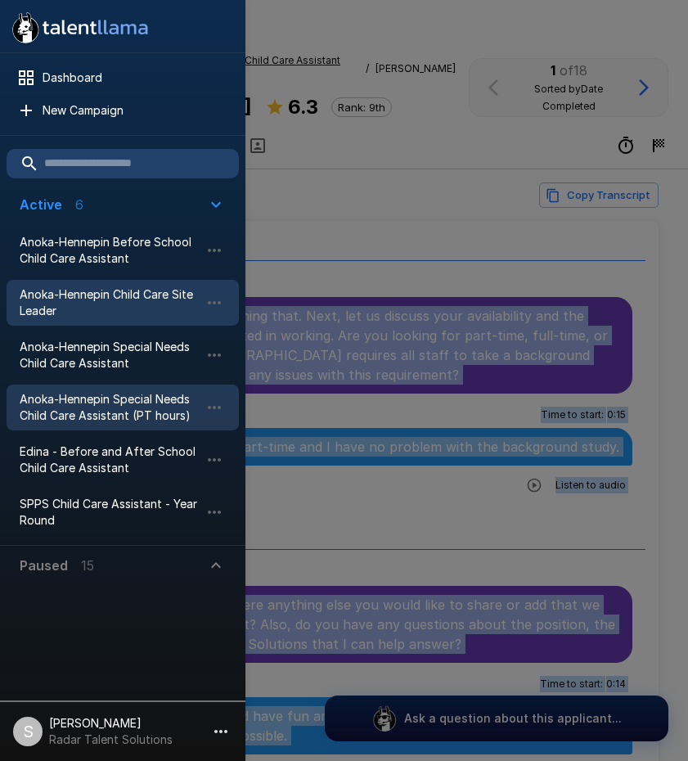
click at [90, 314] on span "Anoka-Hennepin Child Care Site Leader" at bounding box center [110, 302] width 180 height 33
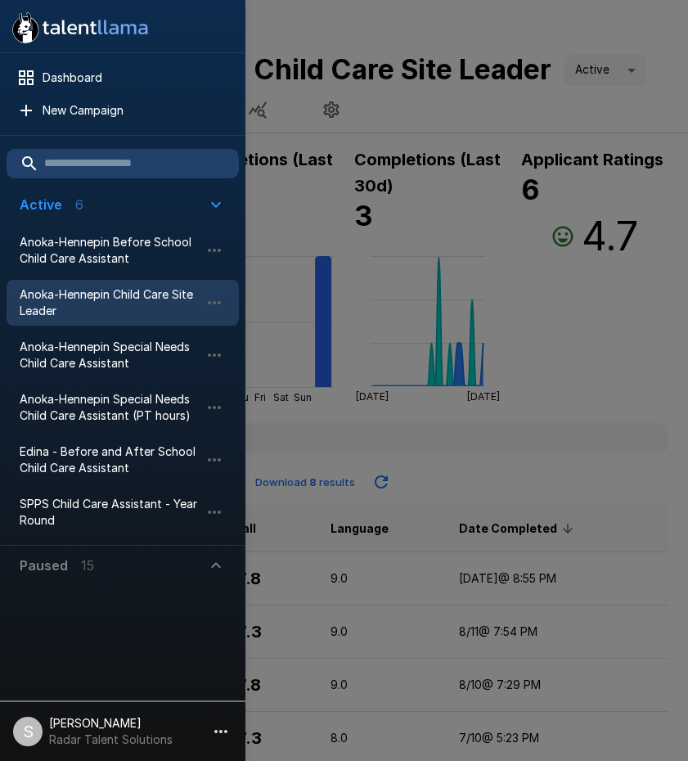
click at [561, 402] on div at bounding box center [344, 380] width 688 height 761
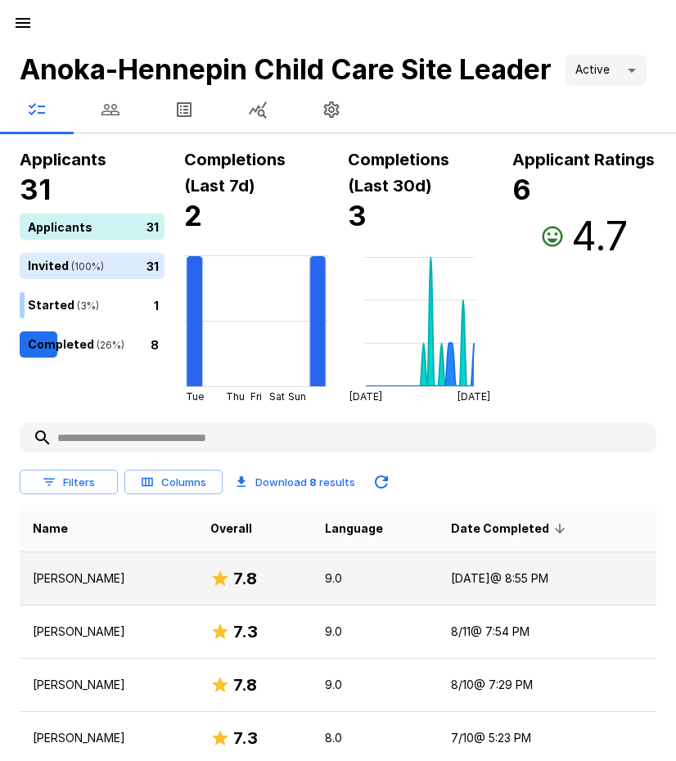
click at [72, 580] on p "Evelyn Soung" at bounding box center [108, 578] width 151 height 16
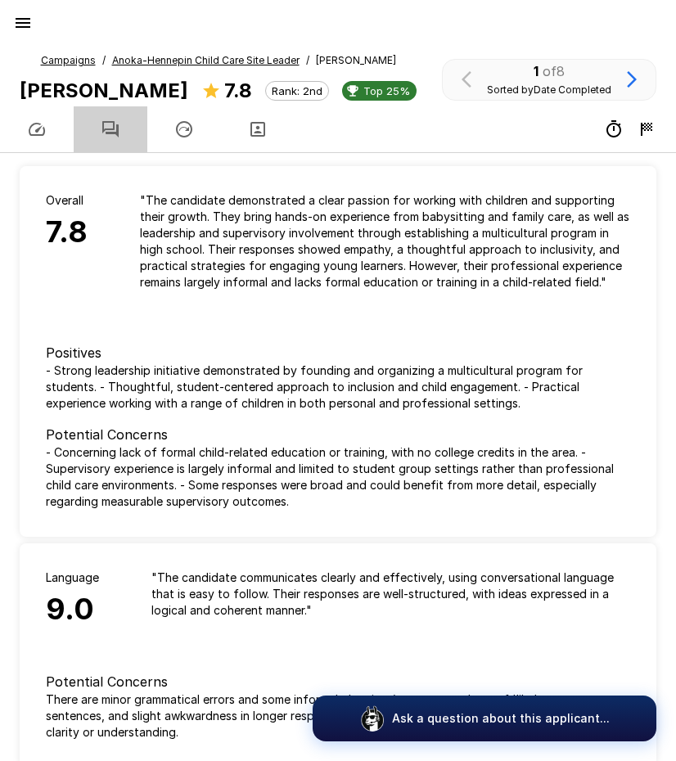
click at [118, 126] on icon "button" at bounding box center [110, 129] width 16 height 16
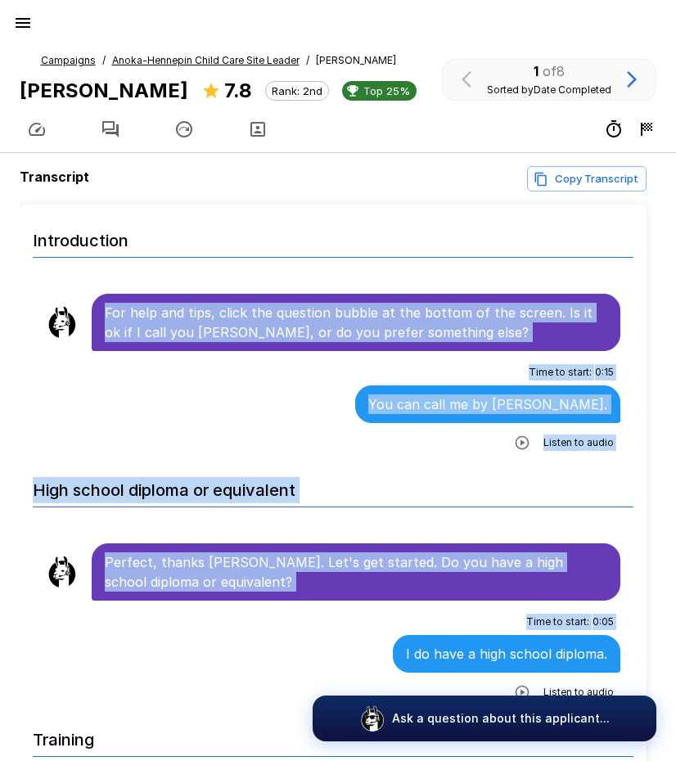
scroll to position [26, 0]
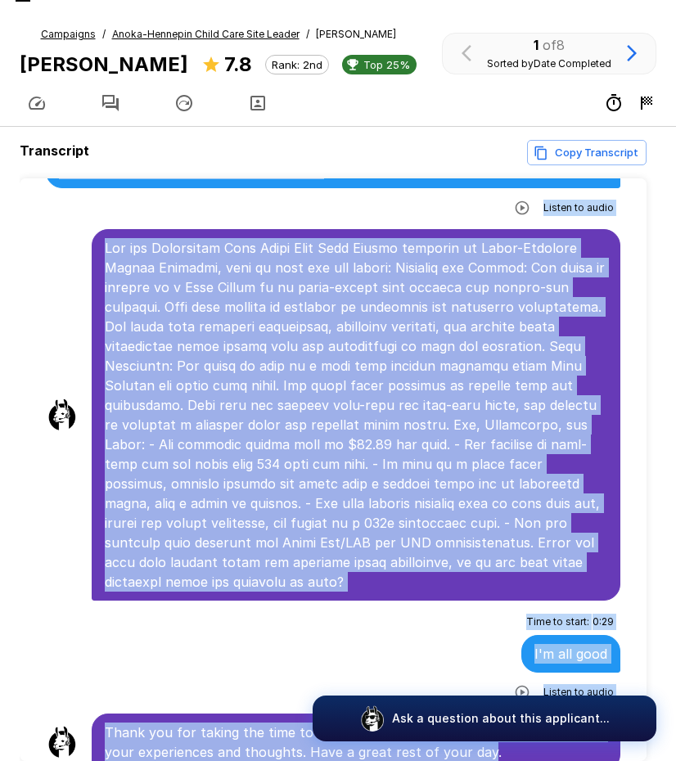
scroll to position [105, 0]
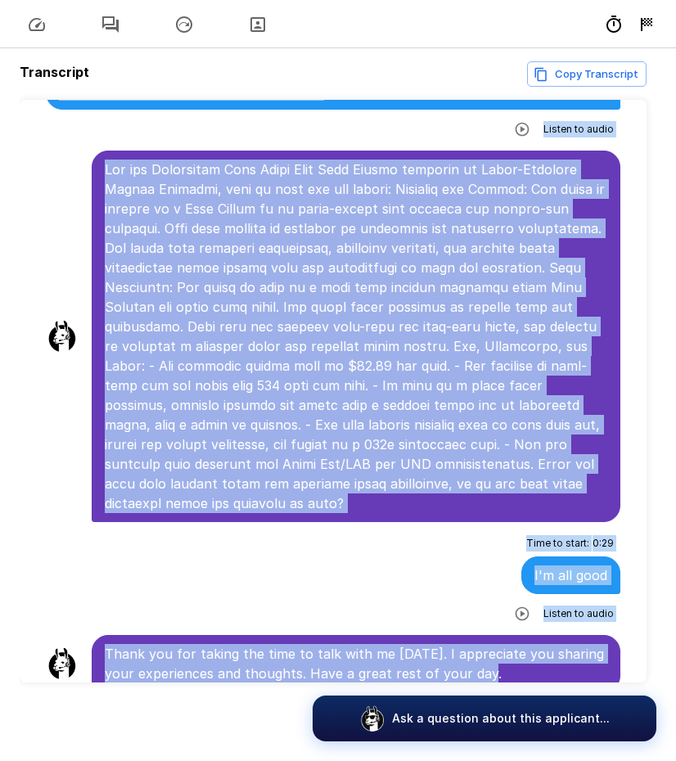
drag, startPoint x: 106, startPoint y: 312, endPoint x: 567, endPoint y: 653, distance: 574.1
click at [273, 102] on div "Time to start : 0 : 18 What kind of position would I be doing? What does the te…" at bounding box center [333, 84] width 575 height 116
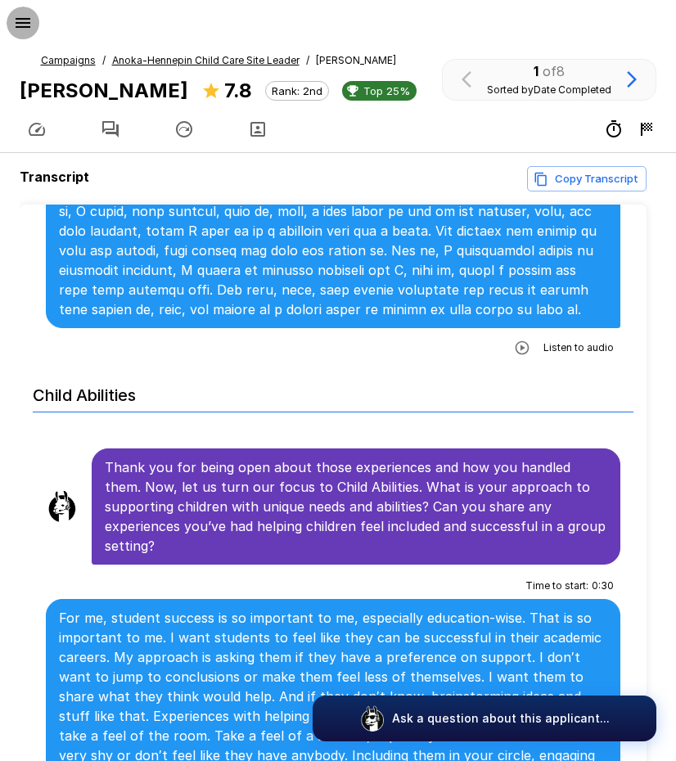
click at [23, 23] on icon "button" at bounding box center [23, 23] width 15 height 10
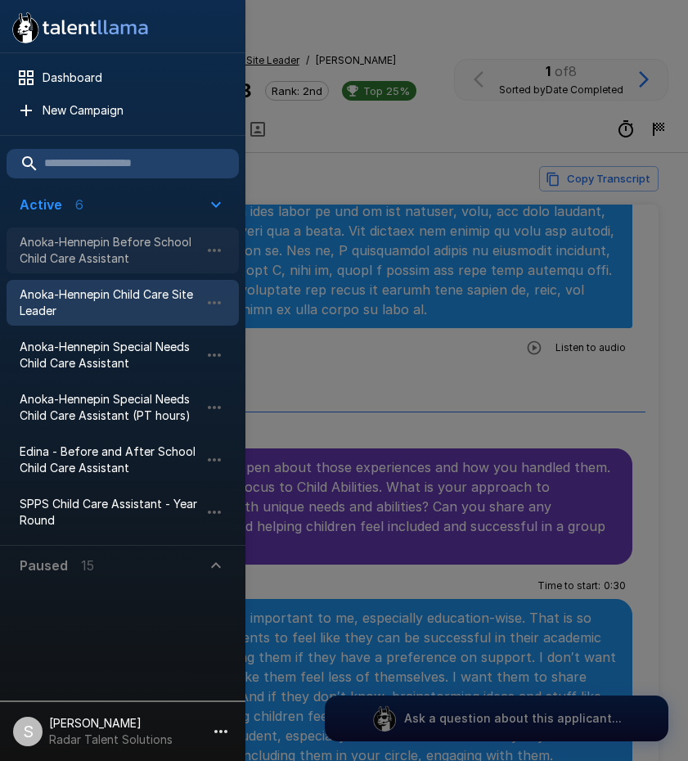
click at [97, 261] on span "Anoka-Hennepin Before School Child Care Assistant" at bounding box center [110, 250] width 180 height 33
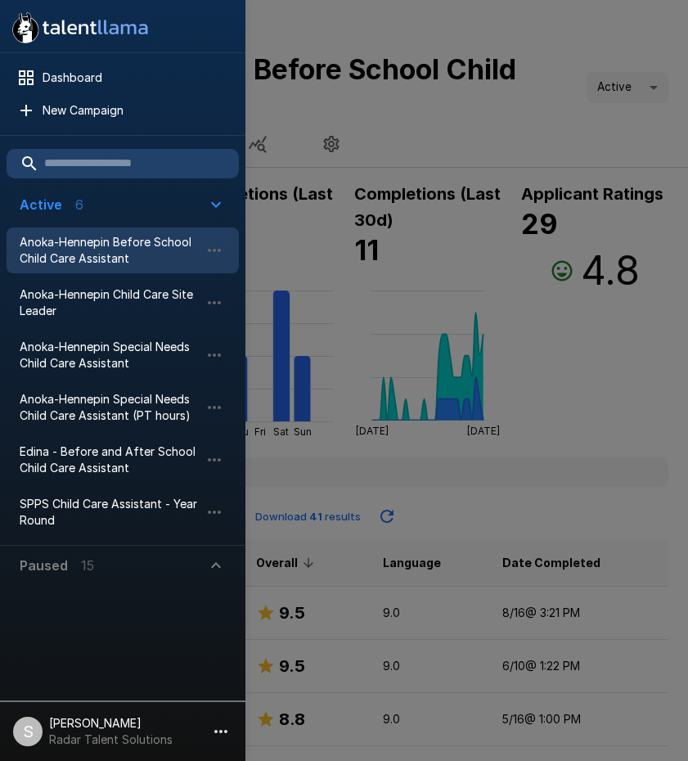
click at [598, 522] on div at bounding box center [344, 380] width 688 height 761
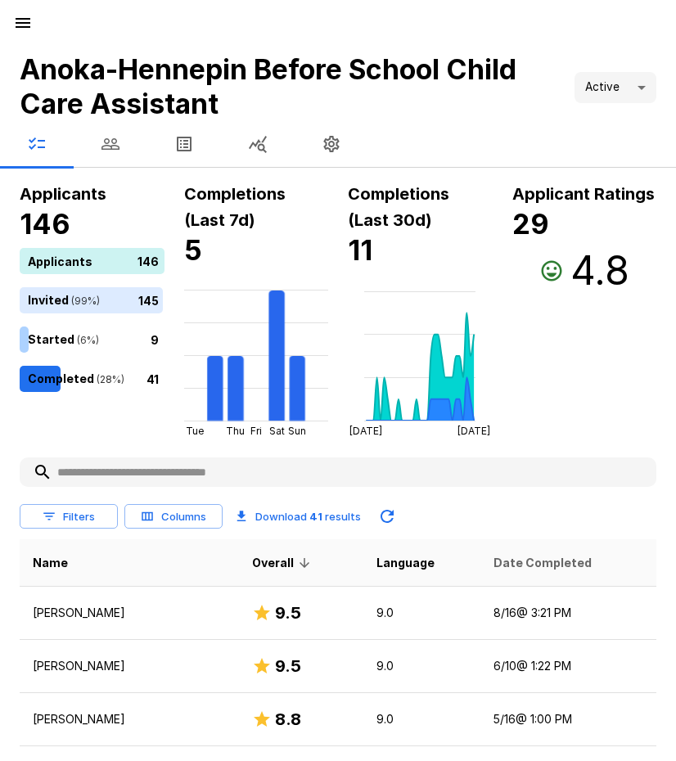
click at [516, 557] on span "Date Completed" at bounding box center [543, 563] width 98 height 20
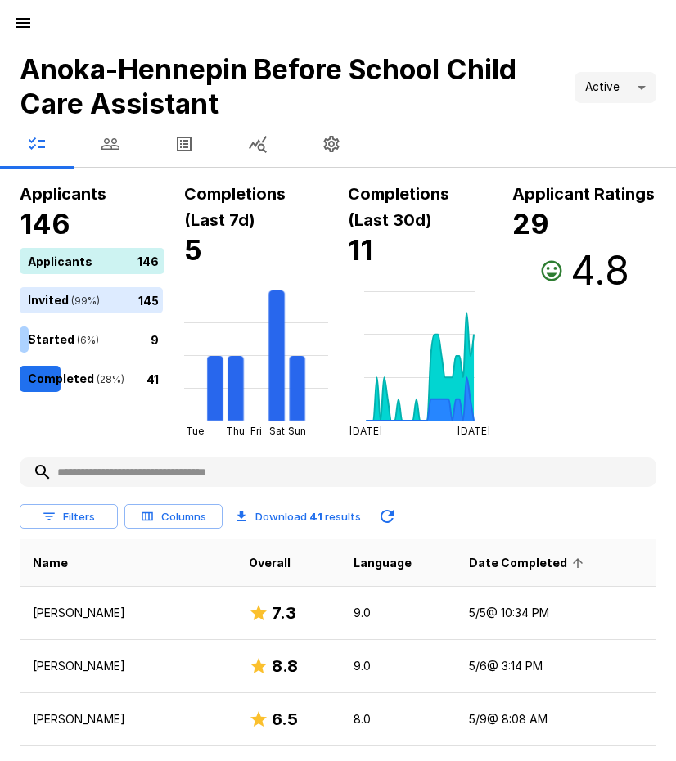
click at [517, 559] on span "Date Completed" at bounding box center [528, 563] width 119 height 20
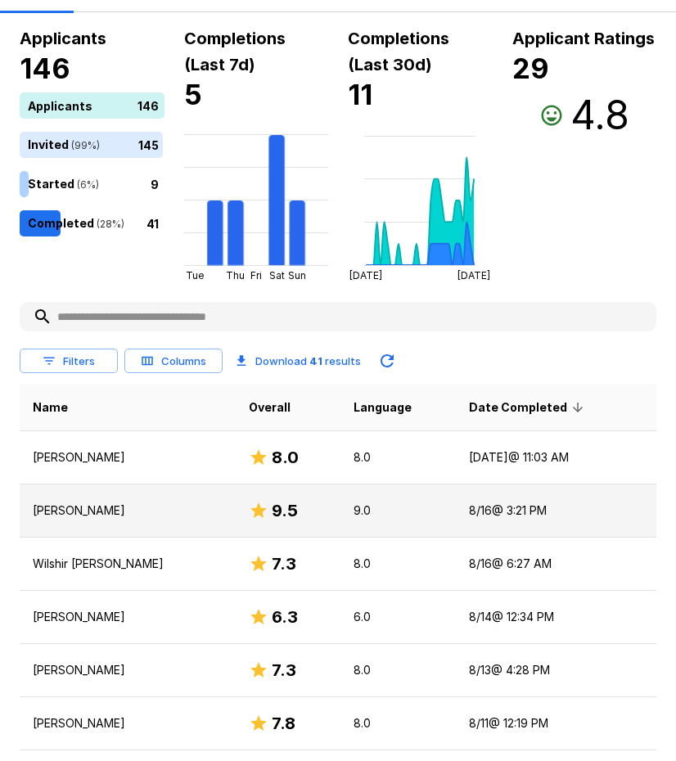
scroll to position [164, 0]
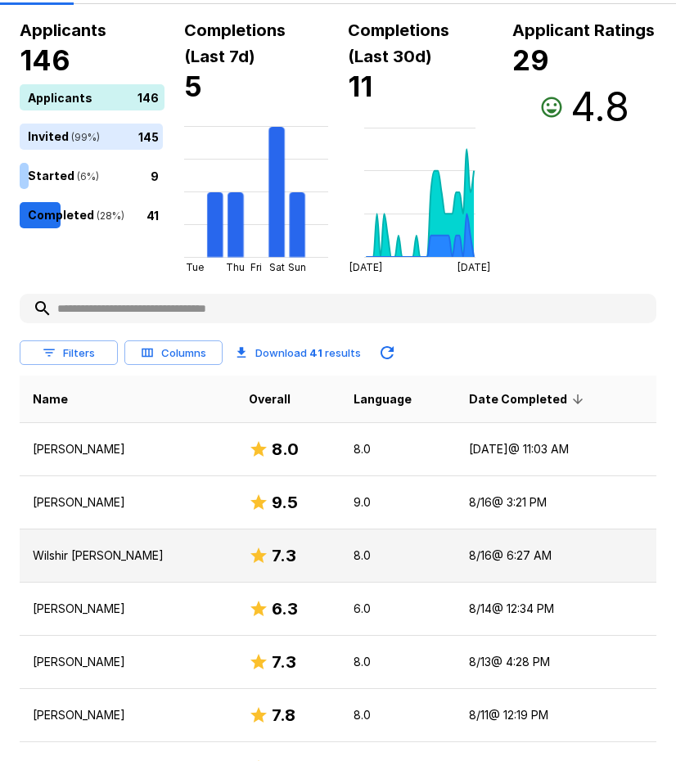
click at [71, 548] on p "Wilshir F. Wilson" at bounding box center [128, 556] width 190 height 16
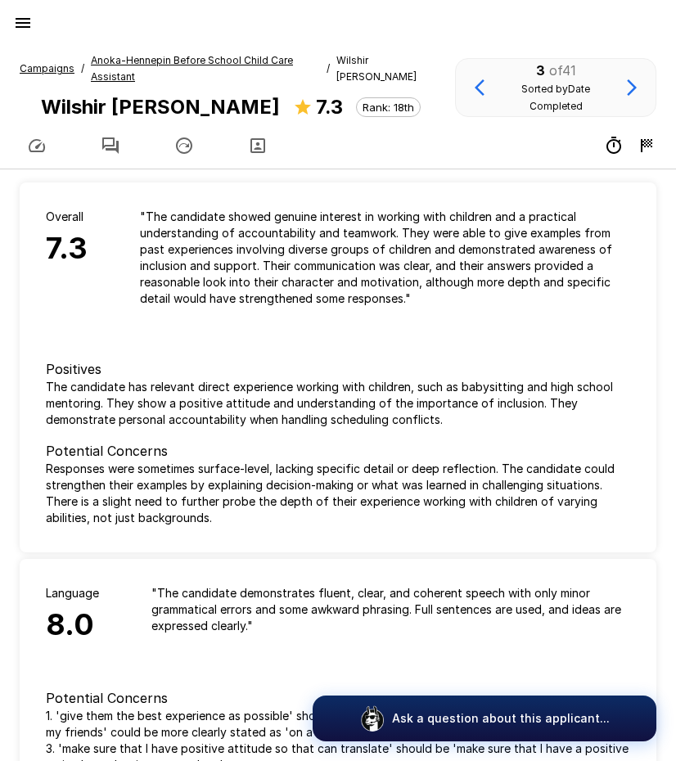
click at [117, 137] on icon "button" at bounding box center [110, 145] width 16 height 16
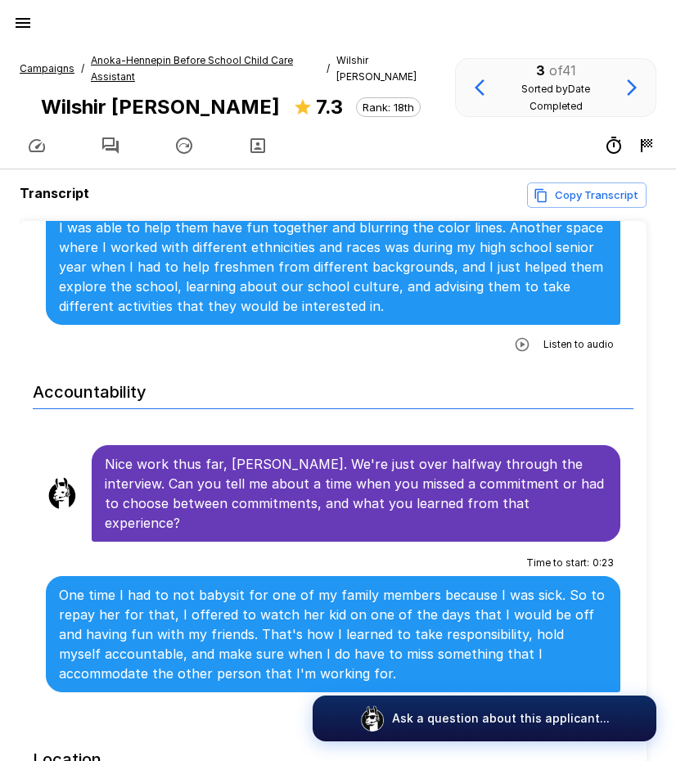
scroll to position [1473, 0]
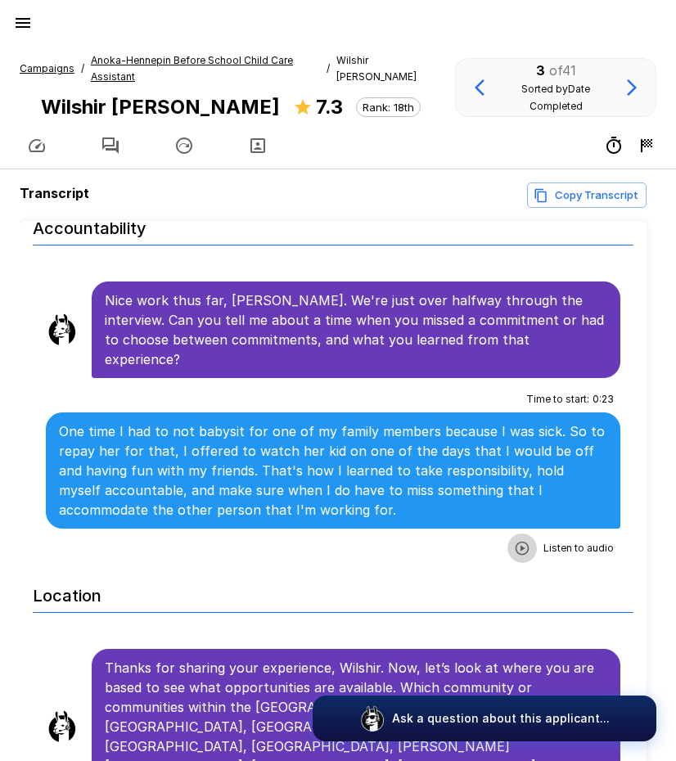
click at [514, 540] on icon "button" at bounding box center [522, 548] width 16 height 16
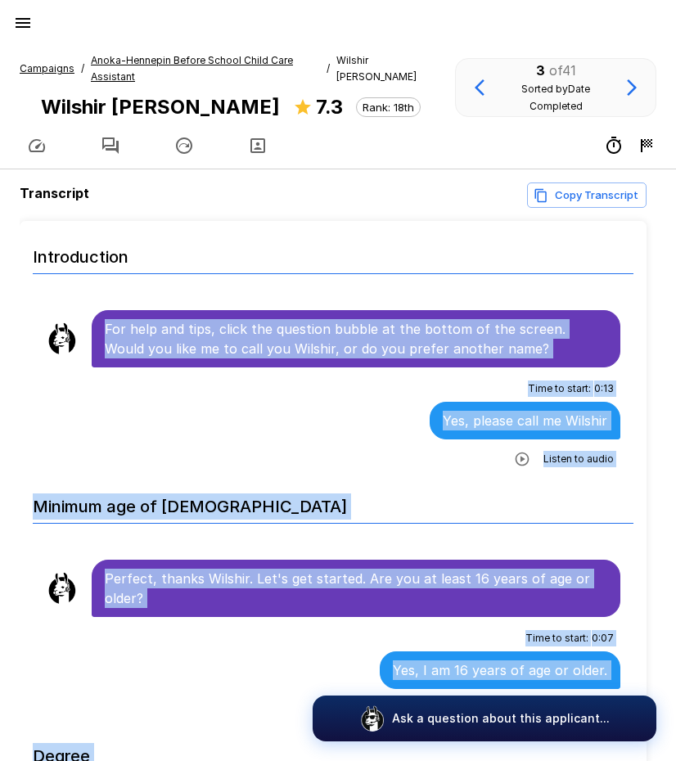
scroll to position [26, 0]
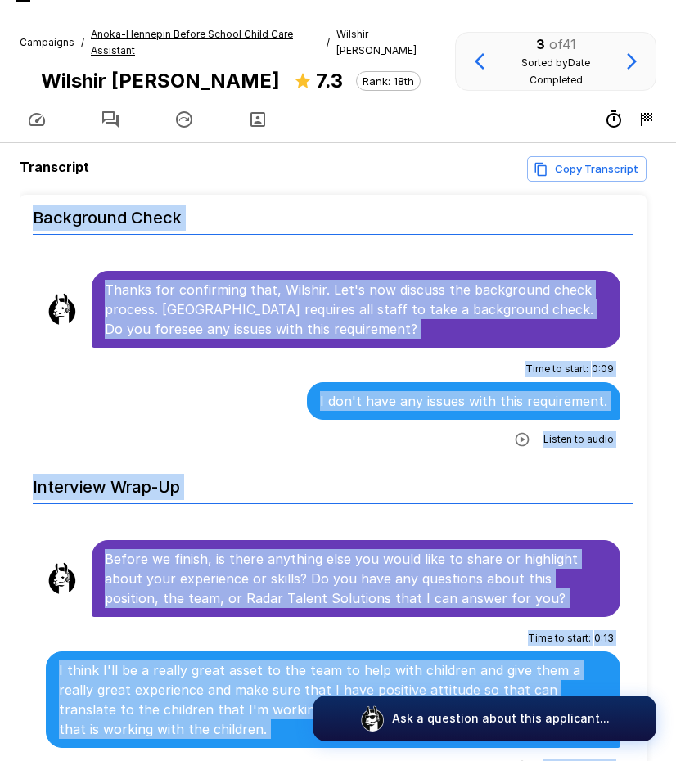
scroll to position [105, 0]
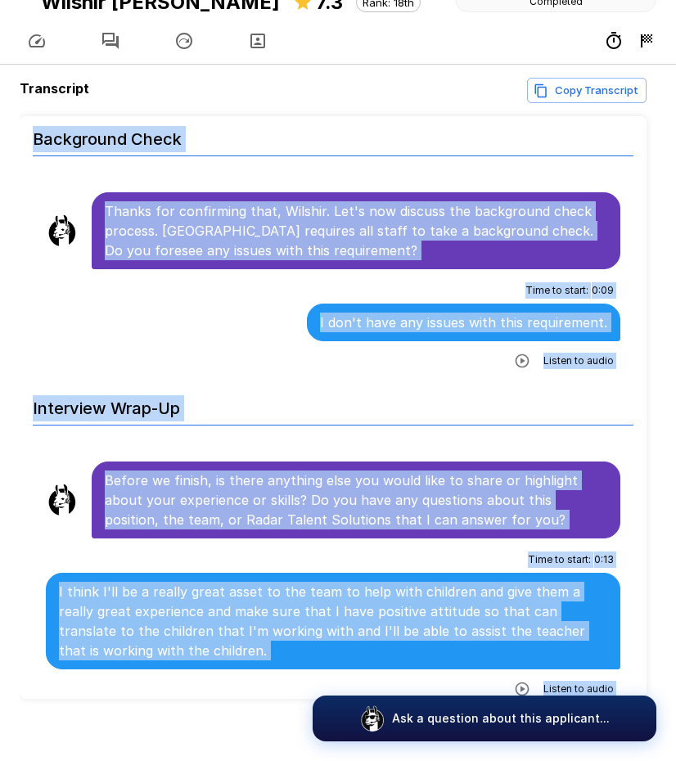
drag, startPoint x: 107, startPoint y: 313, endPoint x: 584, endPoint y: 661, distance: 591.0
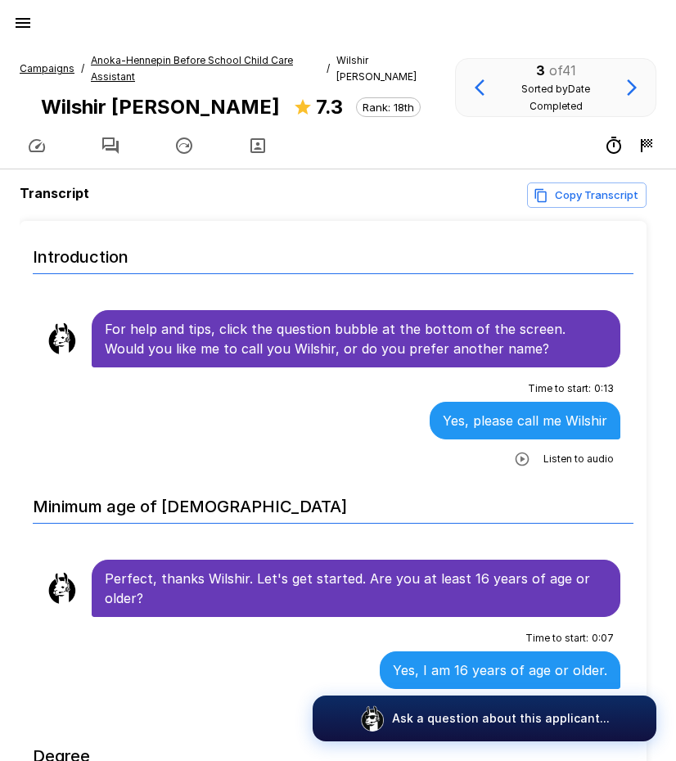
click at [194, 61] on u "Anoka-Hennepin Before School Child Care Assistant" at bounding box center [192, 68] width 202 height 29
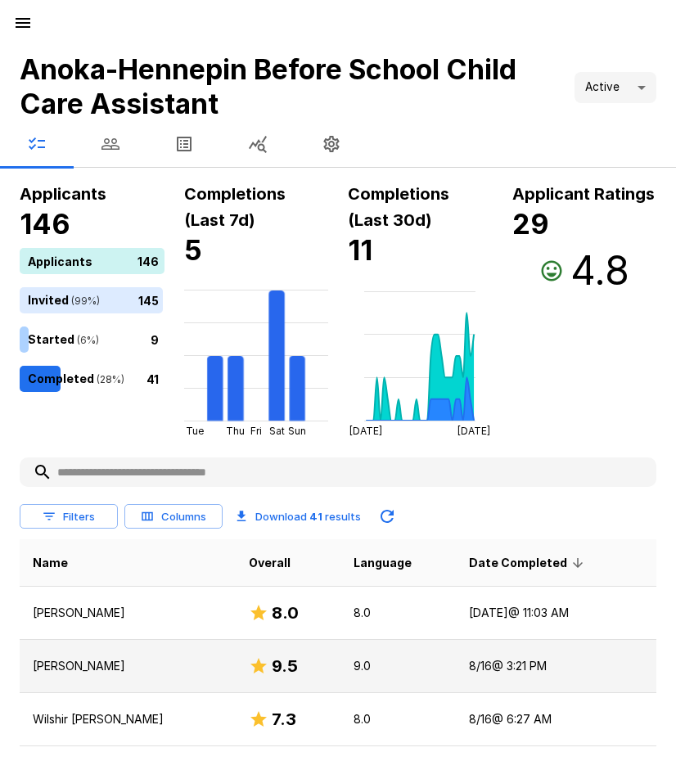
click at [504, 664] on td "8/16 @ 3:21 PM" at bounding box center [556, 666] width 201 height 53
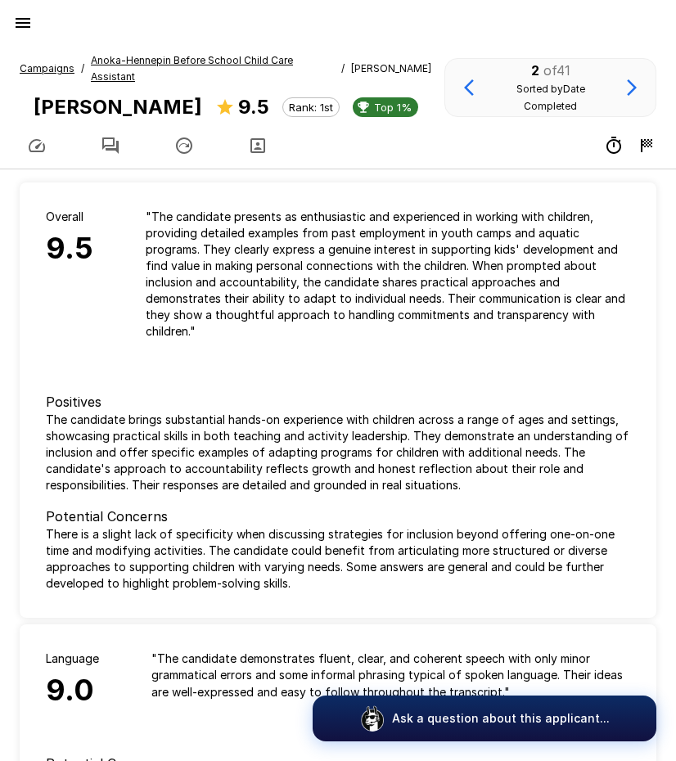
click at [109, 123] on button "button" at bounding box center [111, 146] width 74 height 46
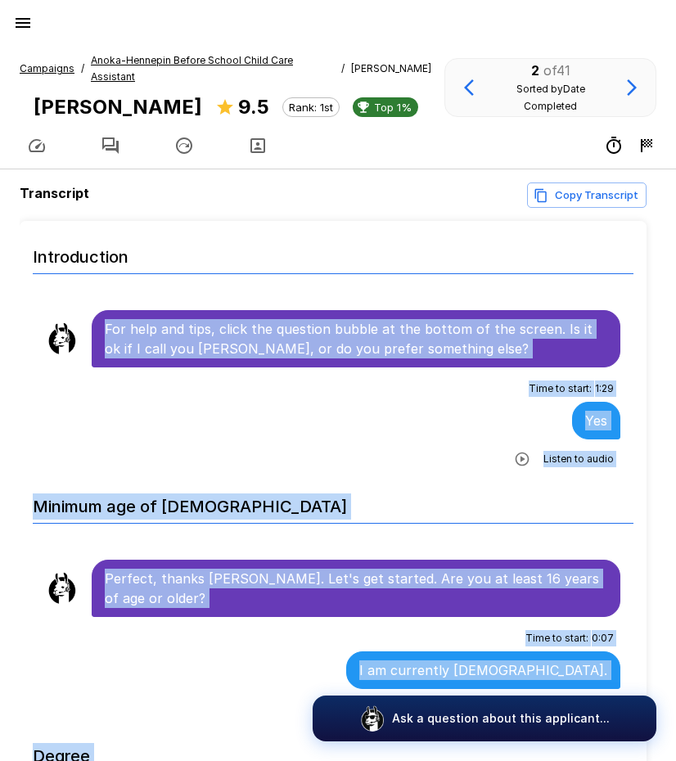
scroll to position [26, 0]
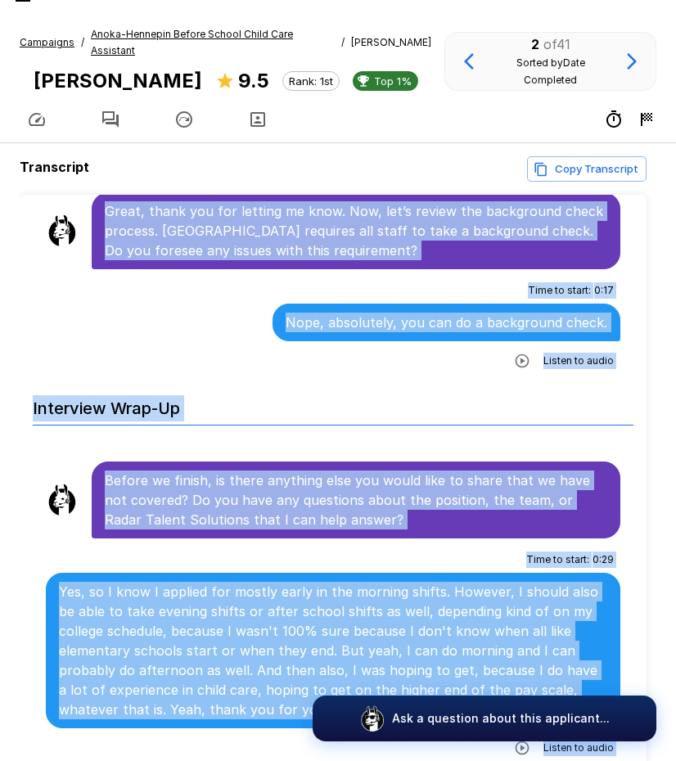
scroll to position [105, 0]
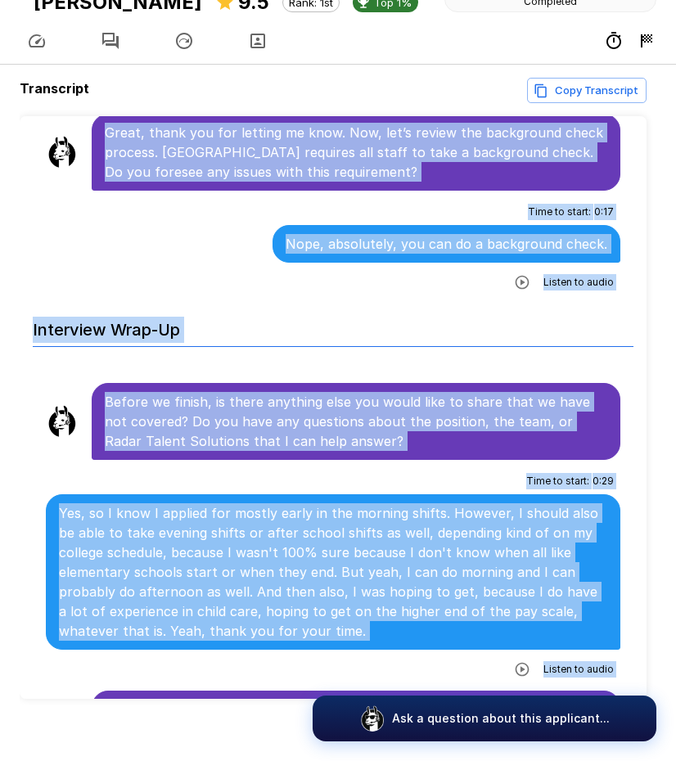
drag, startPoint x: 106, startPoint y: 314, endPoint x: 544, endPoint y: 660, distance: 558.2
click at [222, 503] on p "Yes, so I know I applied for mostly early in the morning shifts. However, I sho…" at bounding box center [333, 571] width 548 height 137
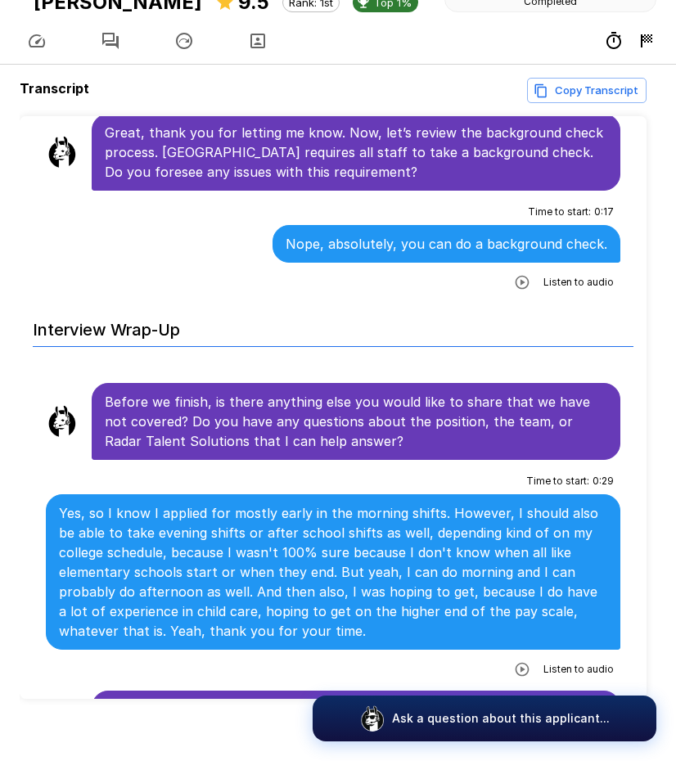
click at [518, 663] on icon "button" at bounding box center [523, 670] width 14 height 14
click at [447, 663] on icon "button" at bounding box center [455, 671] width 16 height 16
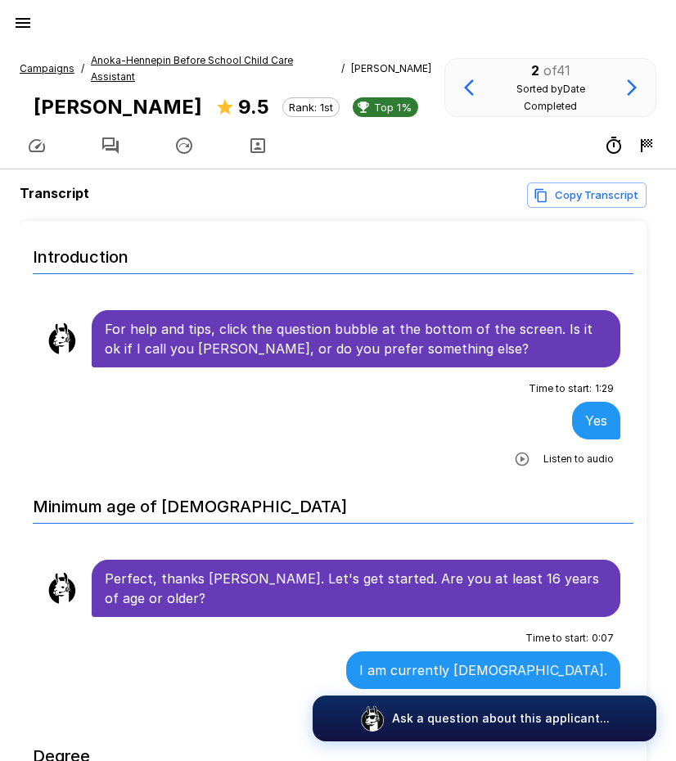
click at [208, 61] on u "Anoka-Hennepin Before School Child Care Assistant" at bounding box center [192, 68] width 202 height 29
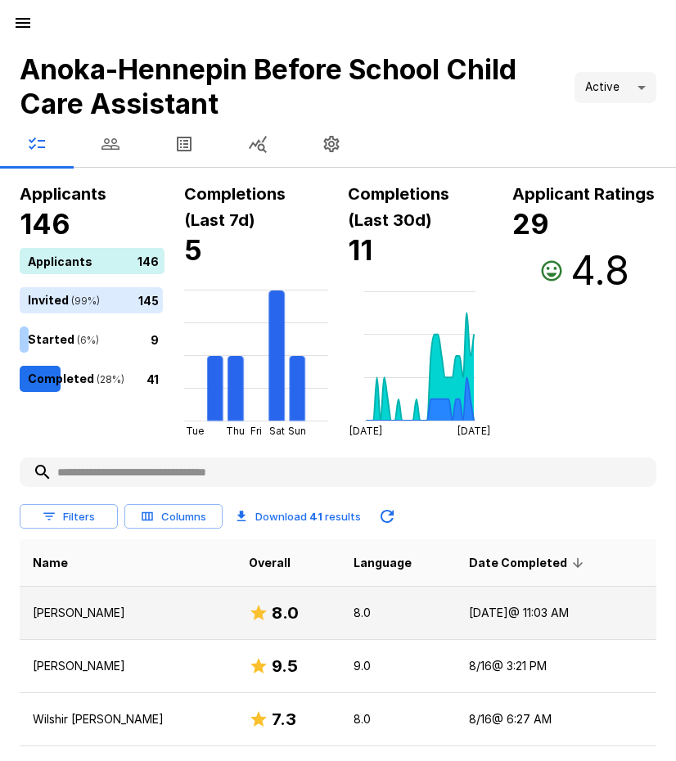
click at [76, 615] on p "Kate Reinke" at bounding box center [128, 613] width 190 height 16
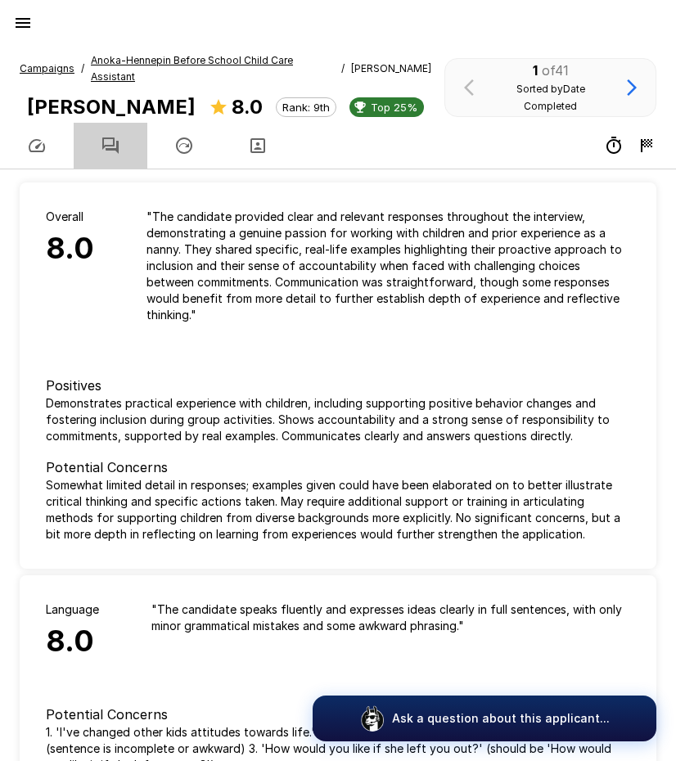
click at [112, 136] on icon "button" at bounding box center [111, 146] width 20 height 20
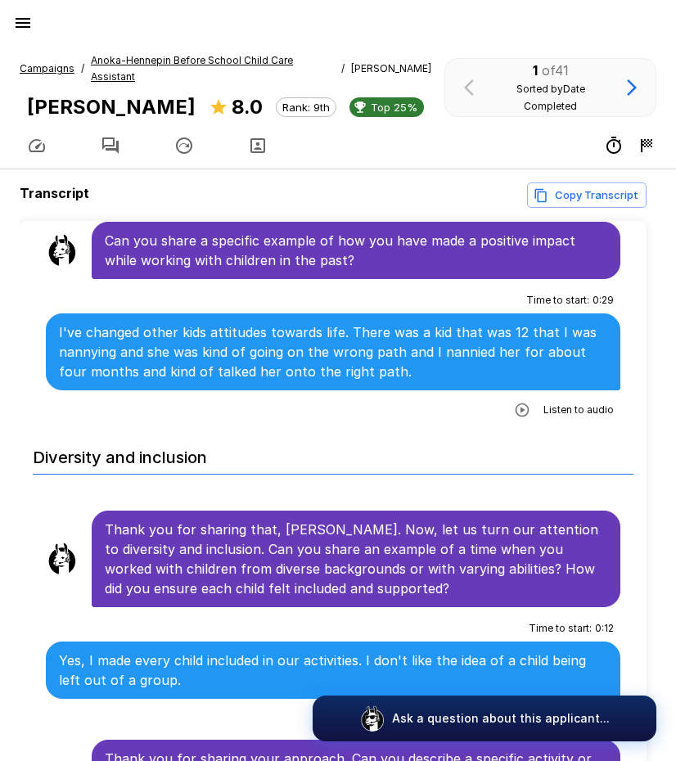
scroll to position [1064, 0]
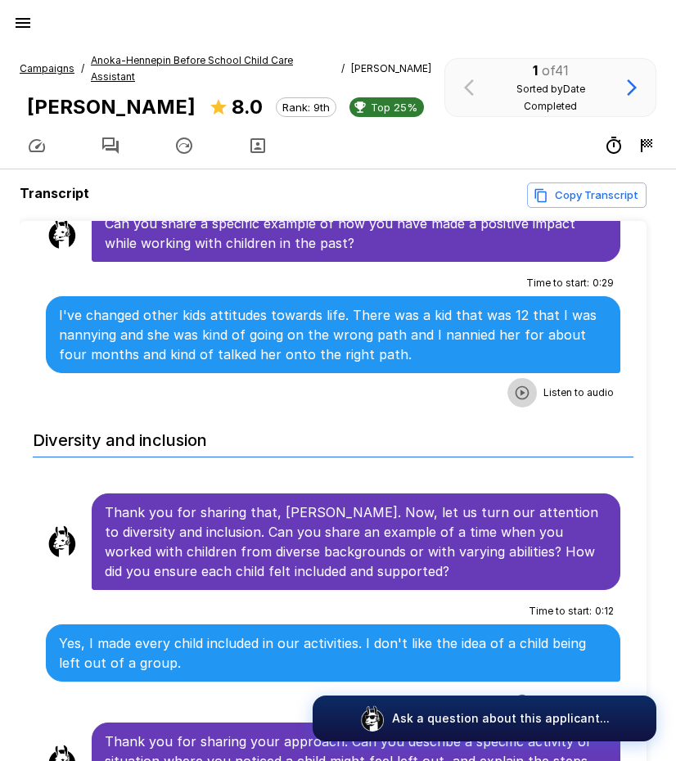
click at [514, 385] on icon "button" at bounding box center [522, 393] width 16 height 16
click at [447, 386] on icon "button" at bounding box center [455, 394] width 16 height 16
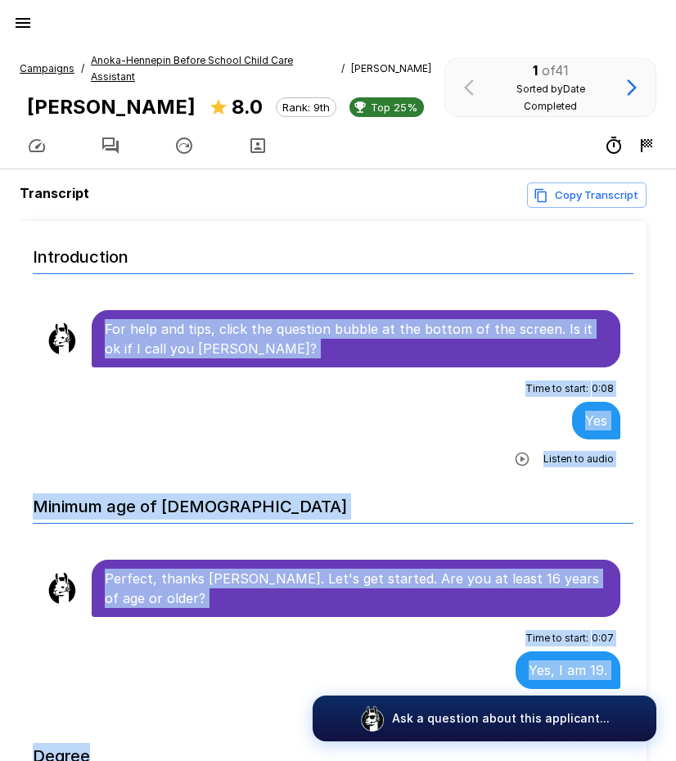
scroll to position [26, 0]
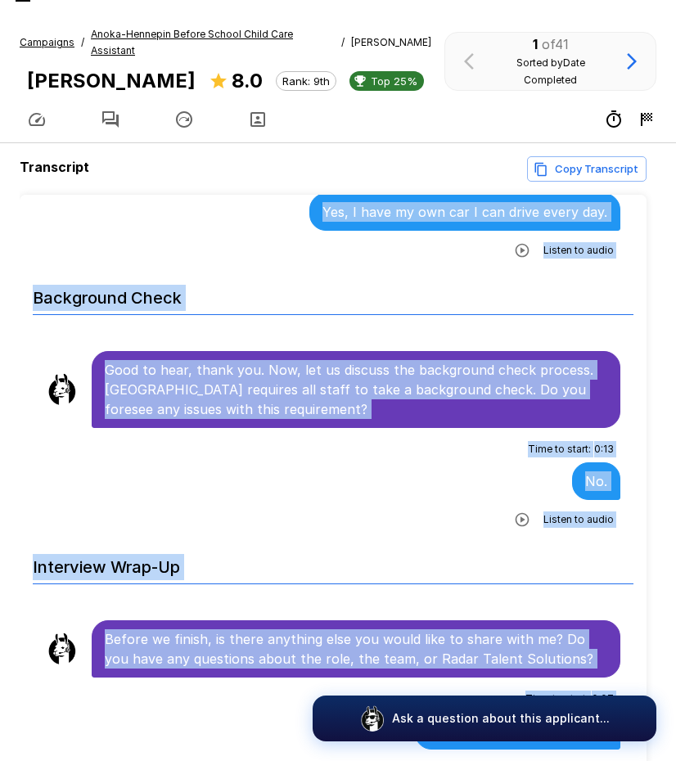
scroll to position [105, 0]
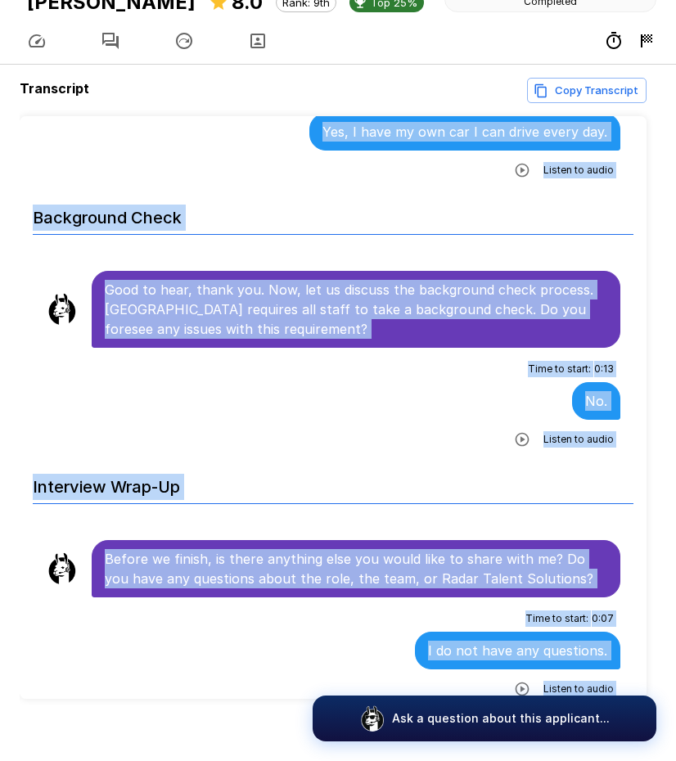
drag, startPoint x: 106, startPoint y: 309, endPoint x: 505, endPoint y: 657, distance: 530.2
